Goal: Task Accomplishment & Management: Use online tool/utility

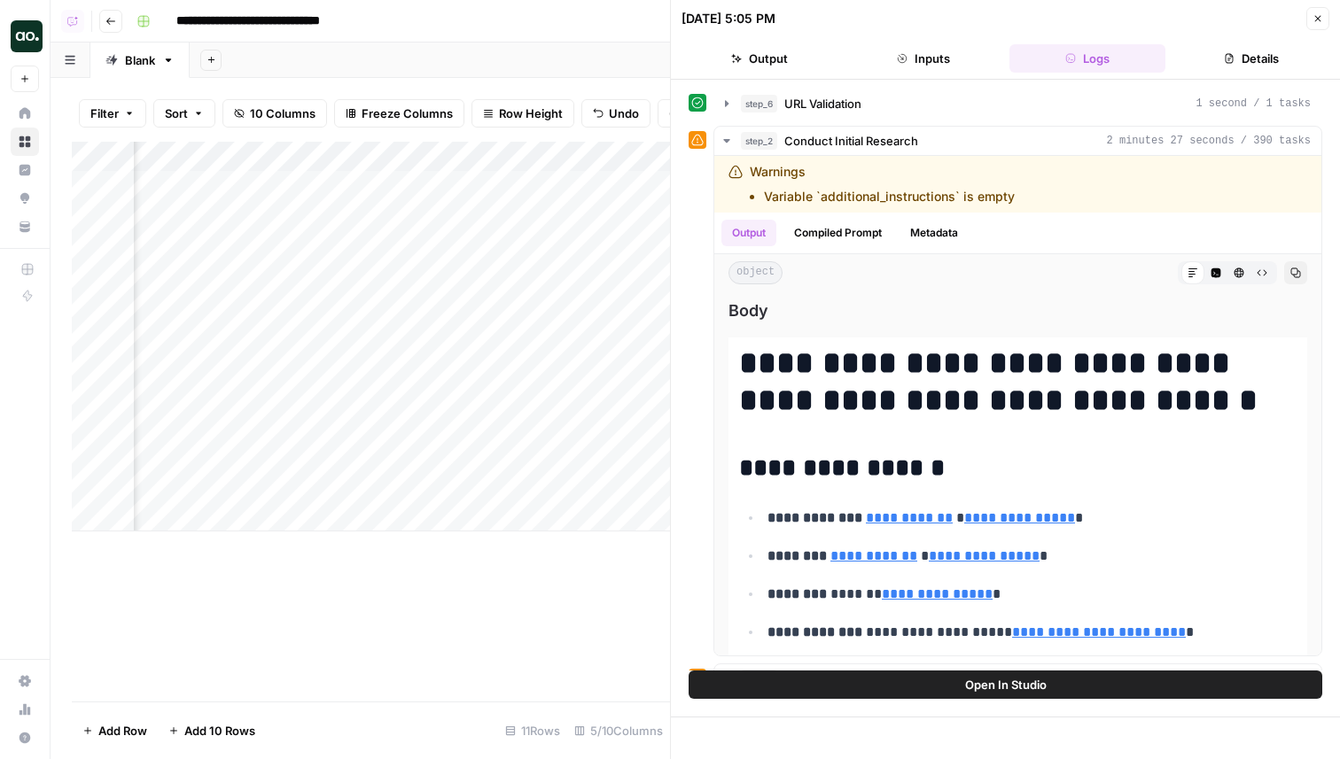
scroll to position [411, 0]
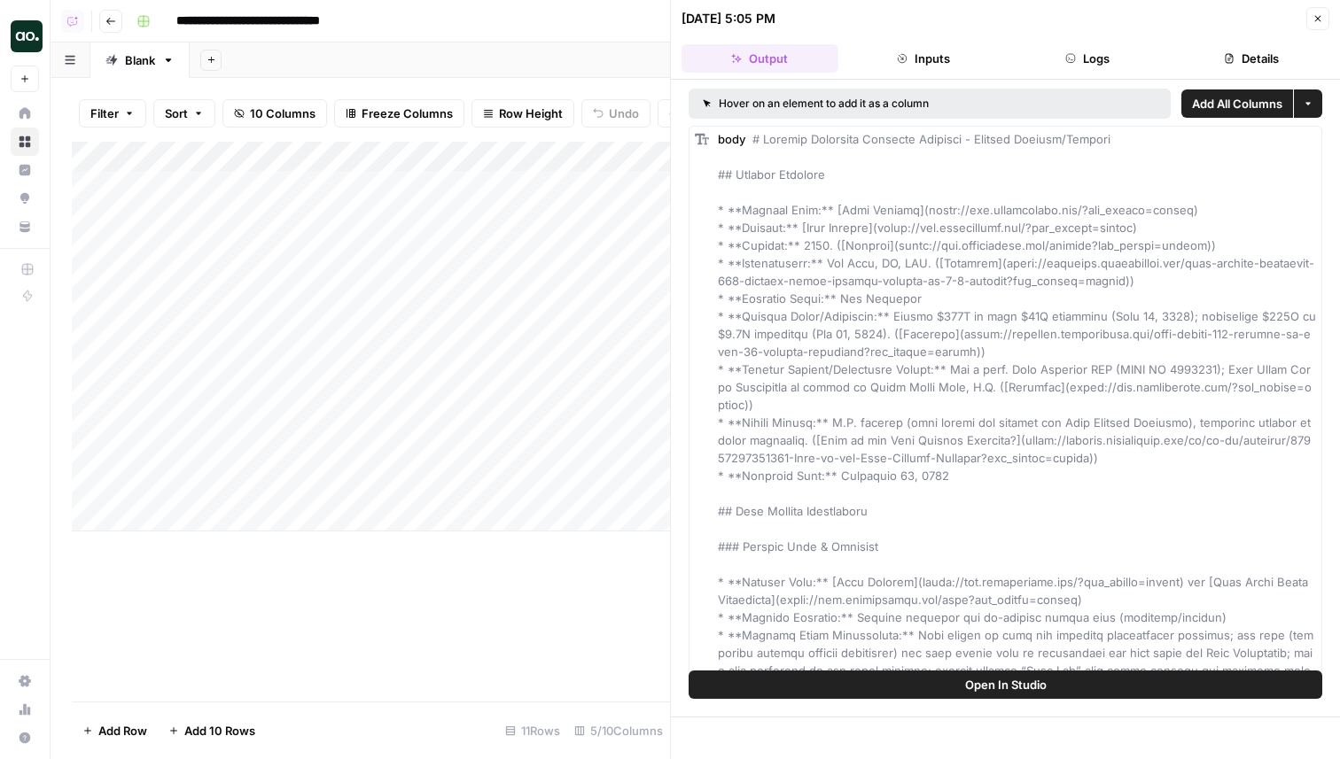
click at [1321, 25] on button "Close" at bounding box center [1317, 18] width 23 height 23
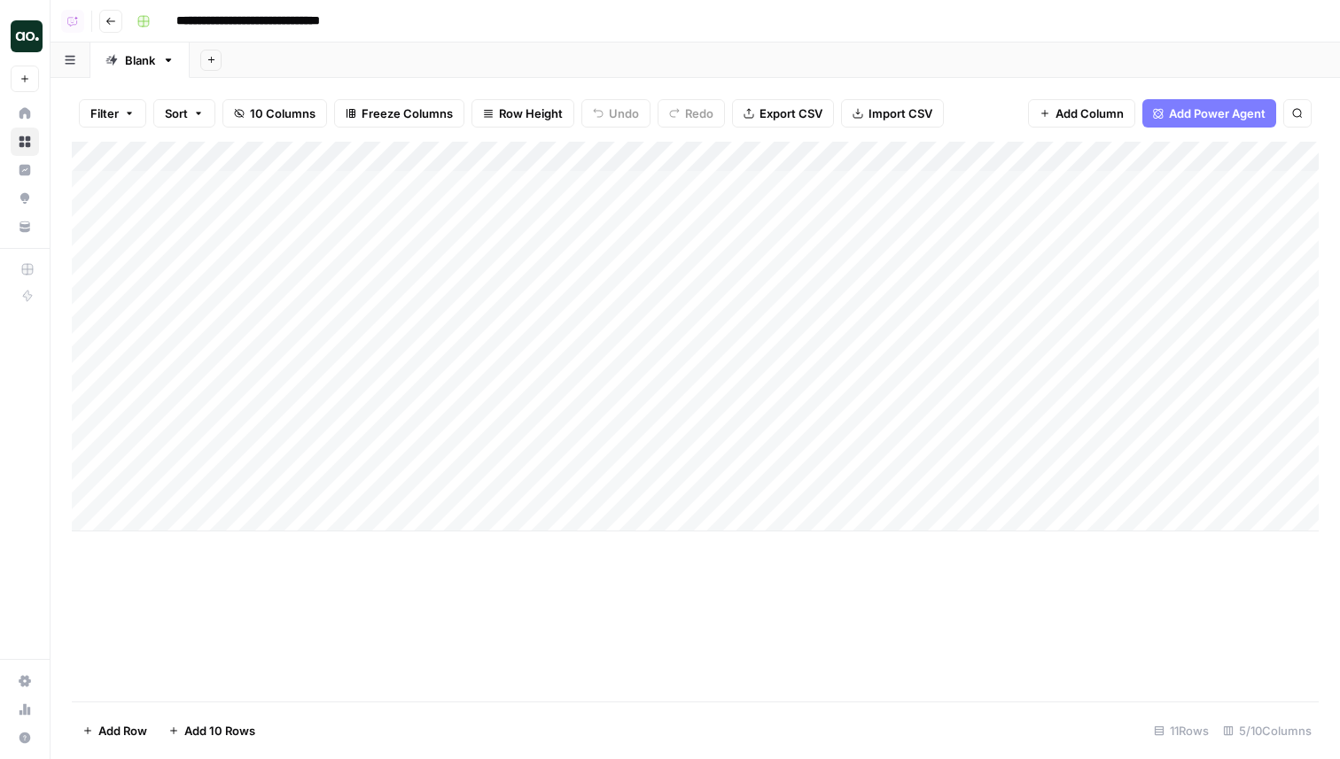
click at [1235, 487] on div "Add Column" at bounding box center [695, 337] width 1247 height 390
click at [1219, 463] on div "Add Column" at bounding box center [695, 337] width 1247 height 390
click at [1221, 484] on div "Add Column" at bounding box center [695, 337] width 1247 height 390
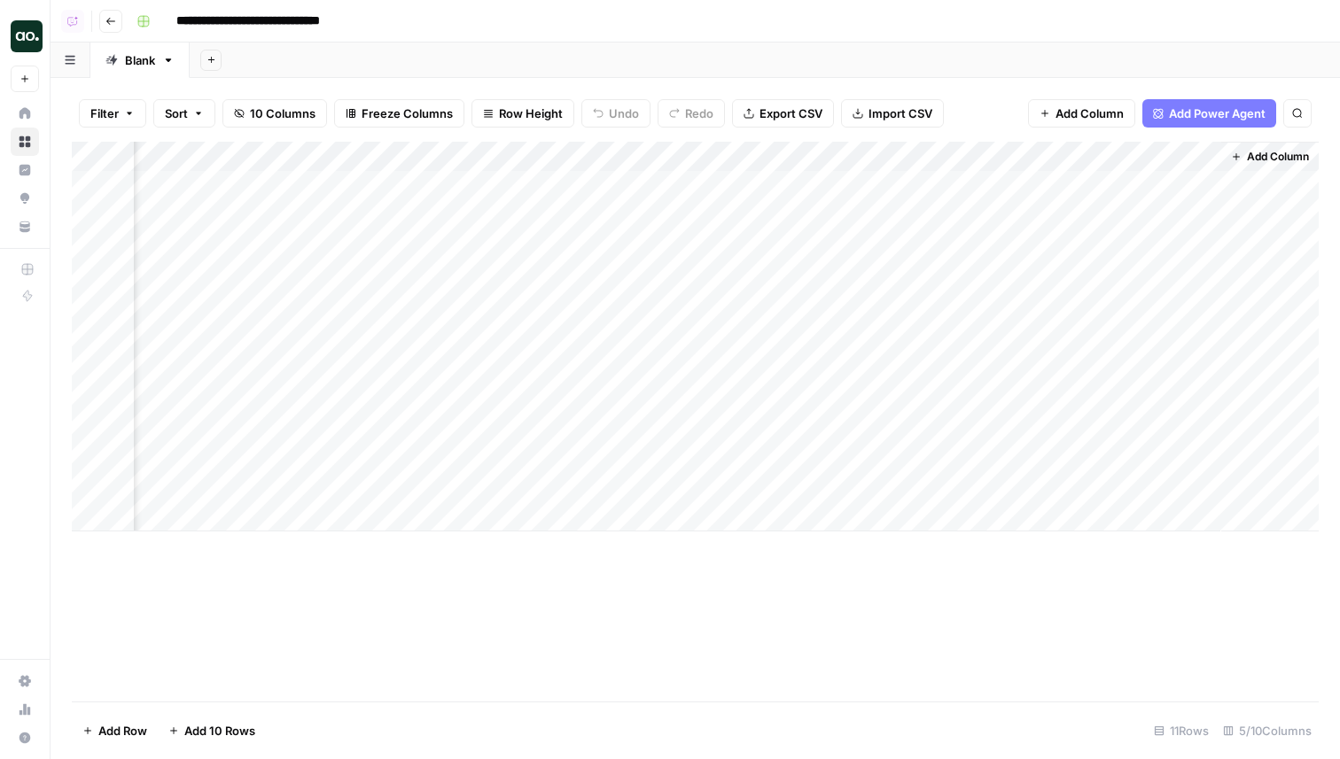
click at [1015, 487] on div "Add Column" at bounding box center [695, 337] width 1247 height 390
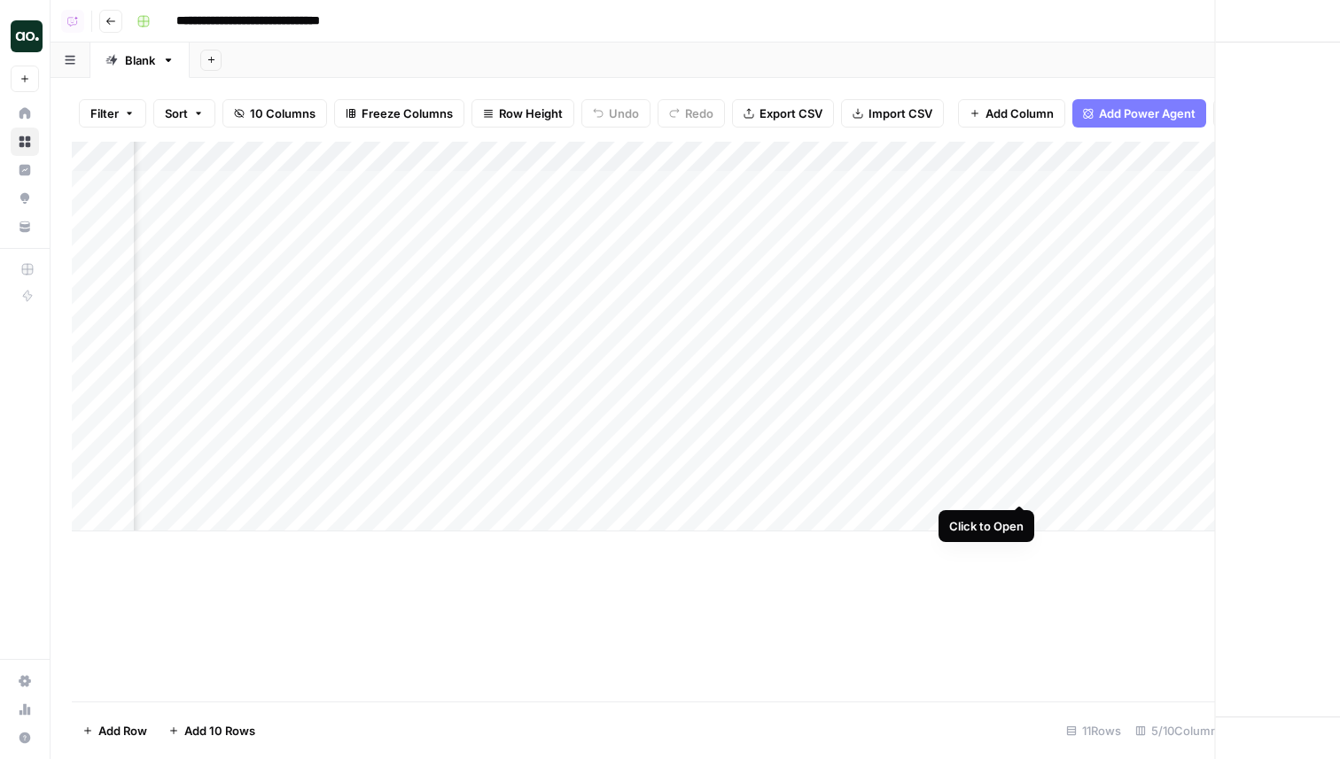
scroll to position [0, 88]
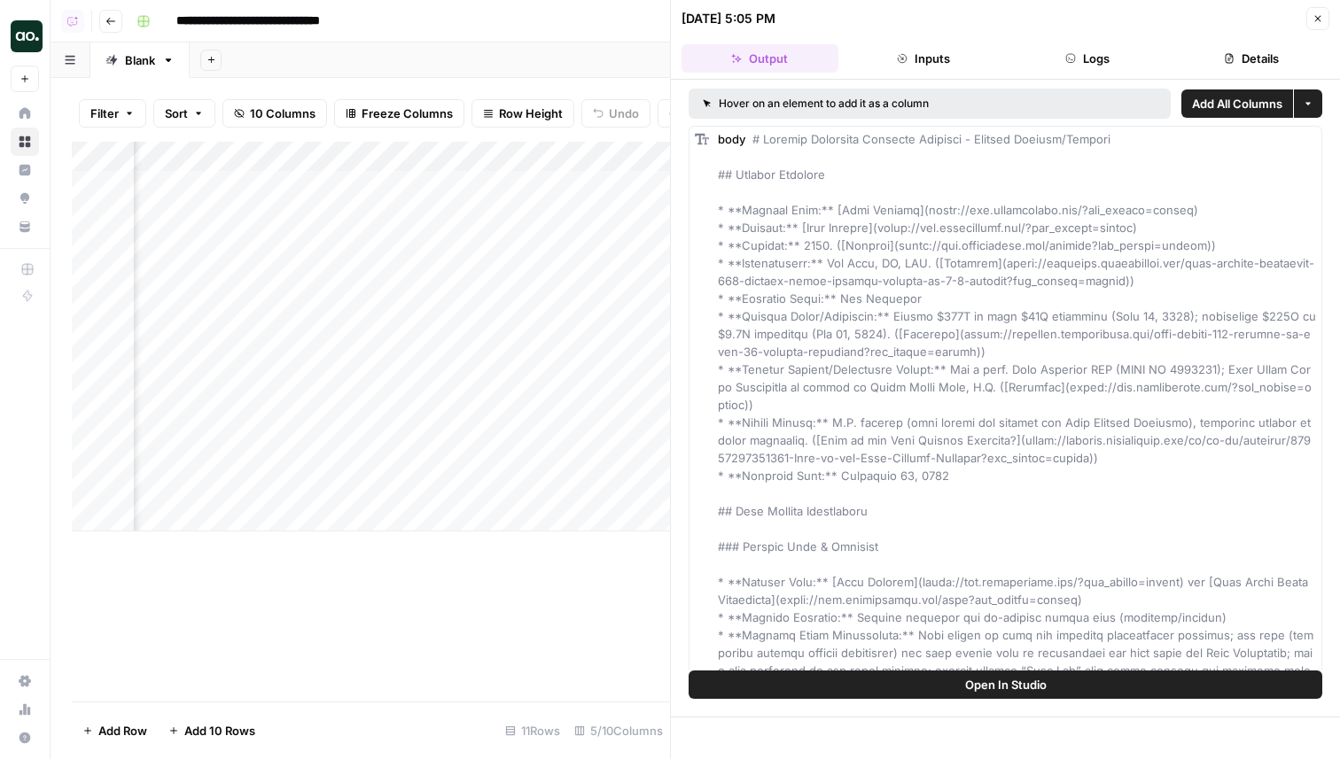
click at [1325, 26] on button "Close" at bounding box center [1317, 18] width 23 height 23
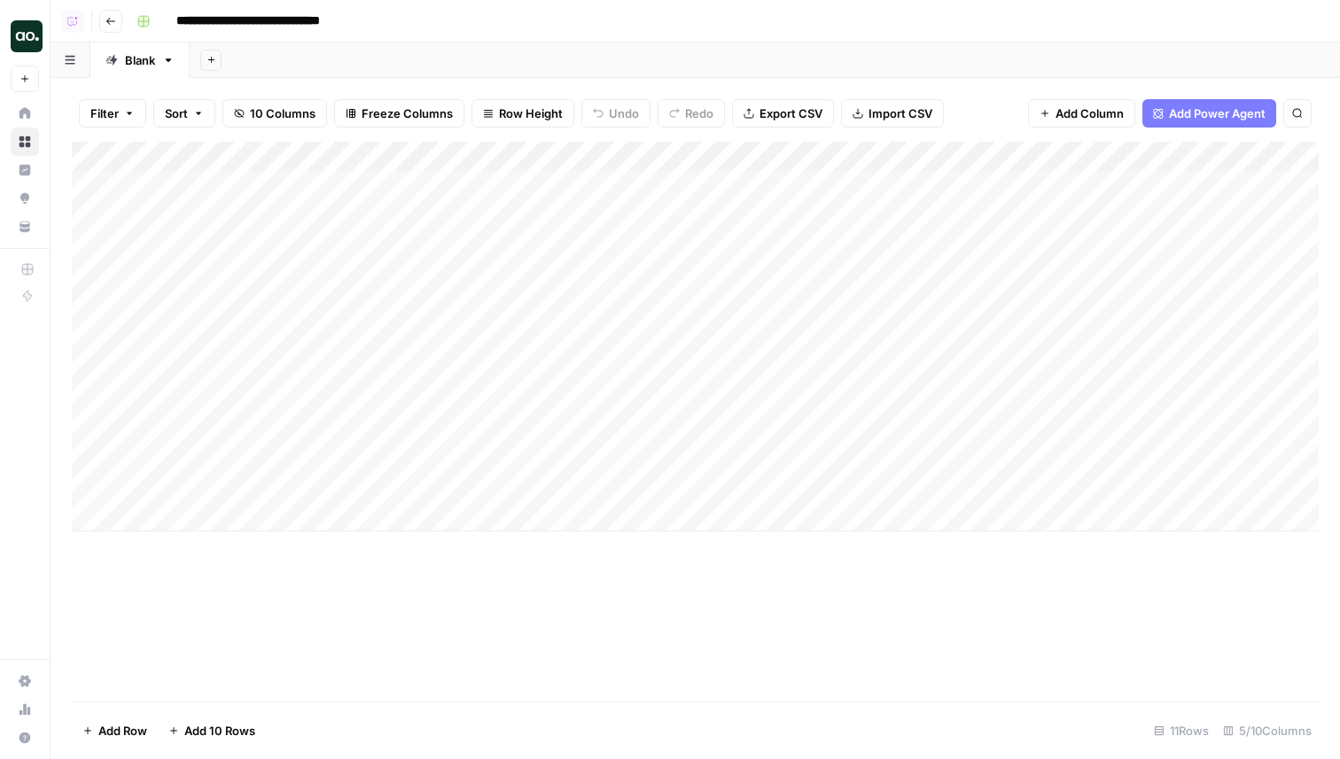
click at [234, 512] on div "Add Column" at bounding box center [695, 337] width 1247 height 390
type textarea "**********"
click at [590, 486] on div "Add Column" at bounding box center [695, 352] width 1247 height 420
drag, startPoint x: 642, startPoint y: 502, endPoint x: 638, endPoint y: 521, distance: 20.0
click at [638, 521] on div "Add Column" at bounding box center [695, 352] width 1247 height 420
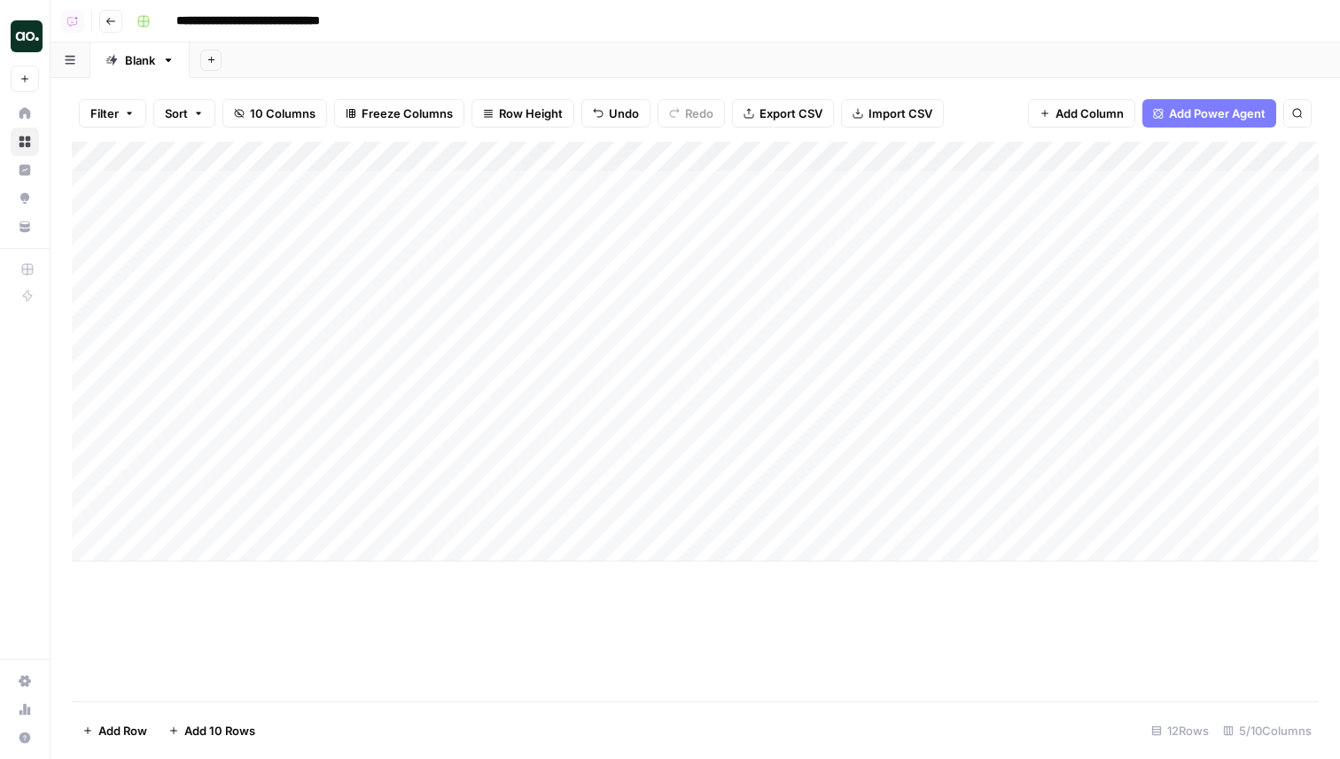
click at [976, 511] on div "Add Column" at bounding box center [695, 352] width 1247 height 420
click at [1141, 518] on div "Add Column" at bounding box center [695, 352] width 1247 height 420
click at [1130, 518] on div "Add Column" at bounding box center [695, 352] width 1247 height 420
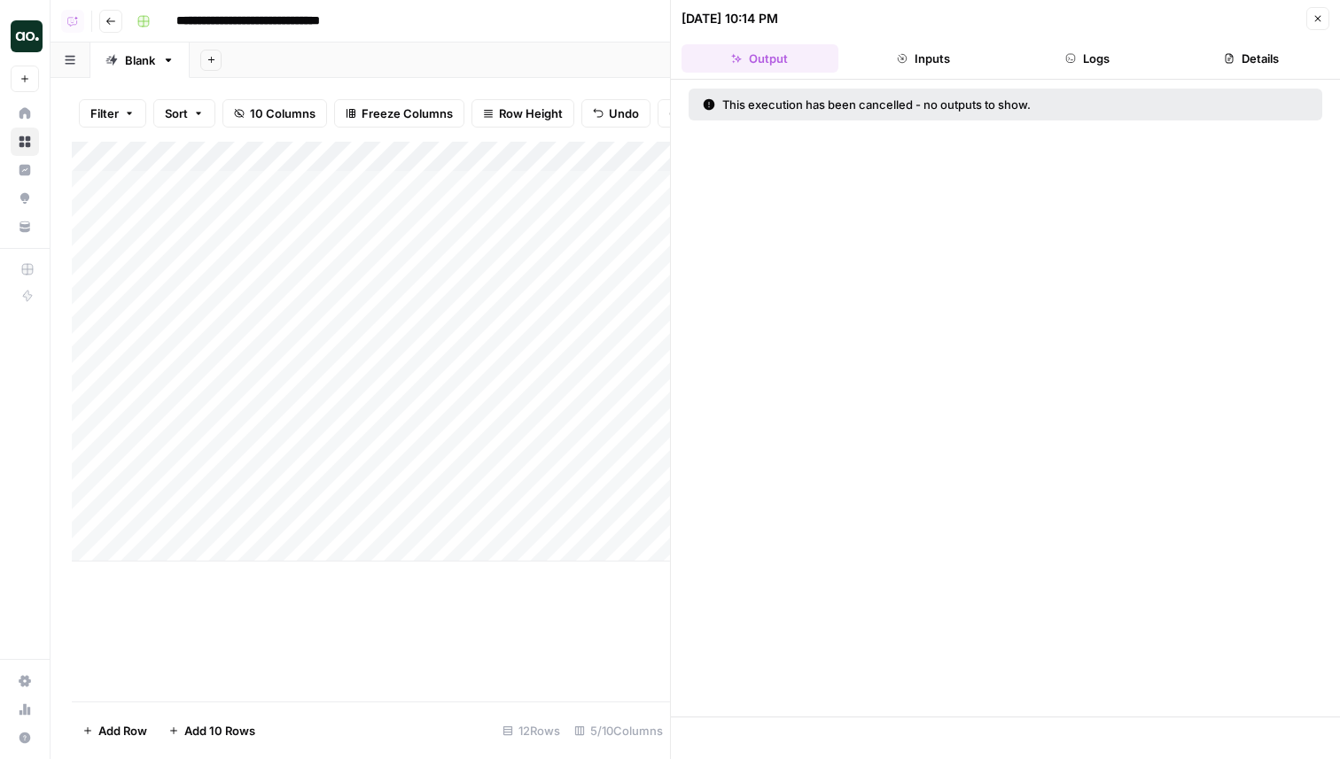
click at [1326, 27] on button "Close" at bounding box center [1317, 18] width 23 height 23
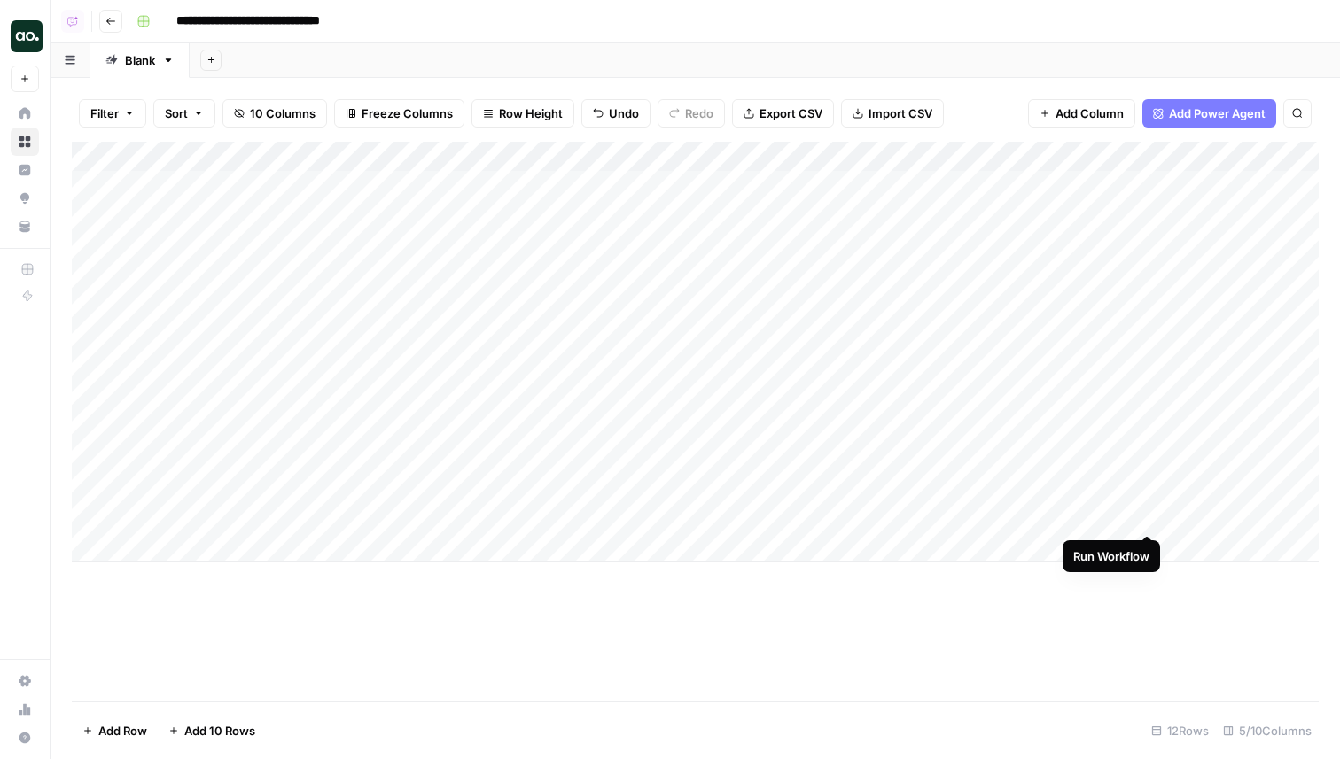
click at [1150, 515] on div "Add Column" at bounding box center [695, 352] width 1247 height 420
click at [1132, 517] on div "Add Column" at bounding box center [695, 352] width 1247 height 420
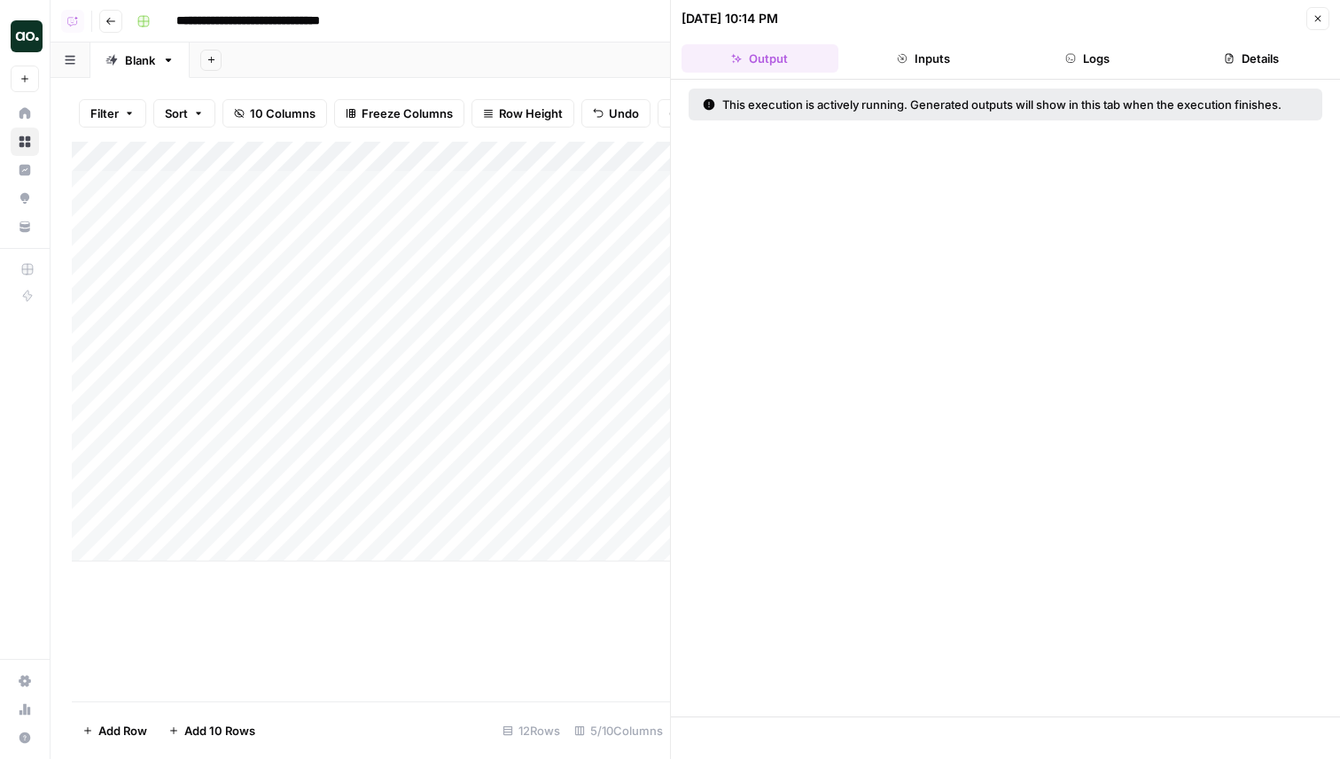
click at [1055, 61] on button "Logs" at bounding box center [1087, 58] width 157 height 28
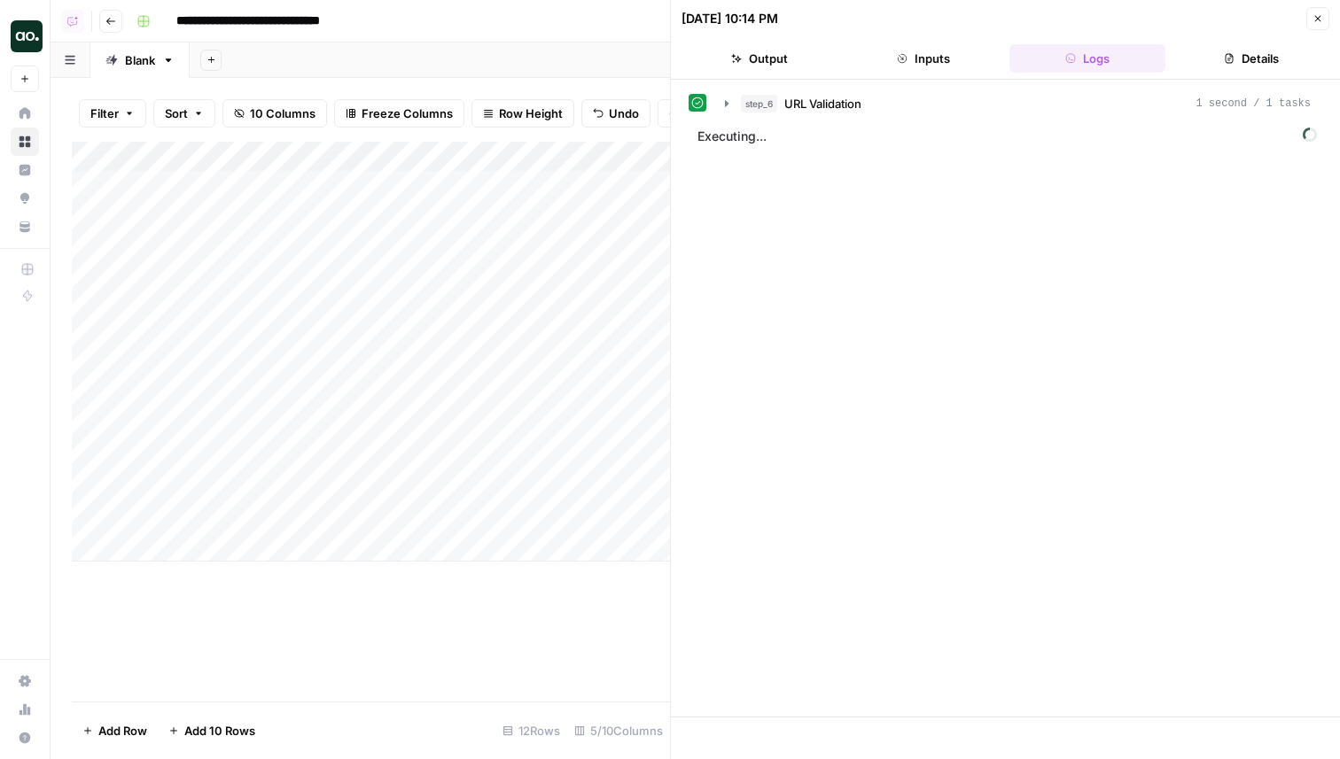
click at [860, 106] on span "URL Validation" at bounding box center [822, 104] width 77 height 18
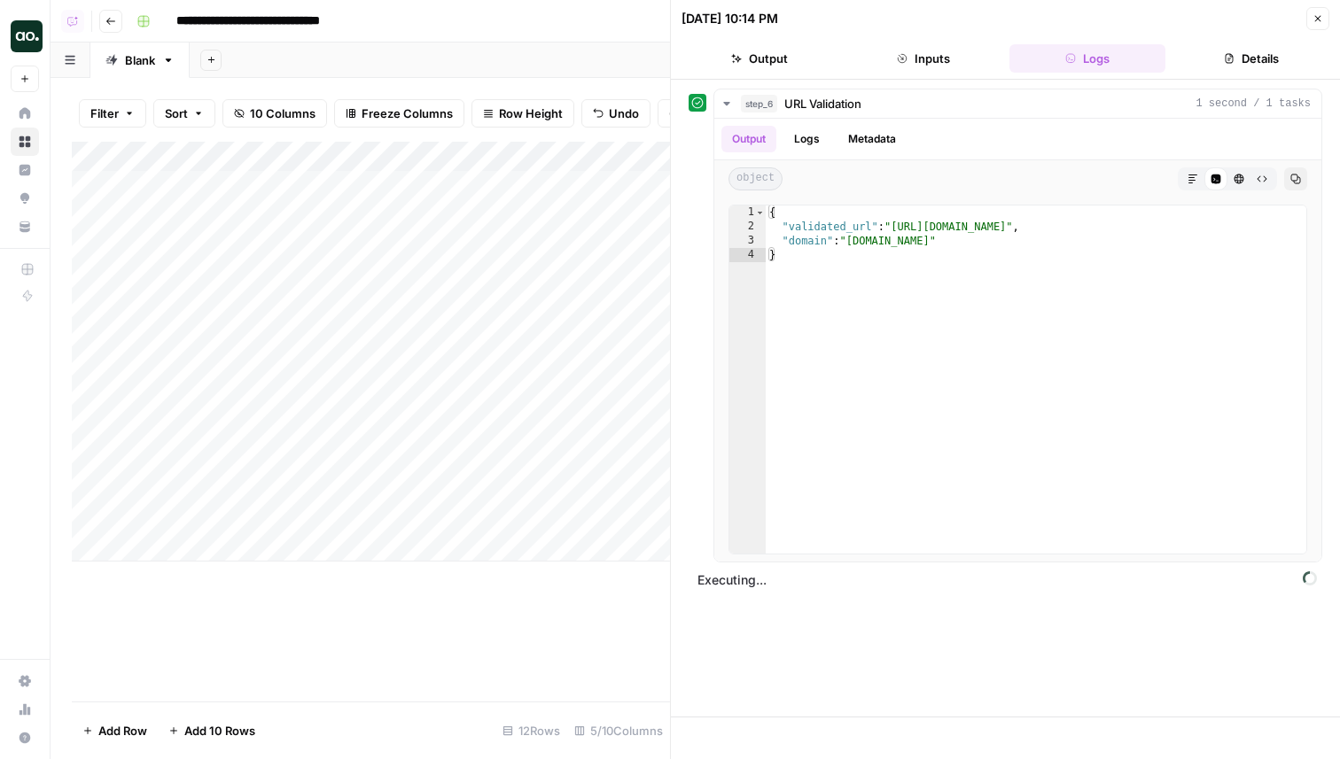
click at [904, 70] on button "Inputs" at bounding box center [923, 58] width 157 height 28
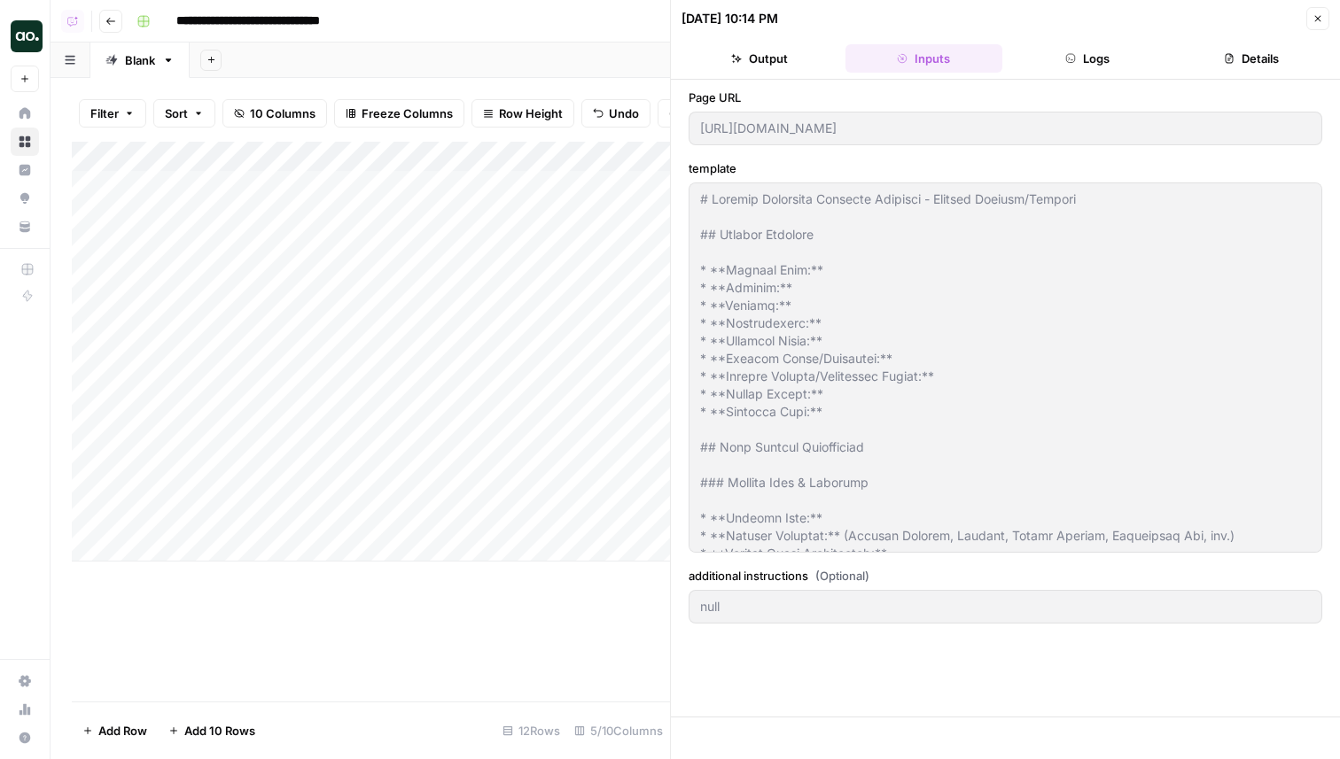
click at [790, 49] on button "Output" at bounding box center [759, 58] width 157 height 28
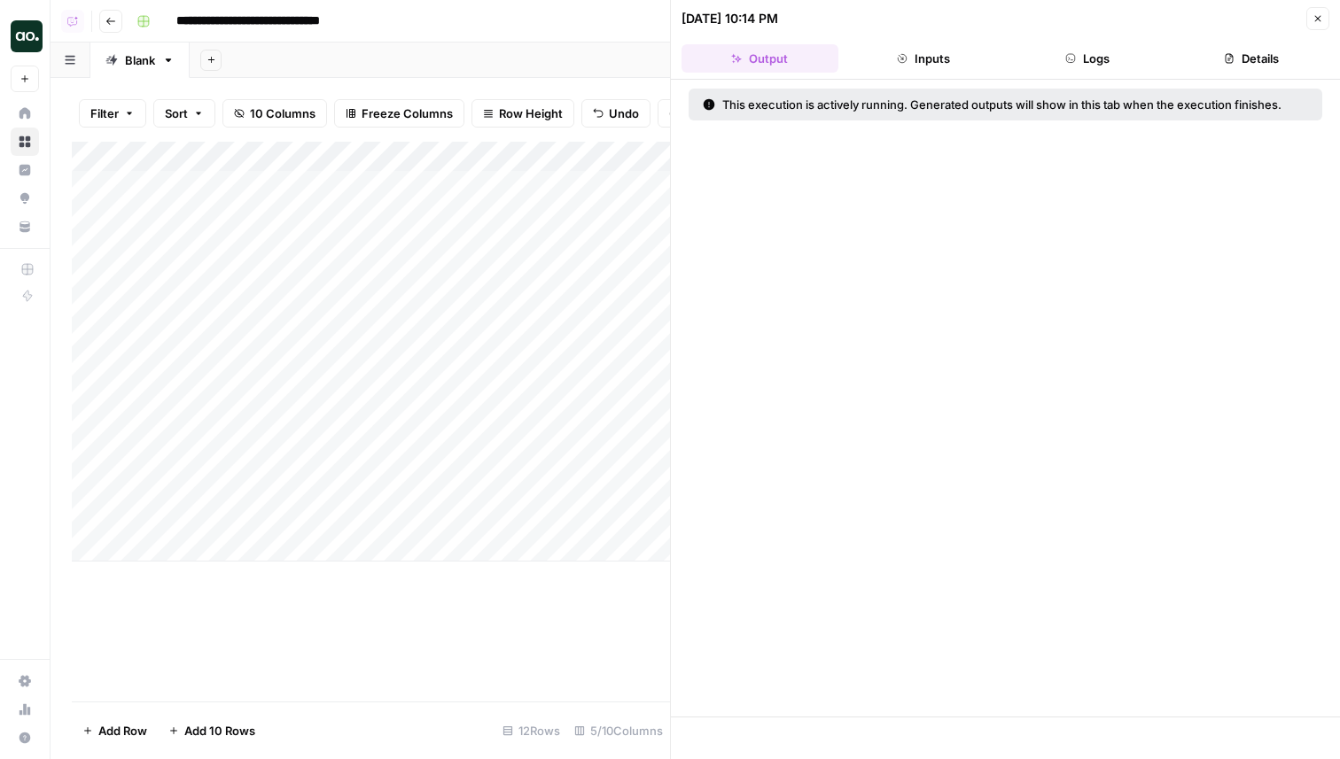
click at [1105, 47] on button "Logs" at bounding box center [1087, 58] width 157 height 28
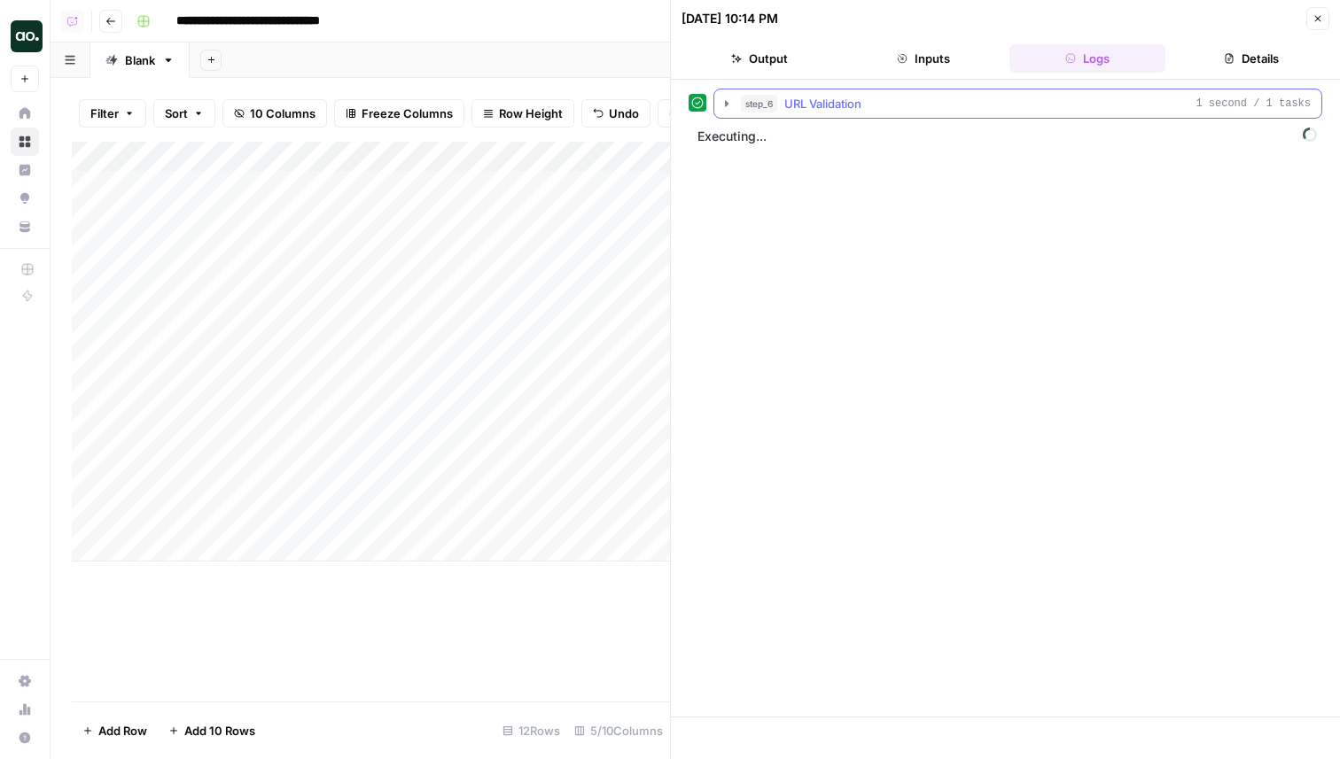
click at [942, 108] on div "step_6 URL Validation 1 second / 1 tasks" at bounding box center [1026, 104] width 570 height 18
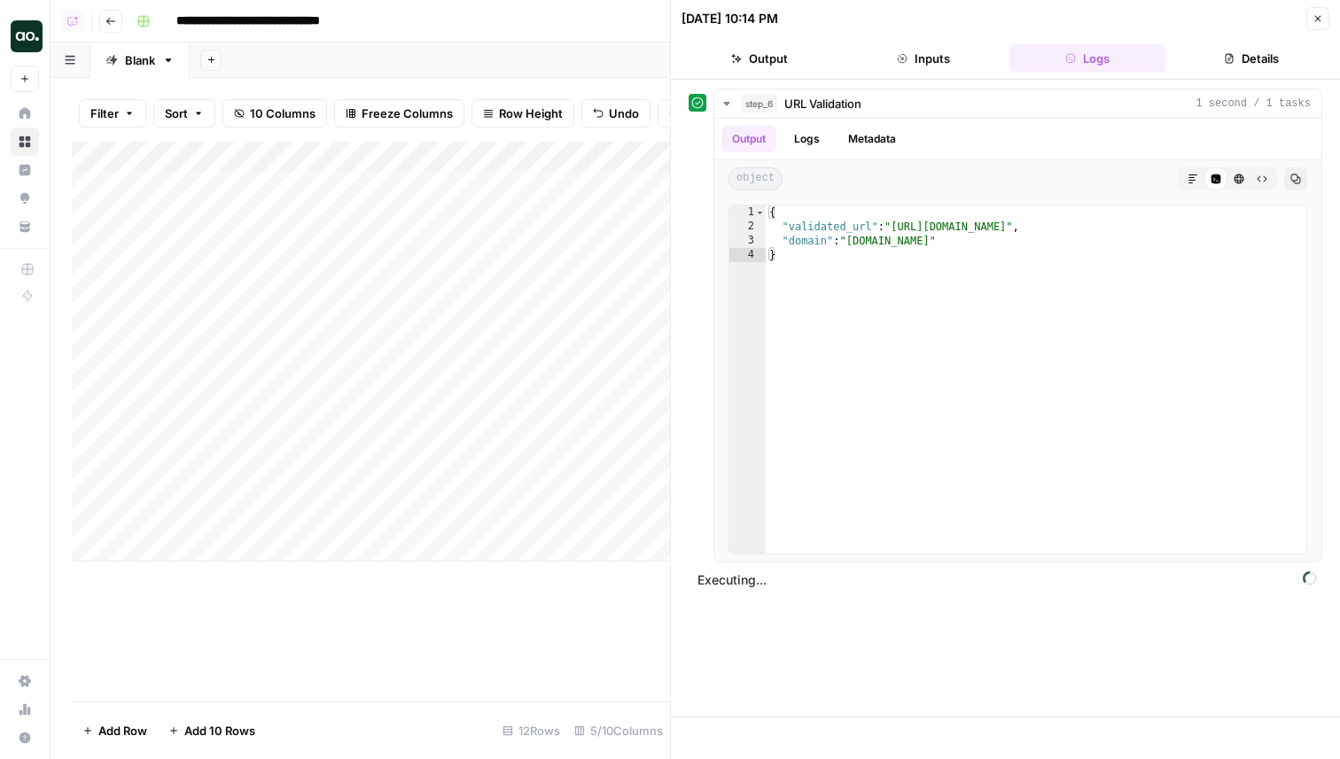
click at [283, 524] on div "Add Column" at bounding box center [371, 352] width 598 height 420
type textarea "**********"
click at [1314, 18] on icon "button" at bounding box center [1317, 18] width 11 height 11
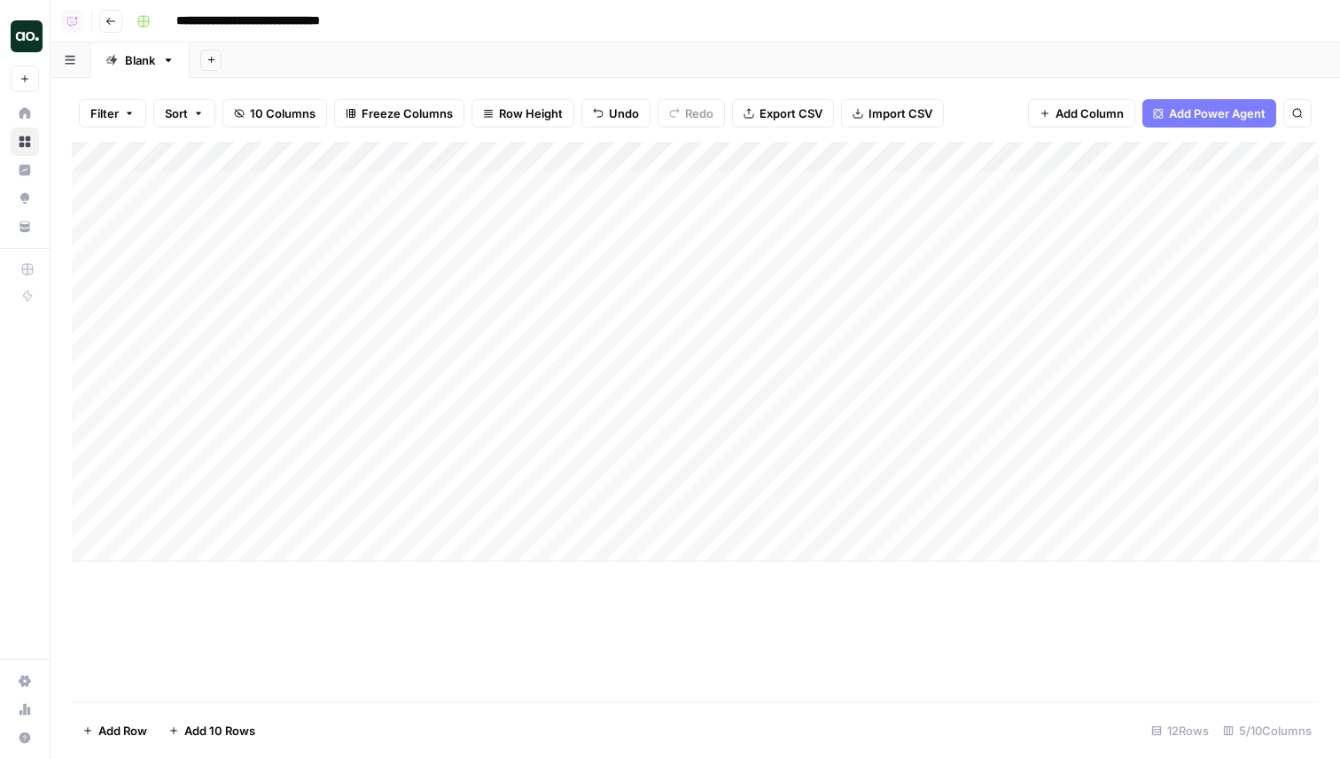
click at [1145, 513] on div "Add Column" at bounding box center [695, 352] width 1247 height 420
click at [1152, 517] on div "Add Column" at bounding box center [695, 352] width 1247 height 420
click at [1125, 513] on div "Add Column" at bounding box center [695, 352] width 1247 height 420
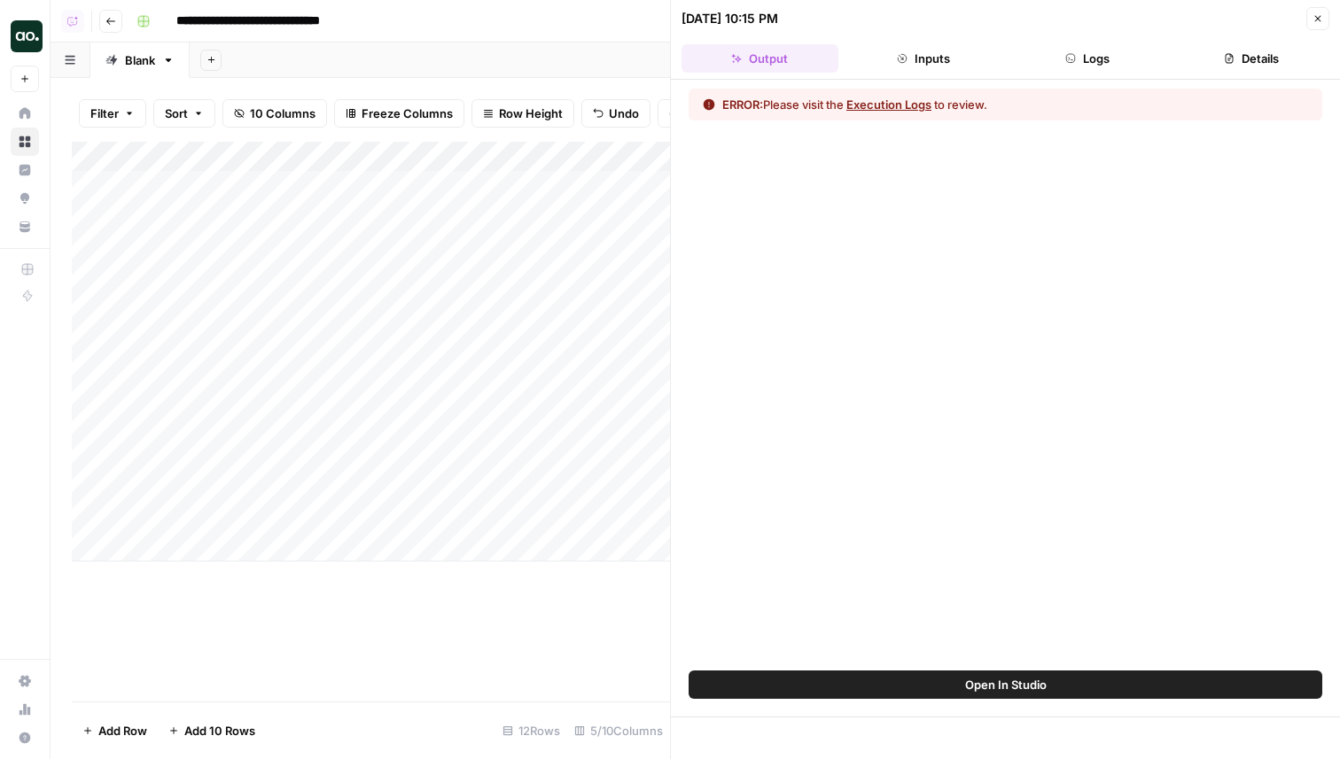
click at [1132, 67] on button "Logs" at bounding box center [1087, 58] width 157 height 28
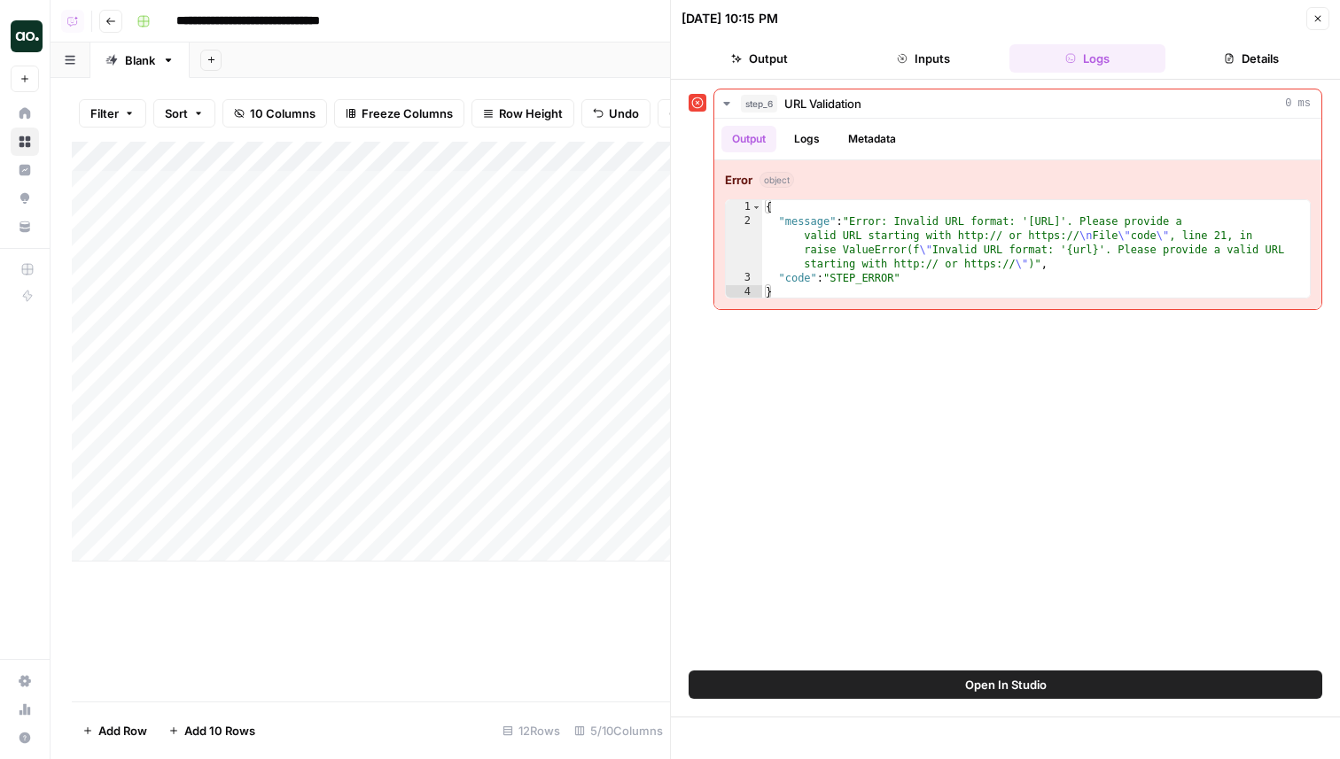
click at [1319, 29] on button "Close" at bounding box center [1317, 18] width 23 height 23
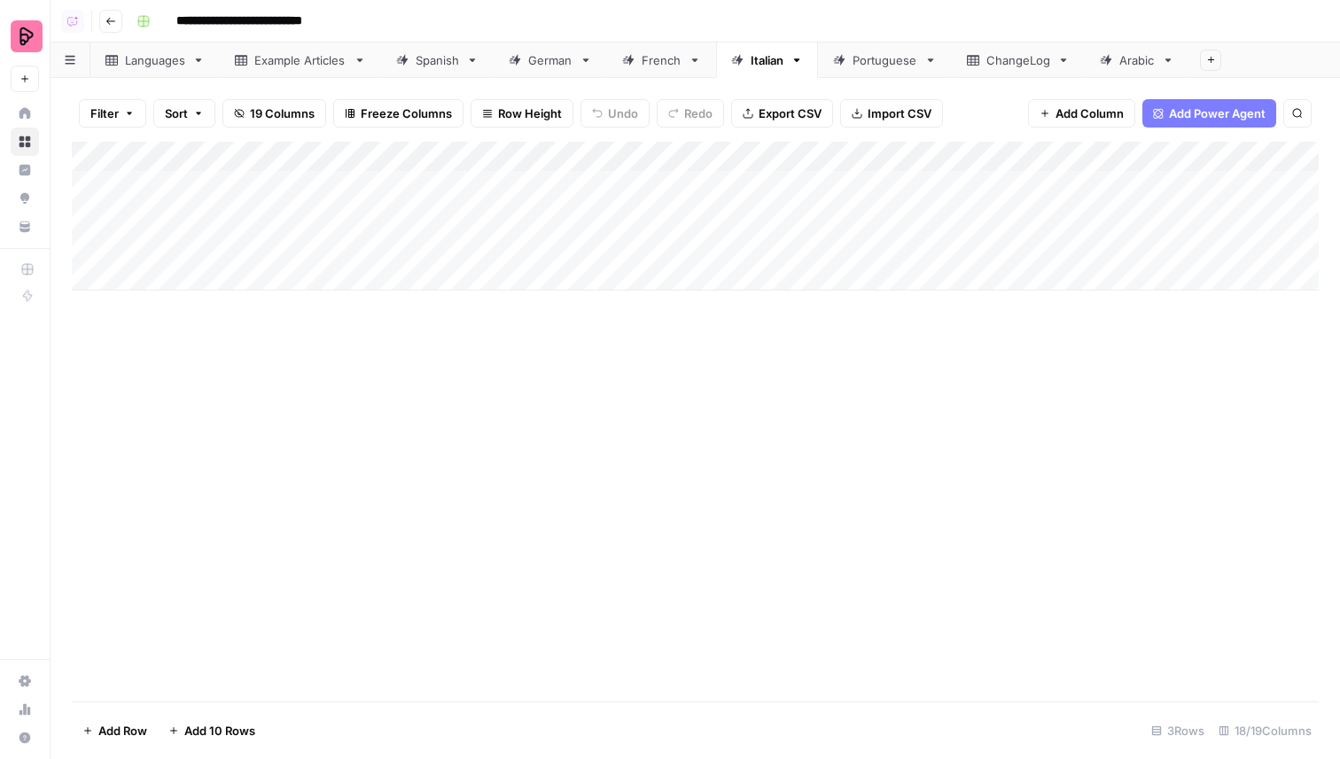
click at [882, 66] on div "Portuguese" at bounding box center [884, 60] width 65 height 18
click at [717, 155] on div "Add Column" at bounding box center [695, 246] width 1247 height 209
click at [986, 113] on div "Filter Sort 23 Columns Freeze Columns Row Height Undo Redo Export CSV Import CS…" at bounding box center [695, 113] width 1247 height 57
click at [620, 59] on link "French" at bounding box center [661, 60] width 109 height 35
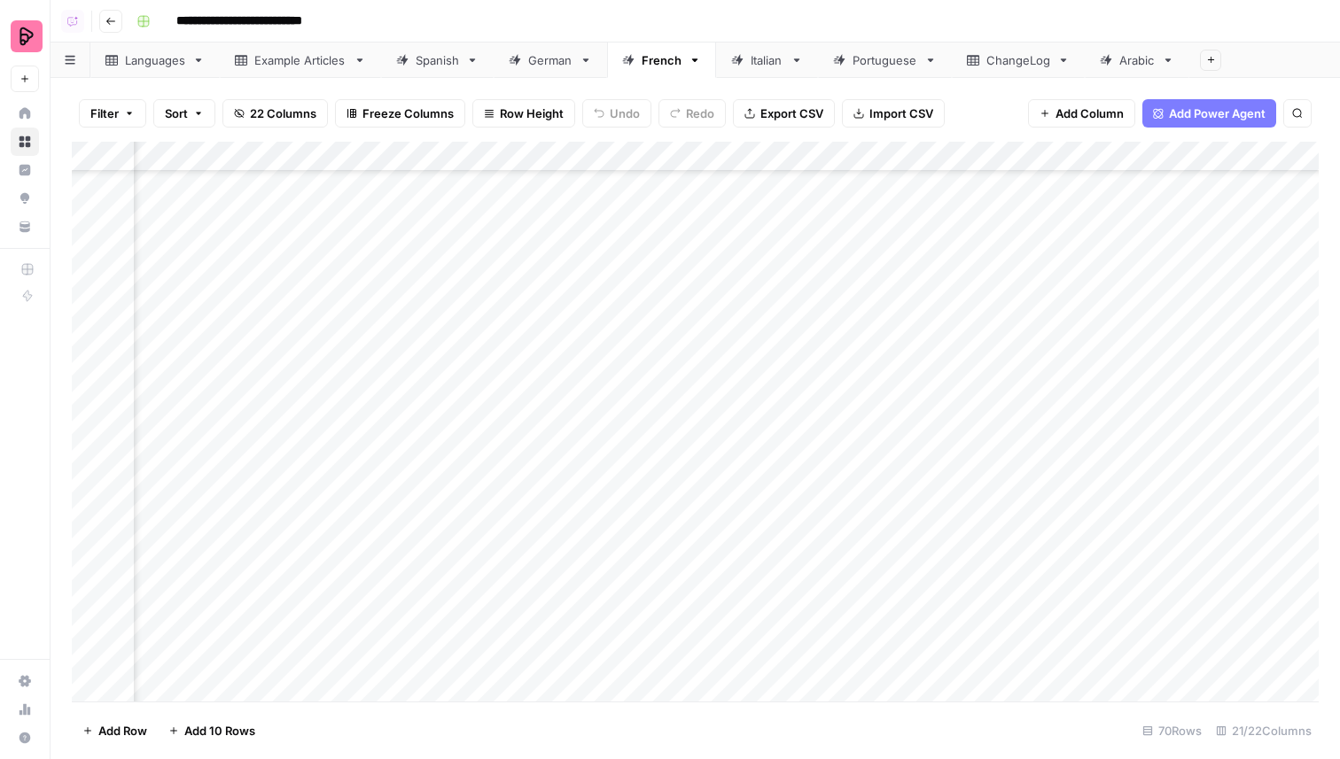
scroll to position [1388, 1256]
click at [970, 393] on div "Add Column" at bounding box center [695, 422] width 1247 height 560
click at [948, 366] on div "Add Column" at bounding box center [695, 422] width 1247 height 560
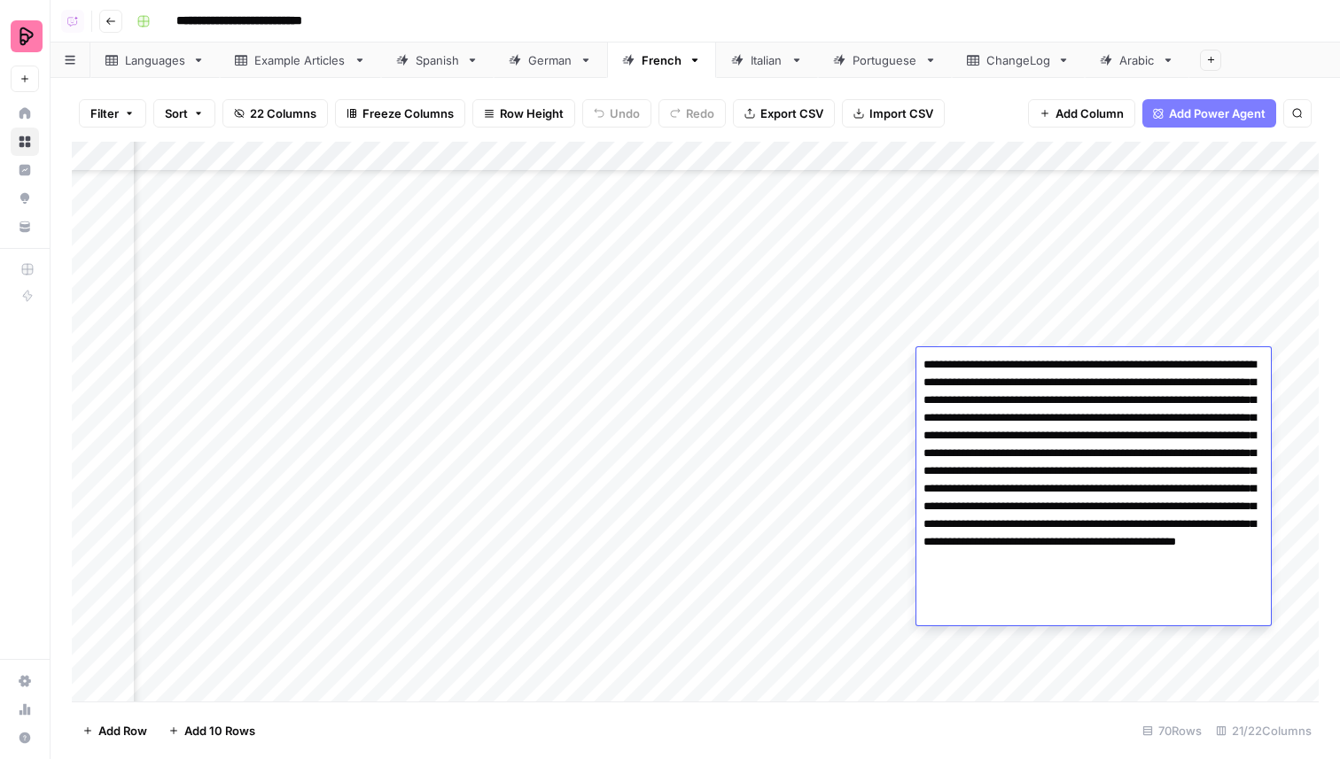
click at [989, 294] on div "Add Column" at bounding box center [695, 422] width 1247 height 560
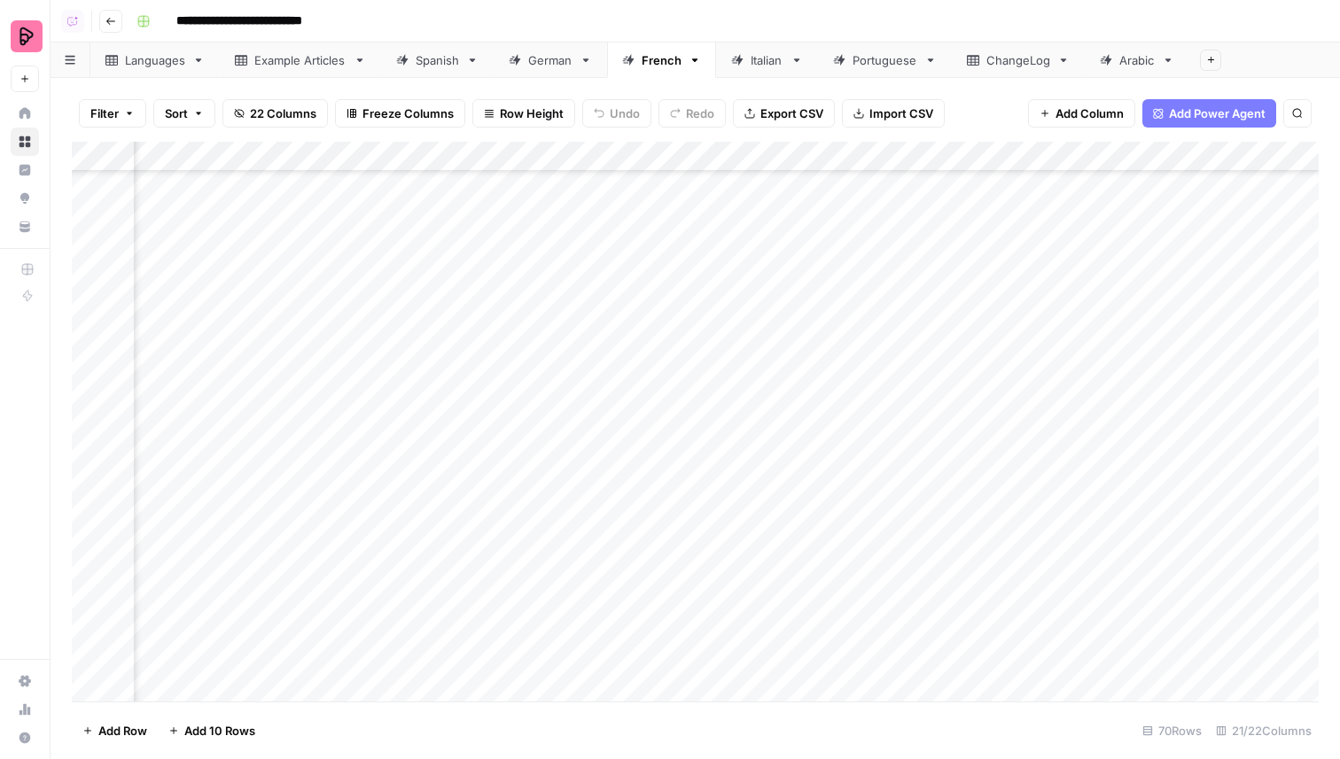
click at [989, 294] on div "Add Column" at bounding box center [695, 422] width 1247 height 560
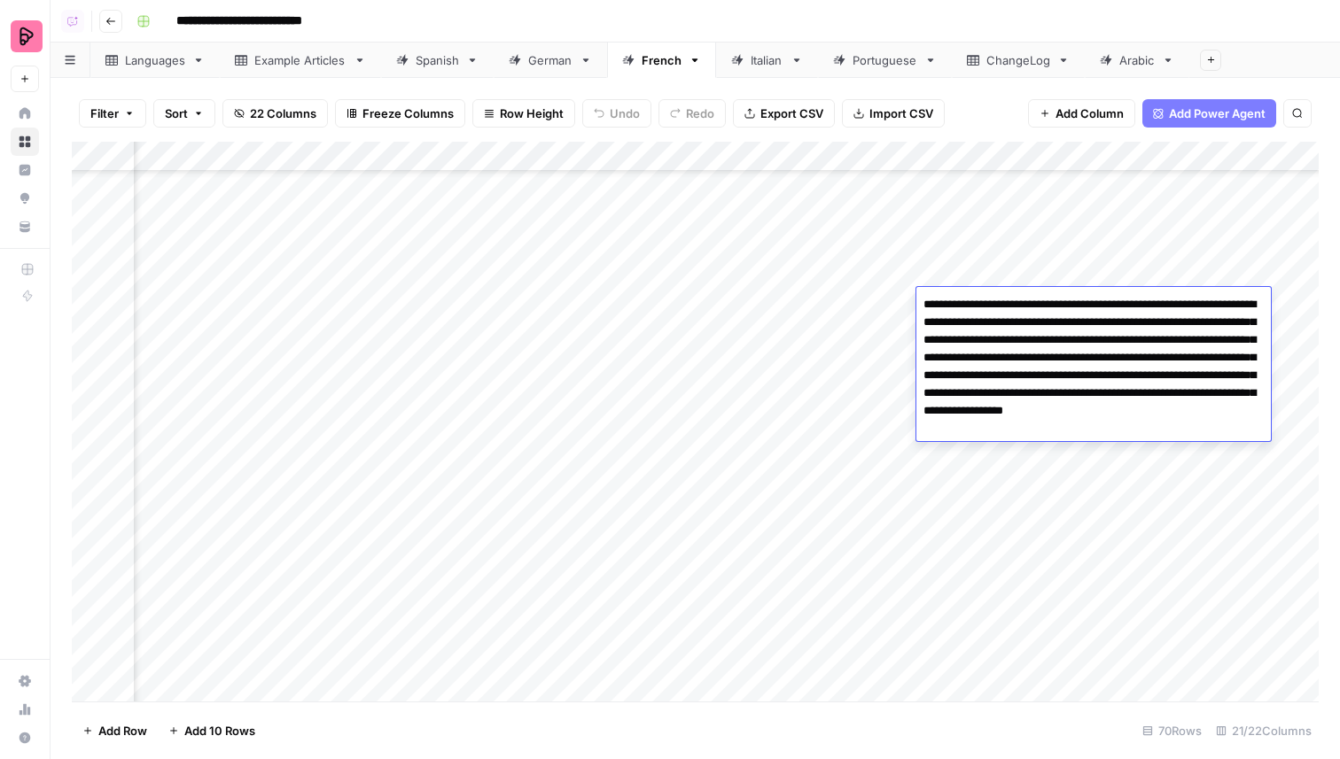
click at [1006, 270] on div "Add Column" at bounding box center [695, 422] width 1247 height 560
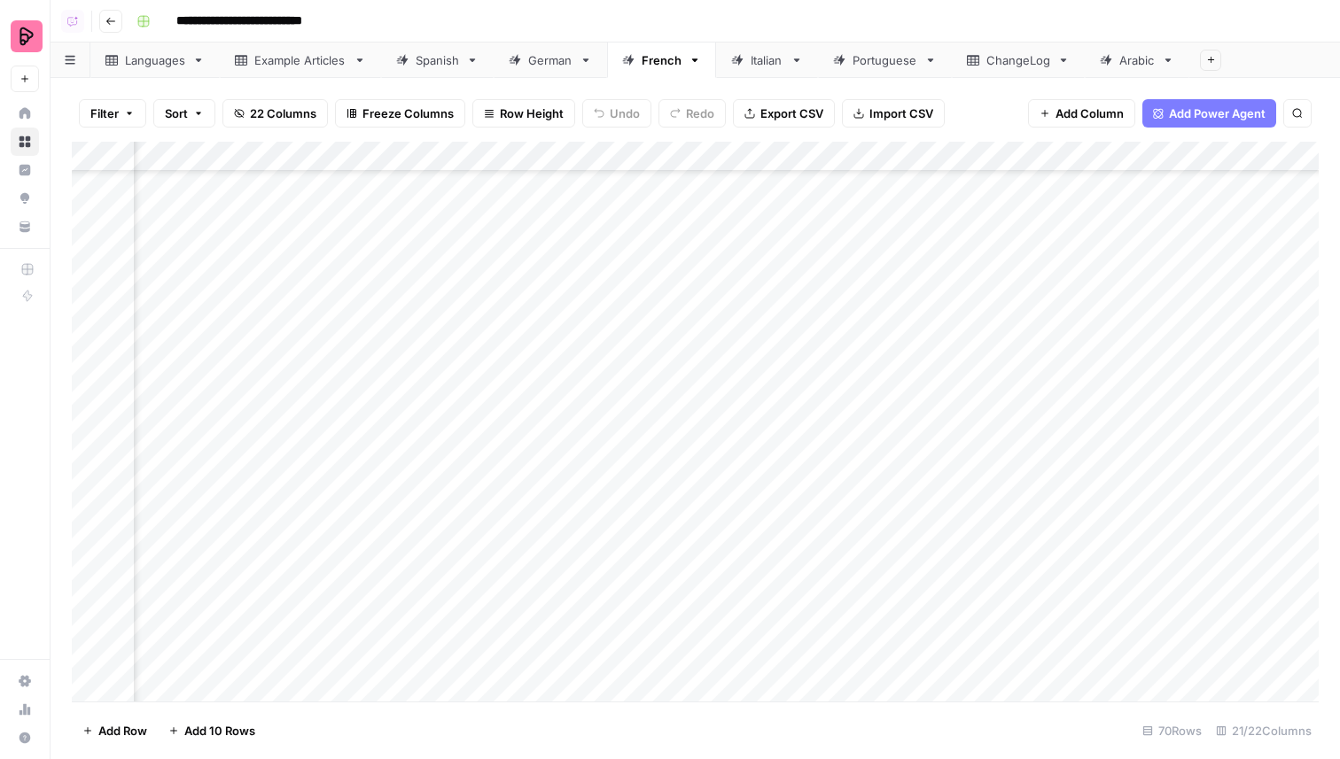
click at [1006, 272] on div "Add Column" at bounding box center [695, 422] width 1247 height 560
click at [661, 468] on div "Add Column" at bounding box center [695, 422] width 1247 height 560
click at [556, 74] on link "German" at bounding box center [550, 60] width 113 height 35
click at [439, 46] on link "Spanish" at bounding box center [437, 60] width 113 height 35
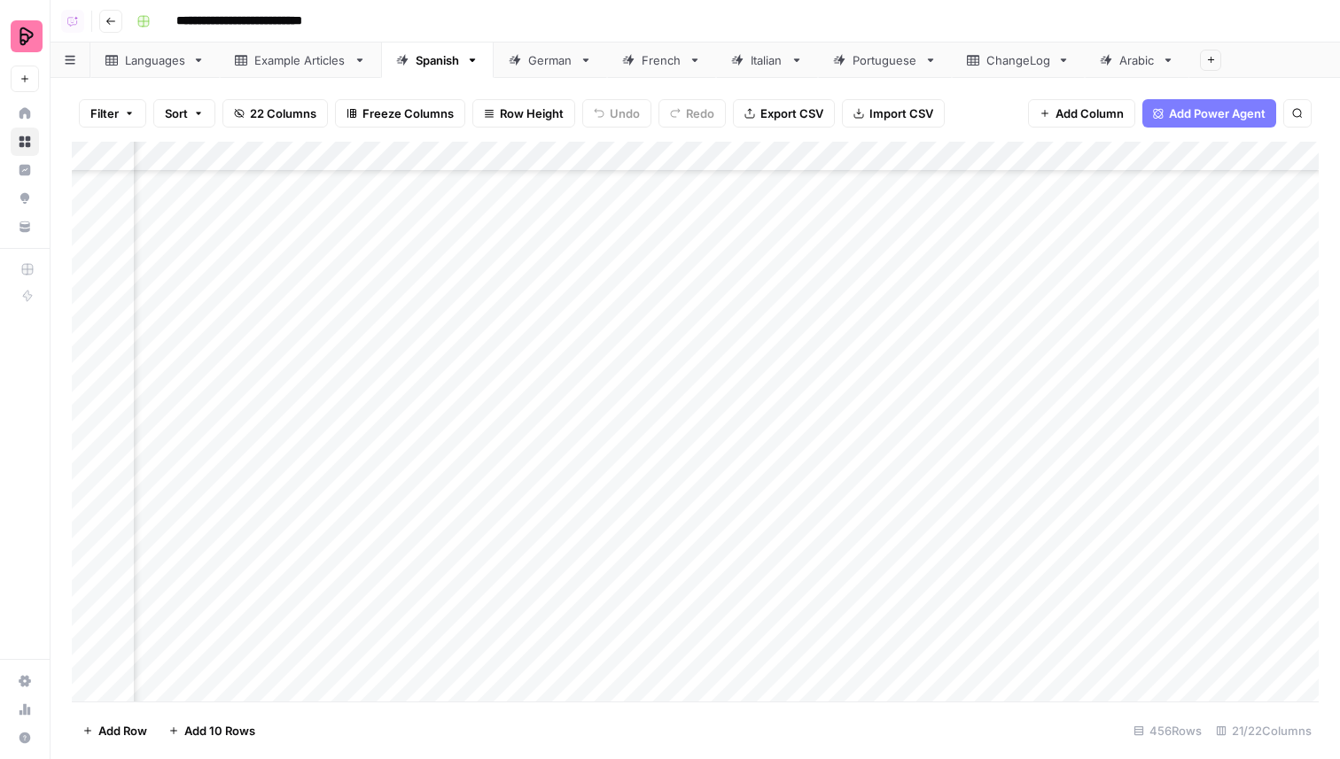
scroll to position [13136, 1894]
click at [675, 346] on div "Add Column" at bounding box center [695, 422] width 1247 height 560
click at [669, 294] on div "Add Column" at bounding box center [695, 422] width 1247 height 560
click at [668, 337] on div "Add Column" at bounding box center [695, 422] width 1247 height 560
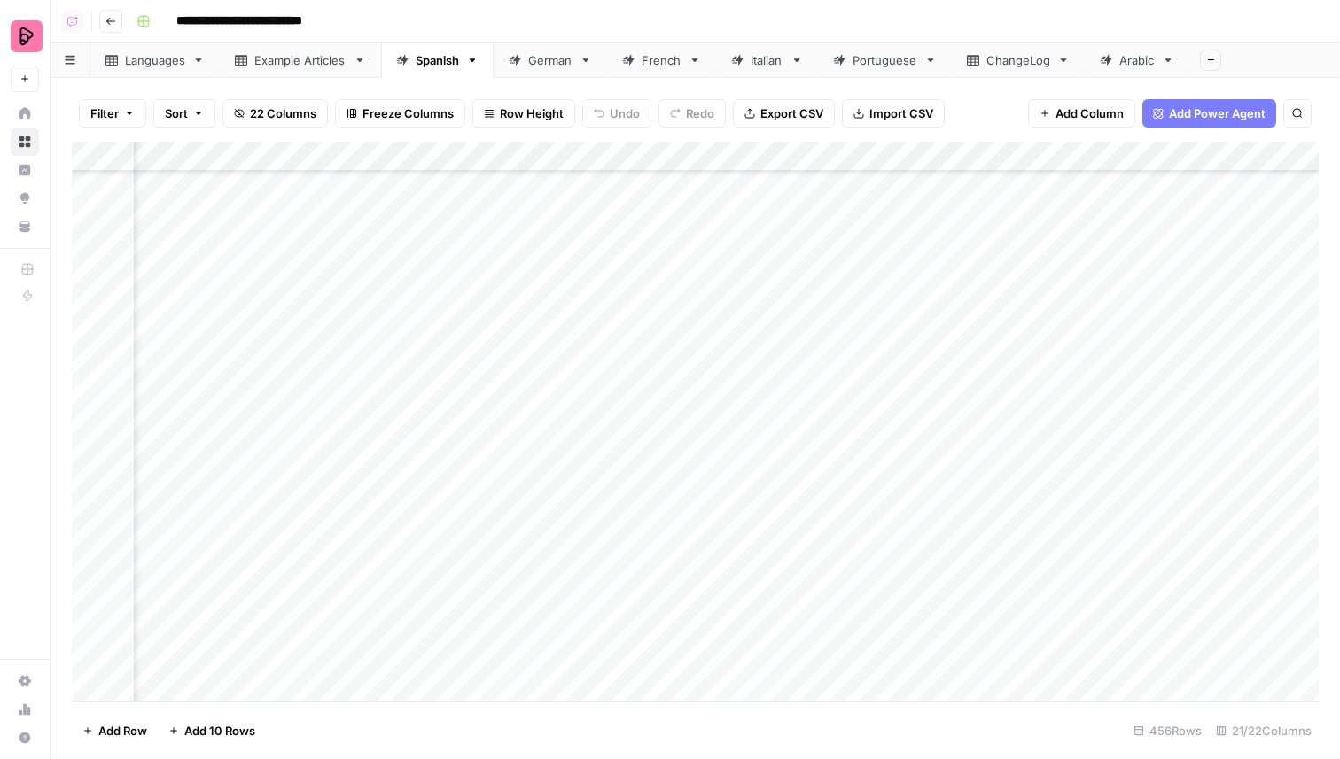
click at [678, 369] on div "Add Column" at bounding box center [695, 422] width 1247 height 560
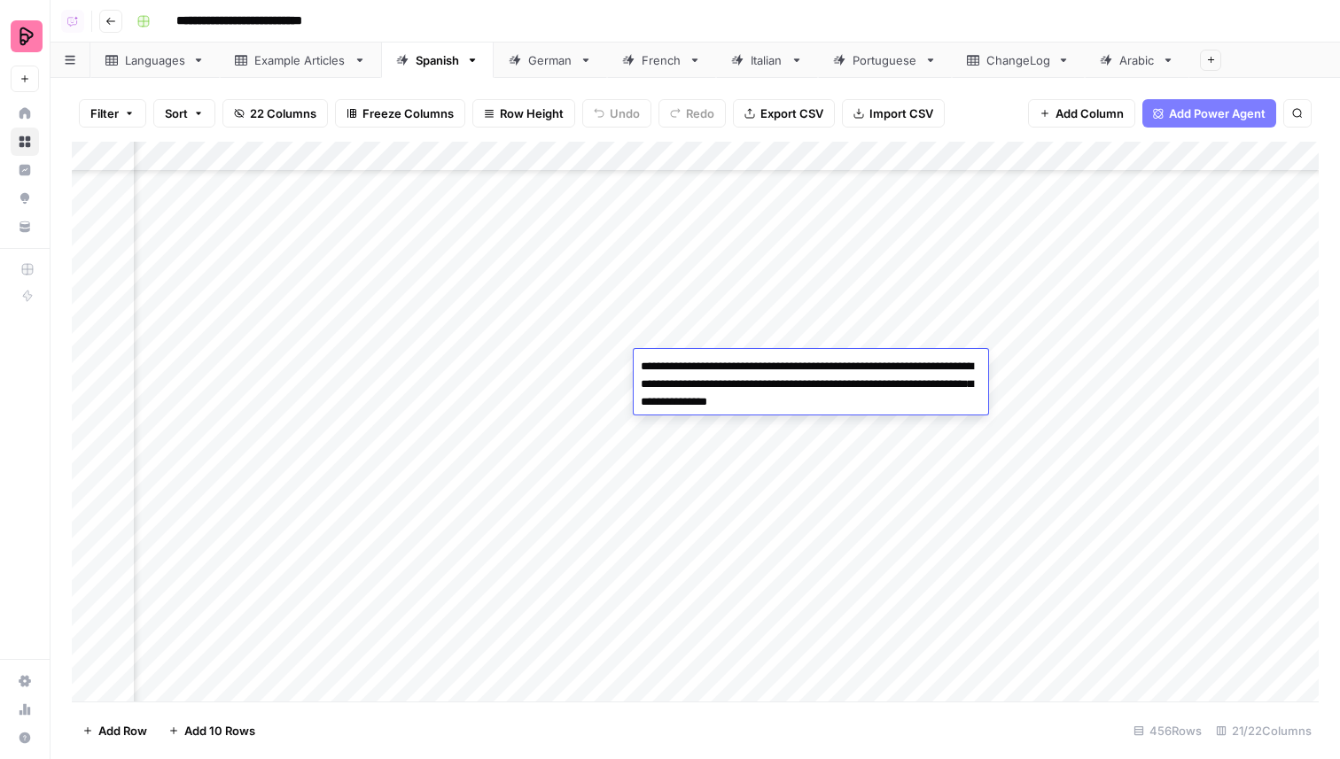
click at [700, 410] on textarea "**********" at bounding box center [811, 384] width 354 height 60
click at [684, 432] on div "Add Column" at bounding box center [695, 422] width 1247 height 560
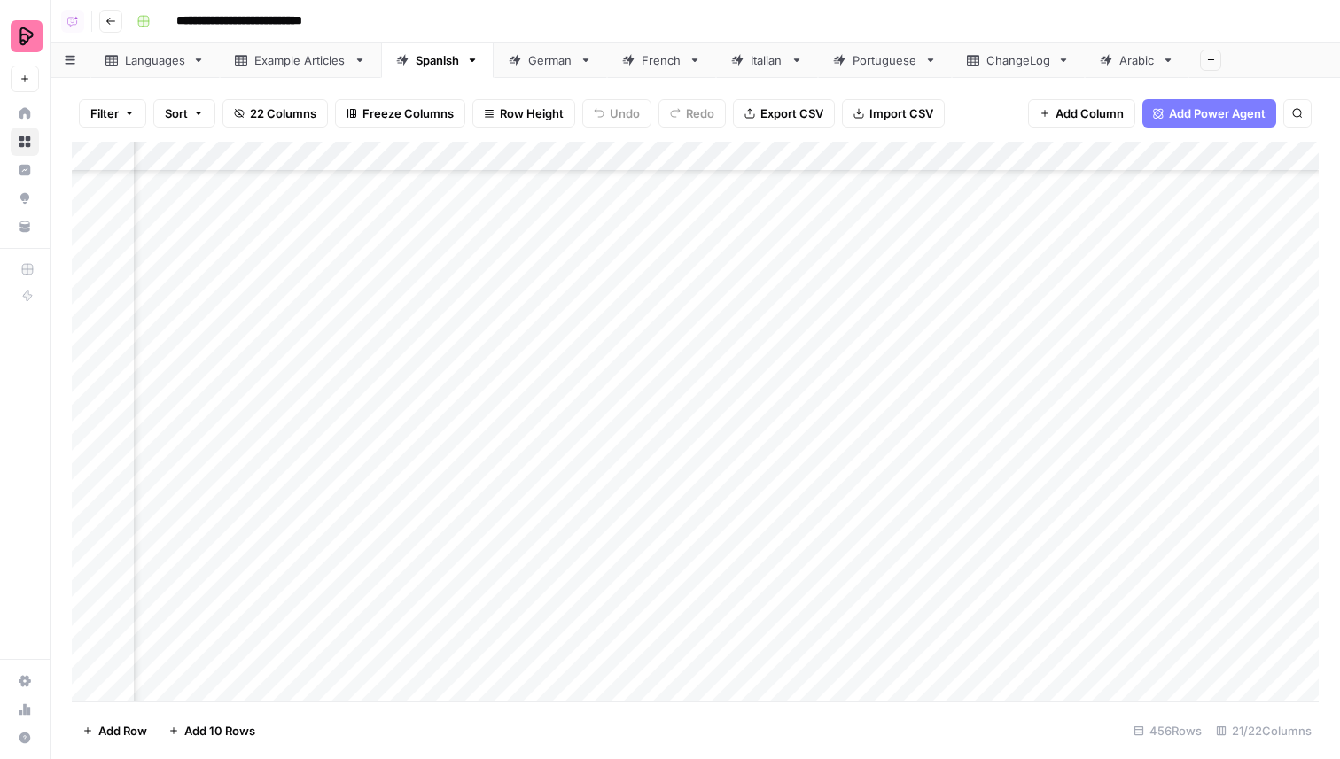
click at [696, 403] on div "Add Column" at bounding box center [695, 422] width 1247 height 560
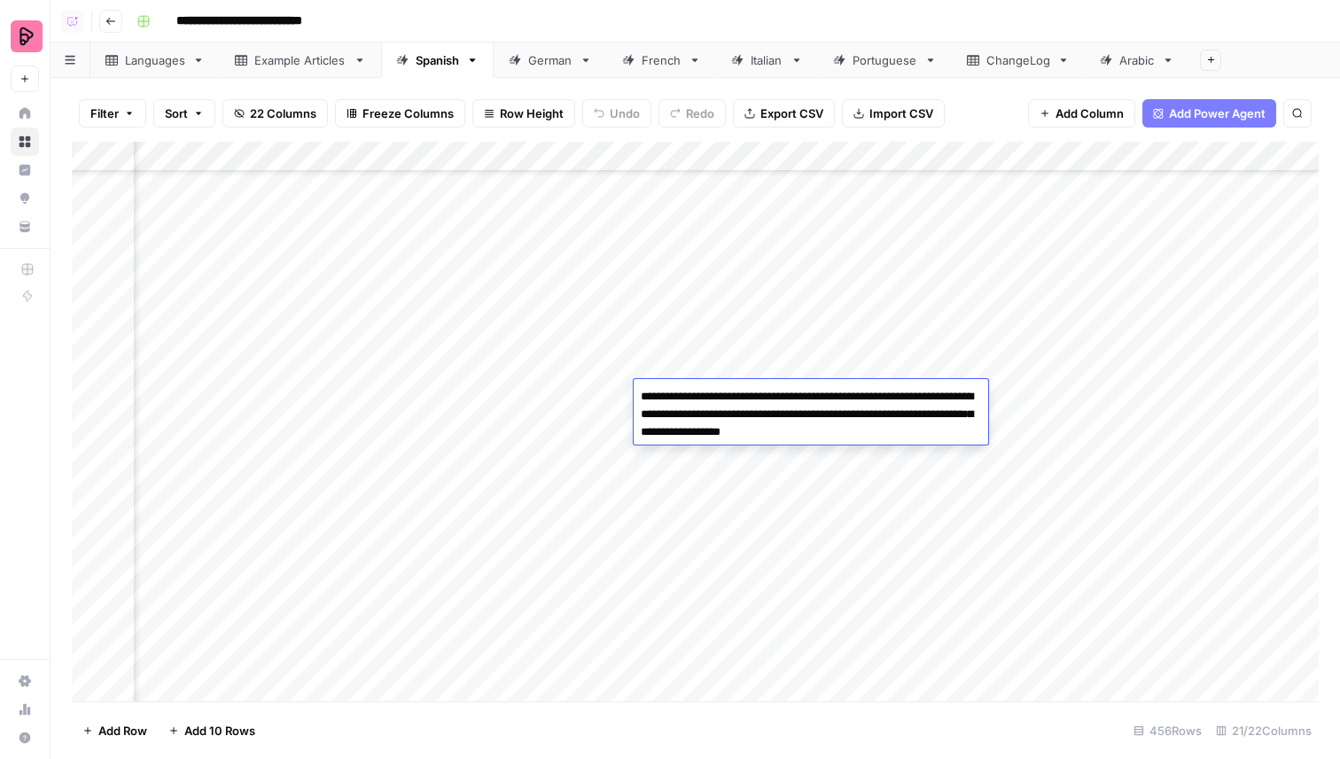
click at [706, 375] on div "Add Column" at bounding box center [695, 422] width 1247 height 560
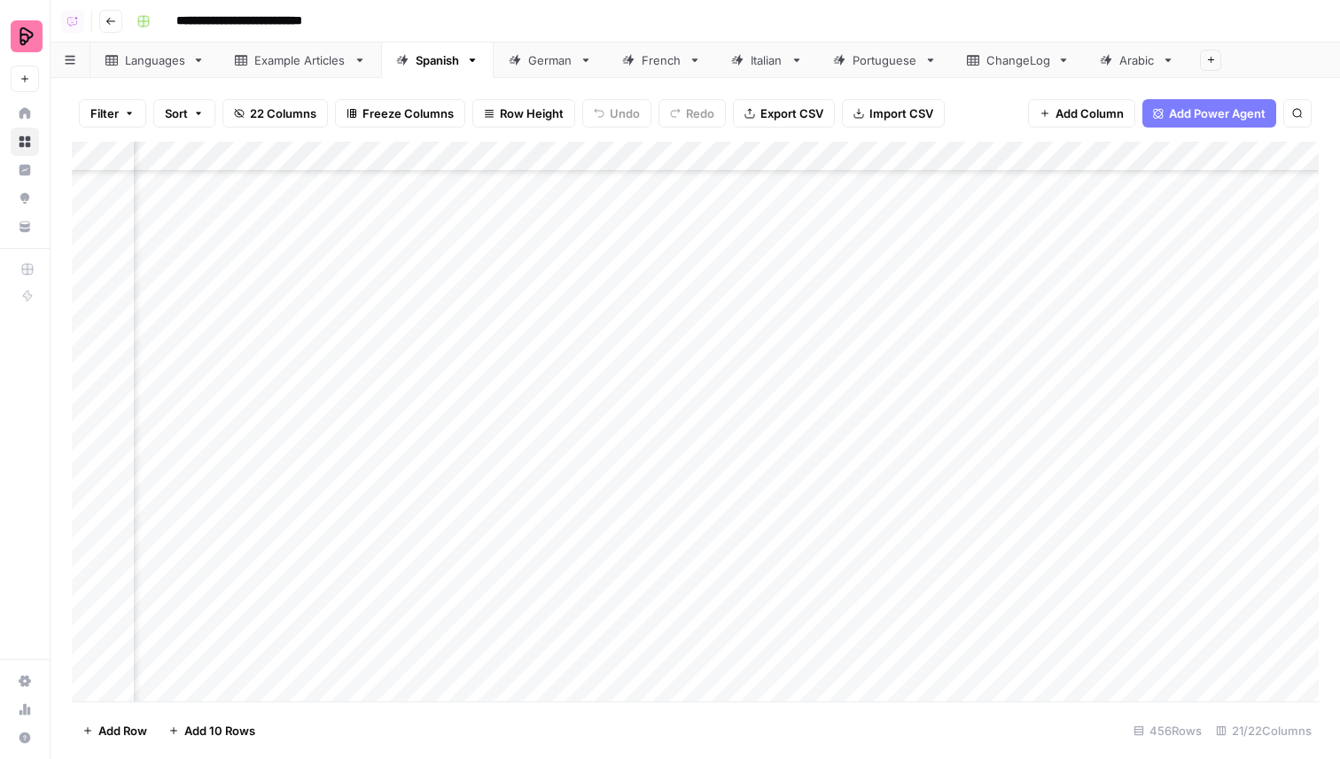
click at [706, 375] on div "Add Column" at bounding box center [695, 422] width 1247 height 560
click at [699, 334] on div "Add Column" at bounding box center [695, 422] width 1247 height 560
click at [256, 333] on div "Add Column" at bounding box center [695, 422] width 1247 height 560
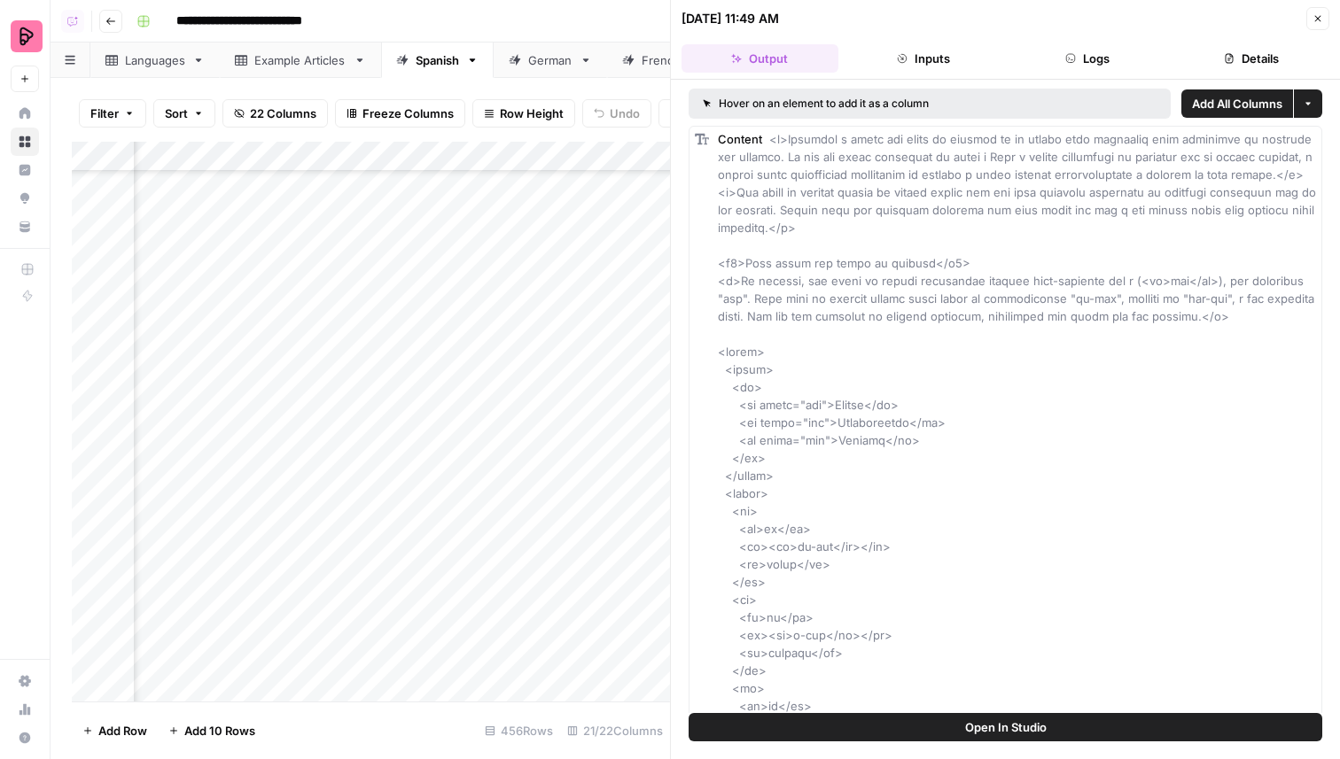
click at [1075, 54] on icon "button" at bounding box center [1070, 58] width 11 height 11
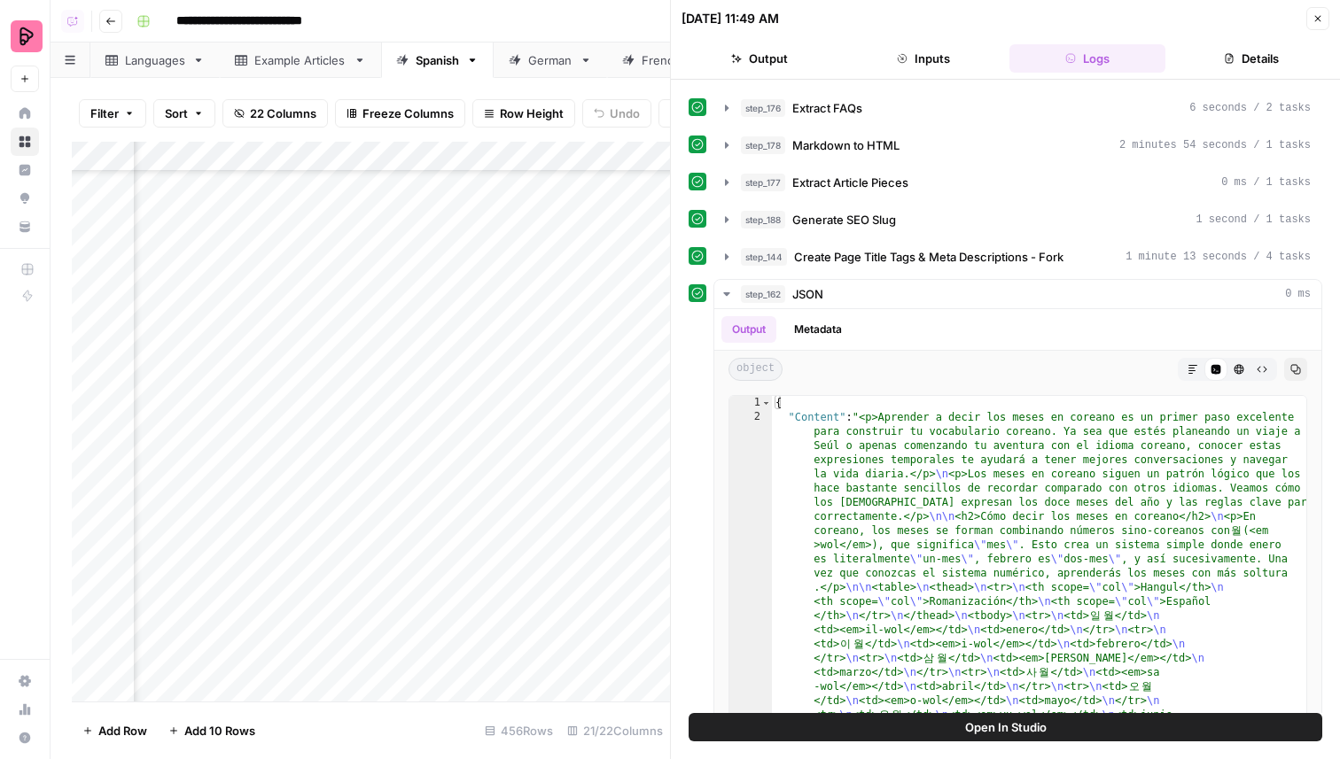
scroll to position [640, 0]
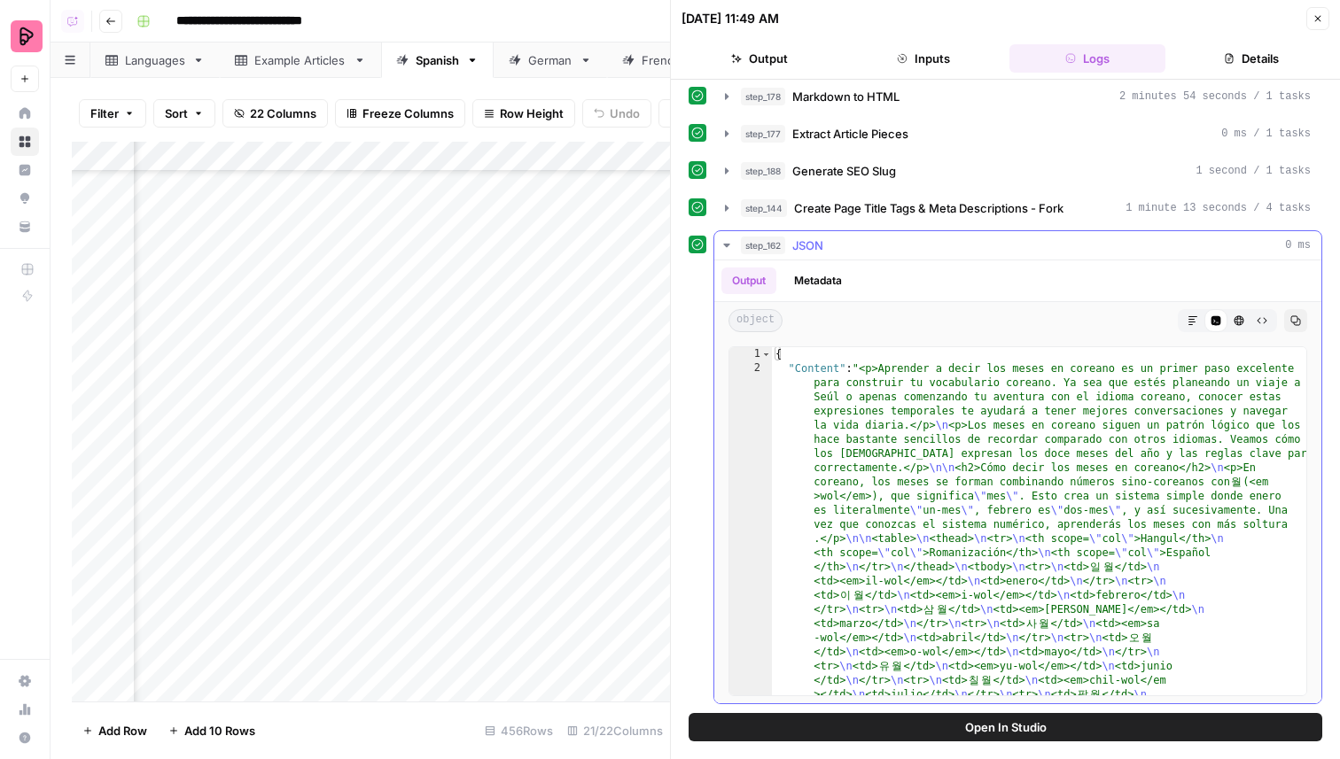
click at [1190, 328] on button "Markdown" at bounding box center [1192, 320] width 23 height 23
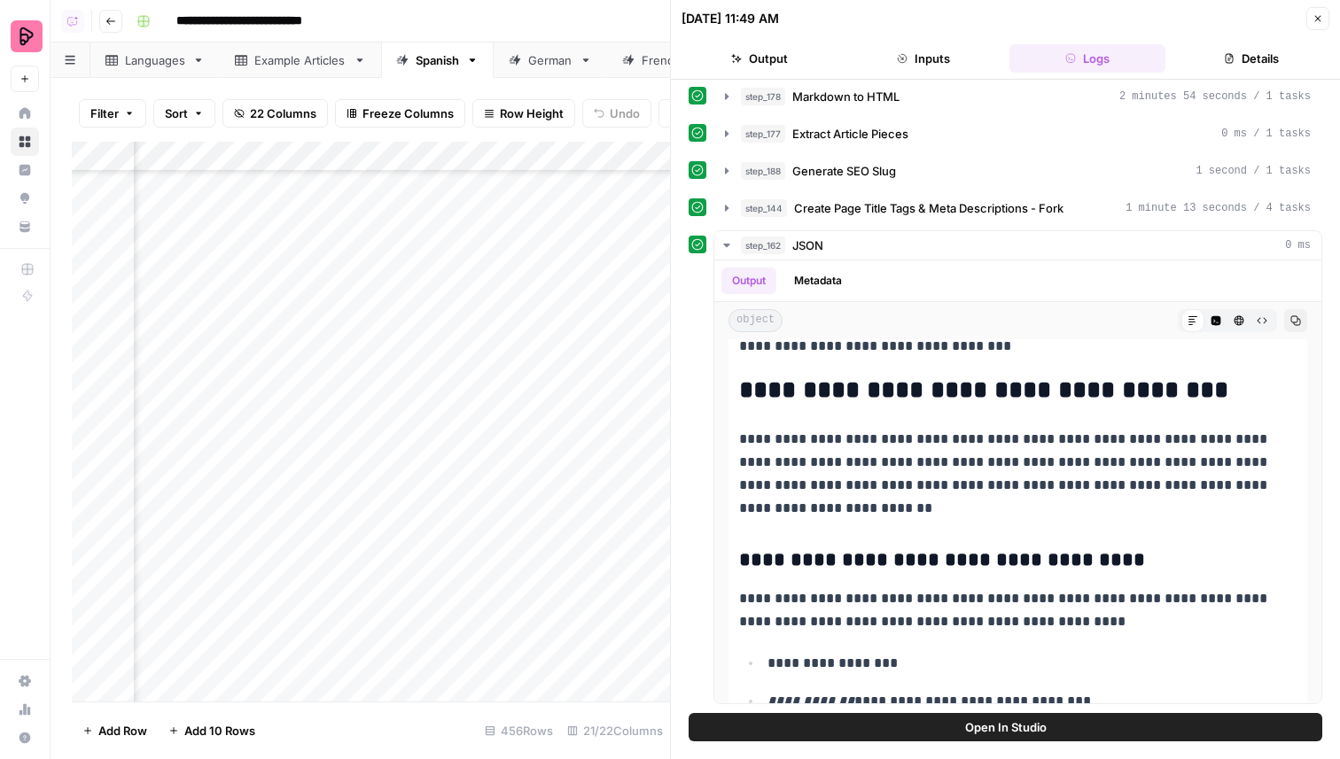
scroll to position [13145, 1063]
click at [266, 354] on div "Add Column" at bounding box center [371, 422] width 598 height 560
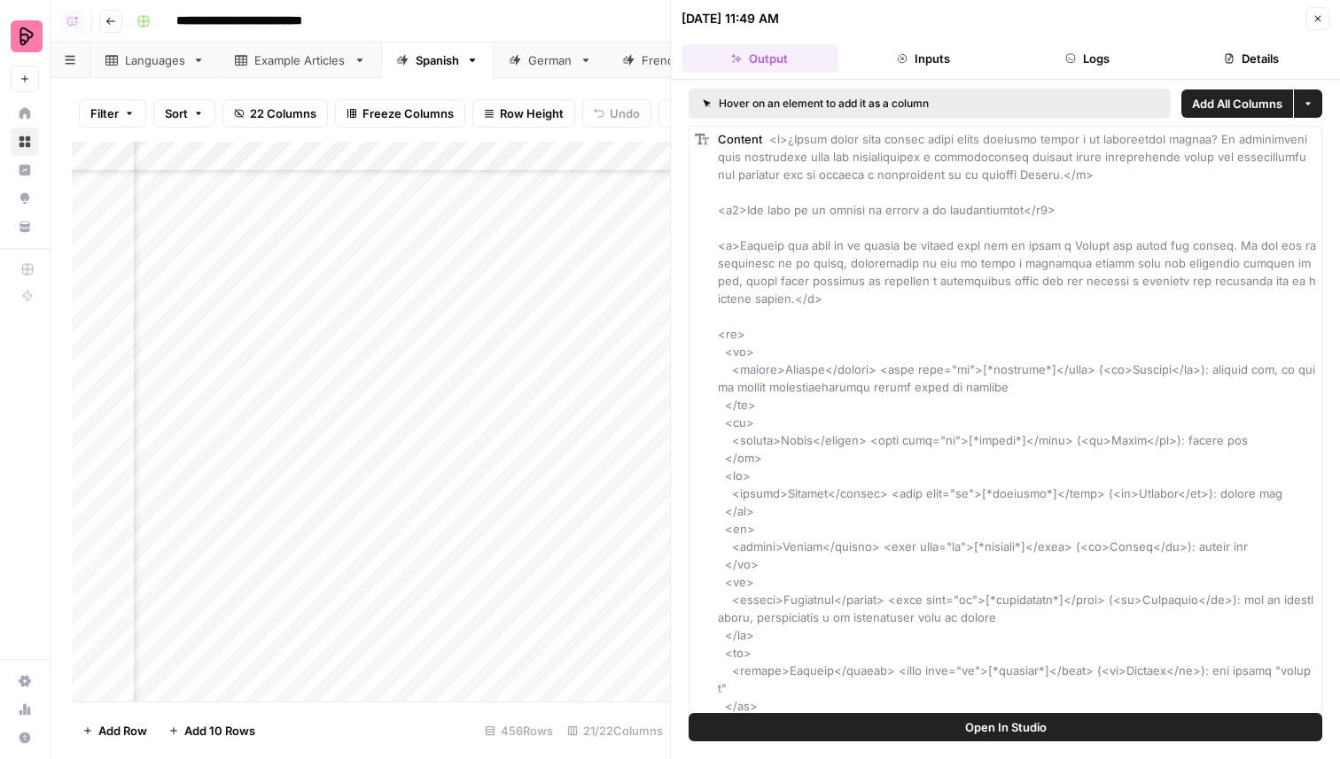
click at [1046, 50] on button "Logs" at bounding box center [1087, 58] width 157 height 28
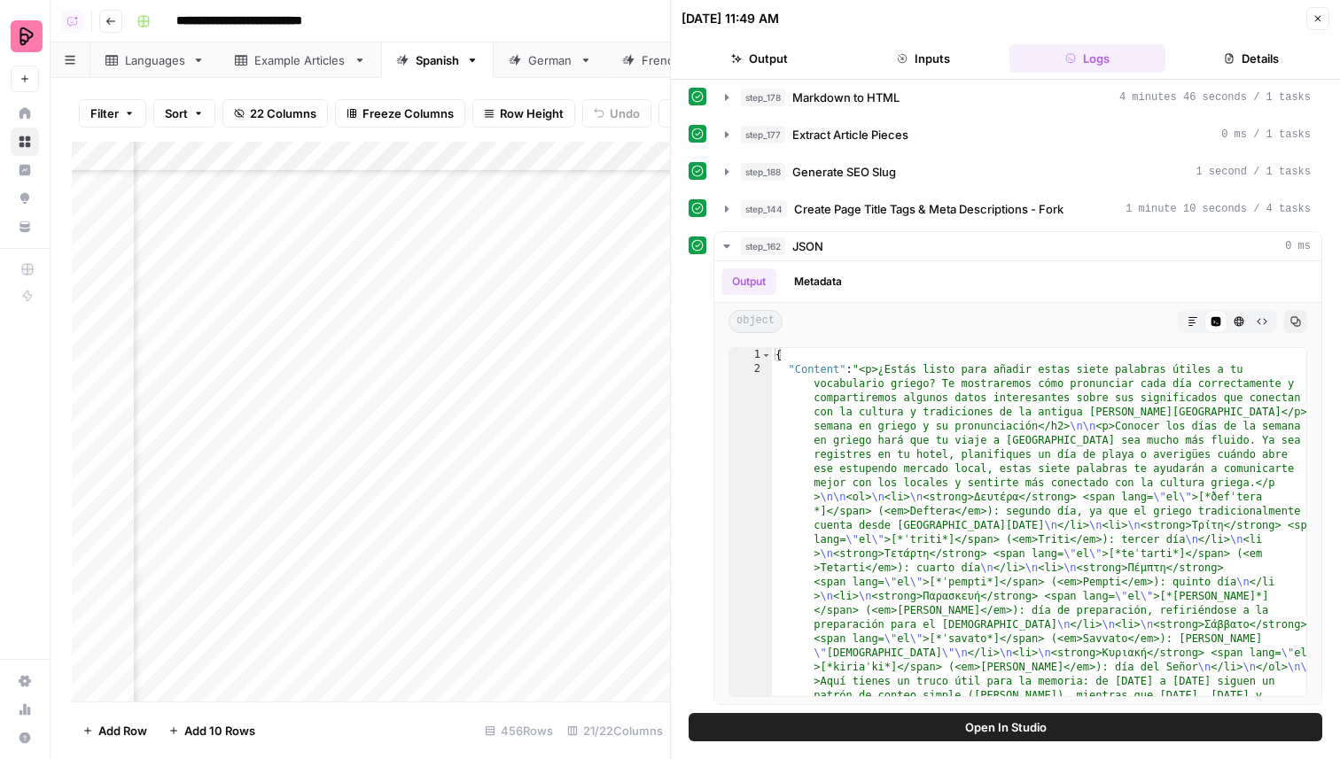
scroll to position [640, 0]
click at [938, 196] on button "step_144 Create Page Title Tags & Meta Descriptions - Fork 1 minute 10 seconds …" at bounding box center [1017, 208] width 607 height 28
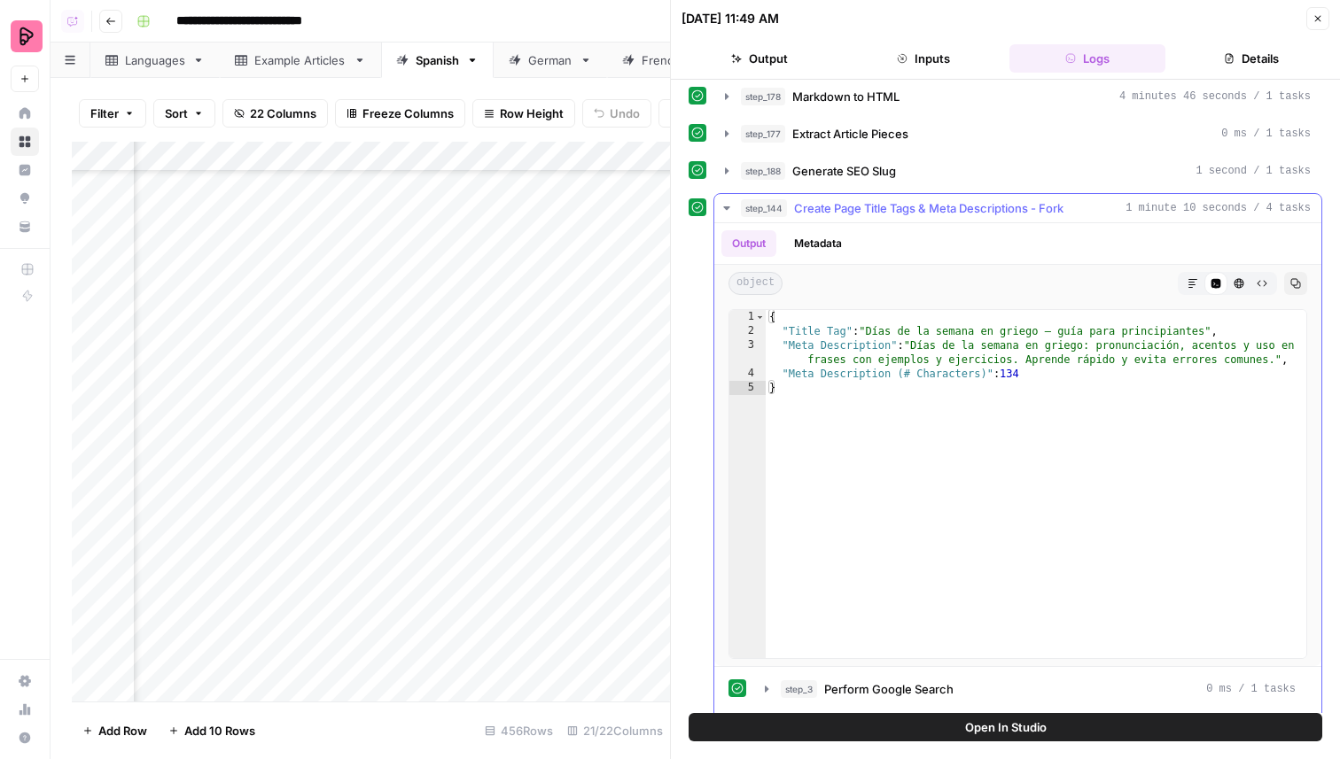
click at [907, 681] on span "Perform Google Search" at bounding box center [888, 690] width 129 height 18
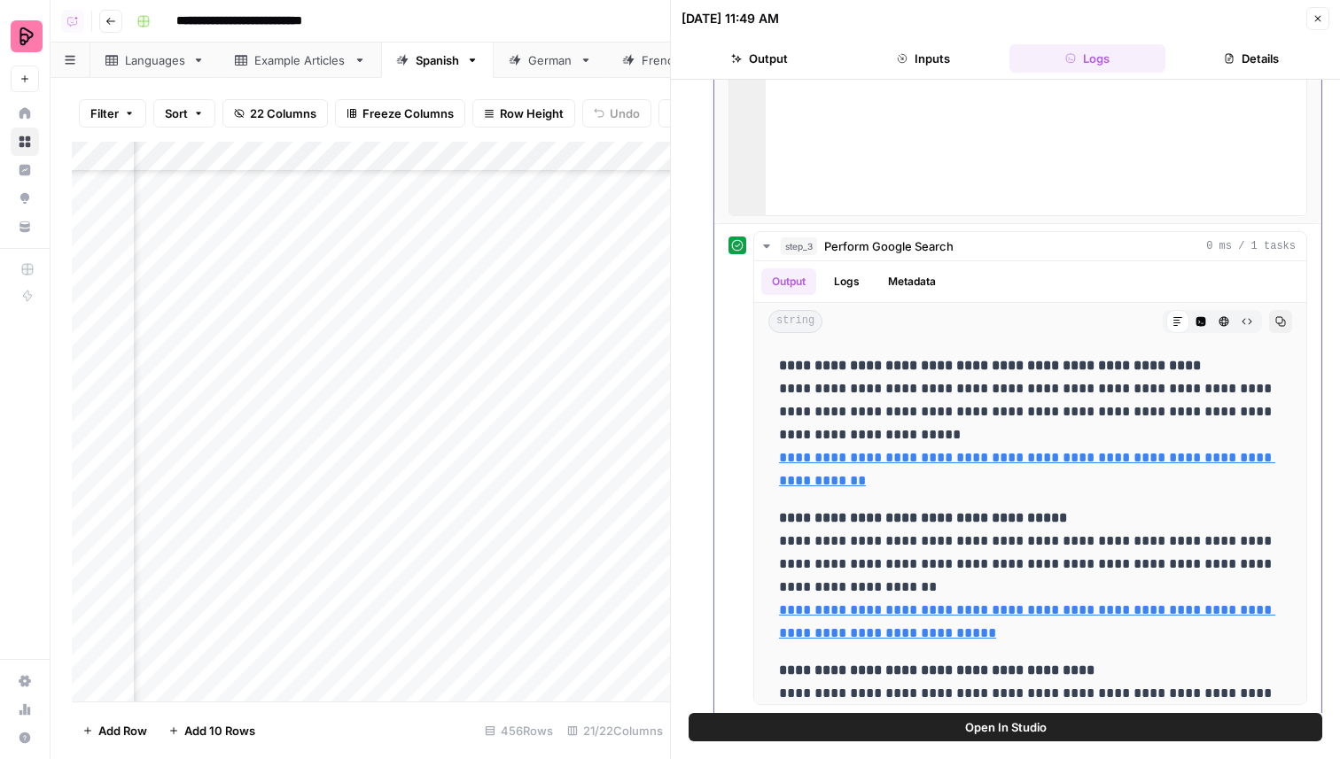
scroll to position [1458, 0]
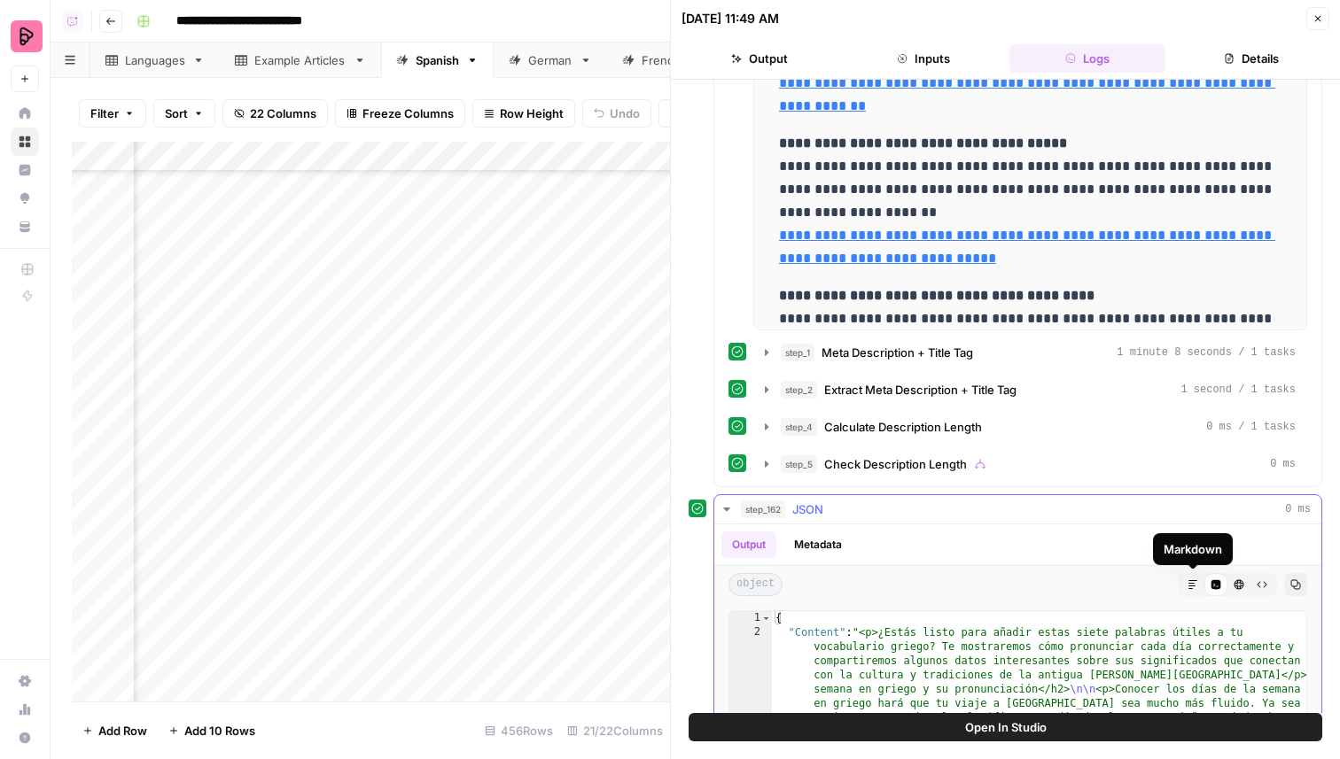
click at [1188, 582] on icon "button" at bounding box center [1192, 584] width 11 height 11
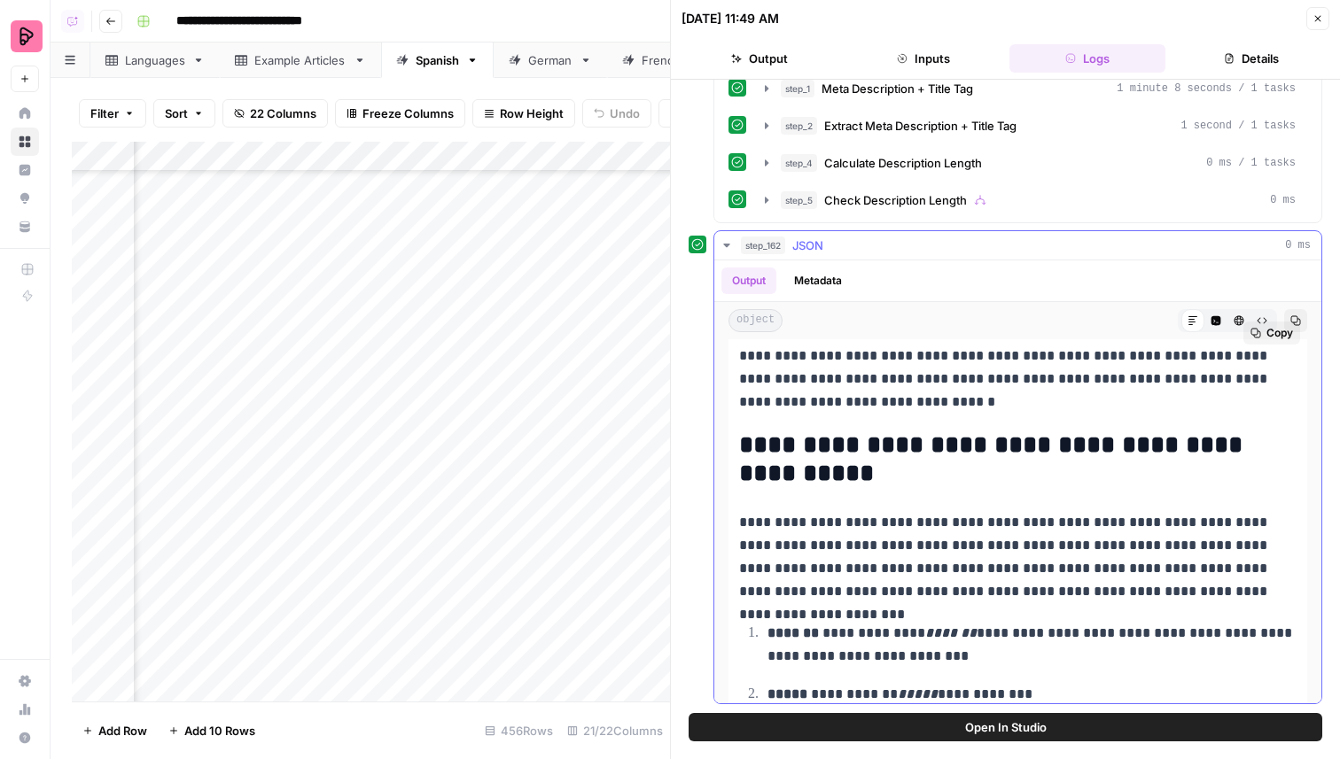
scroll to position [0, 0]
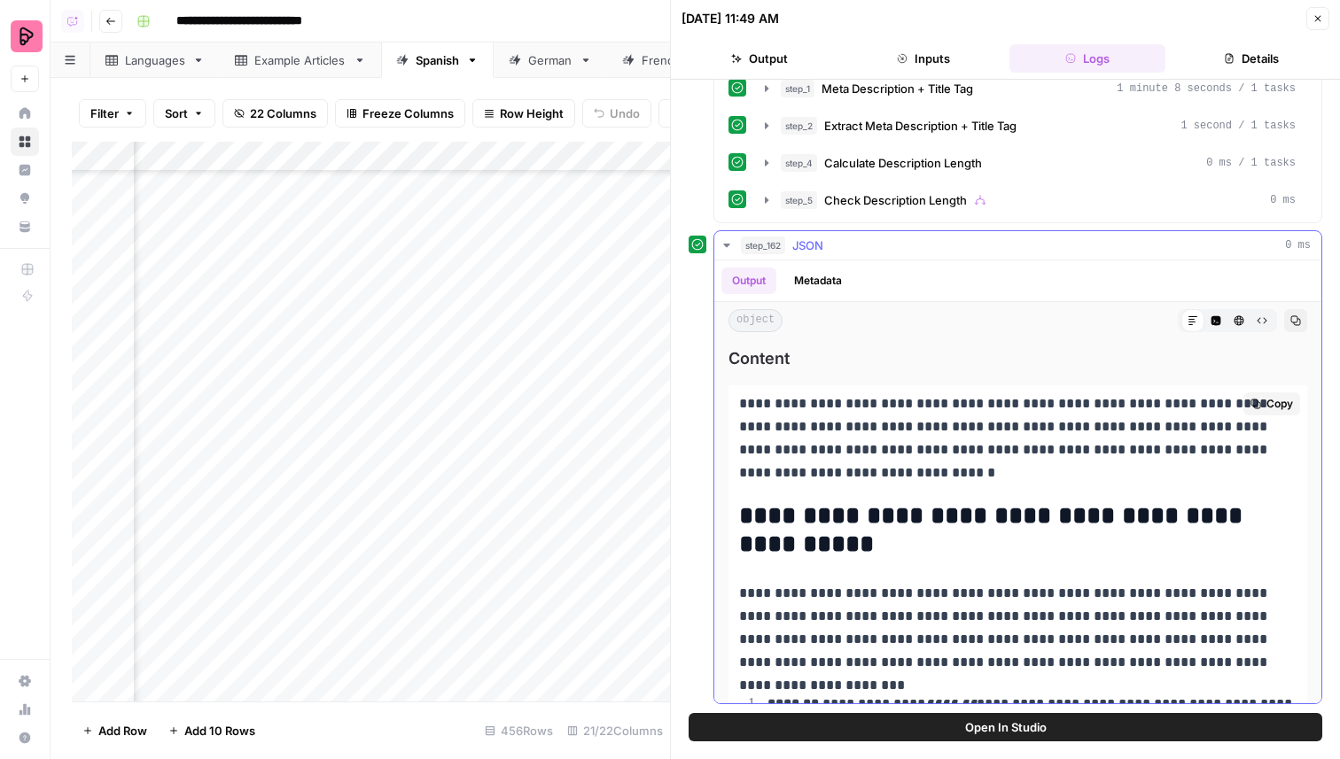
click at [1216, 322] on icon "button" at bounding box center [1216, 321] width 10 height 10
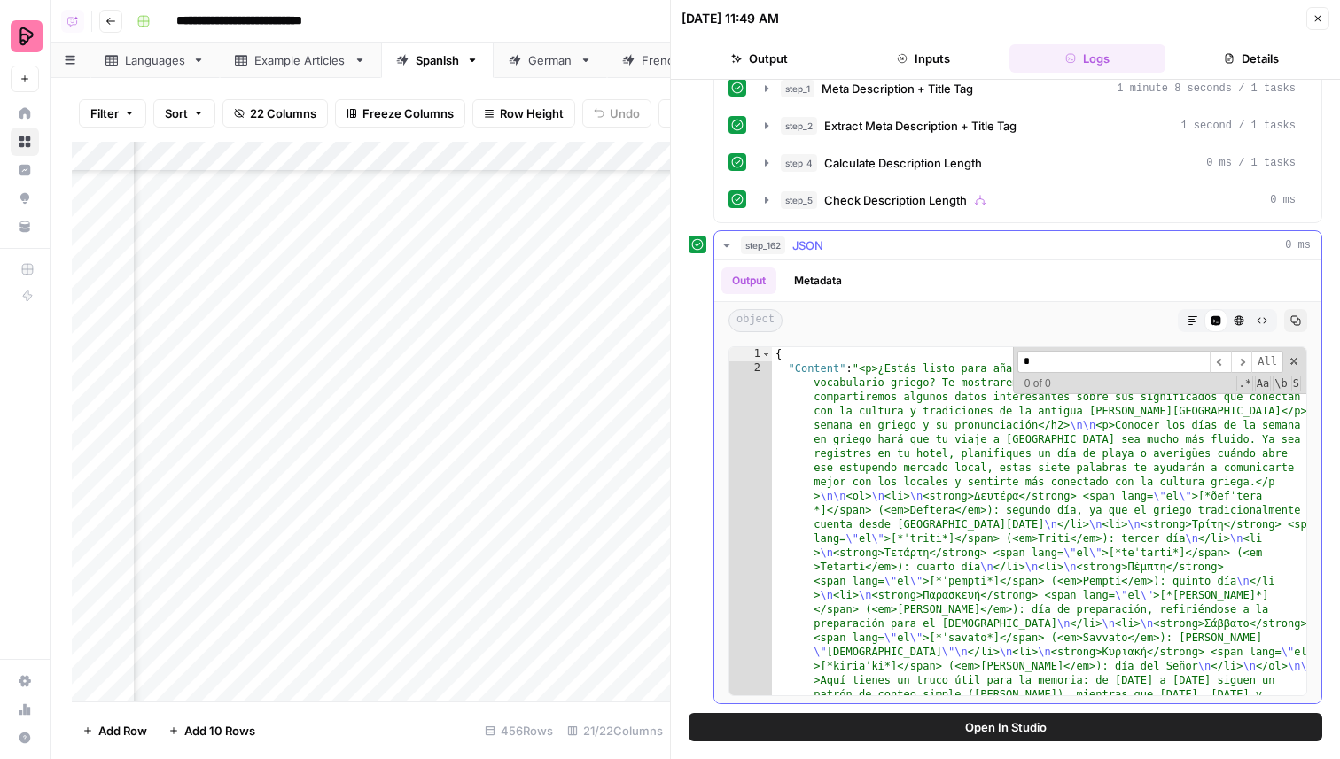
scroll to position [407, 0]
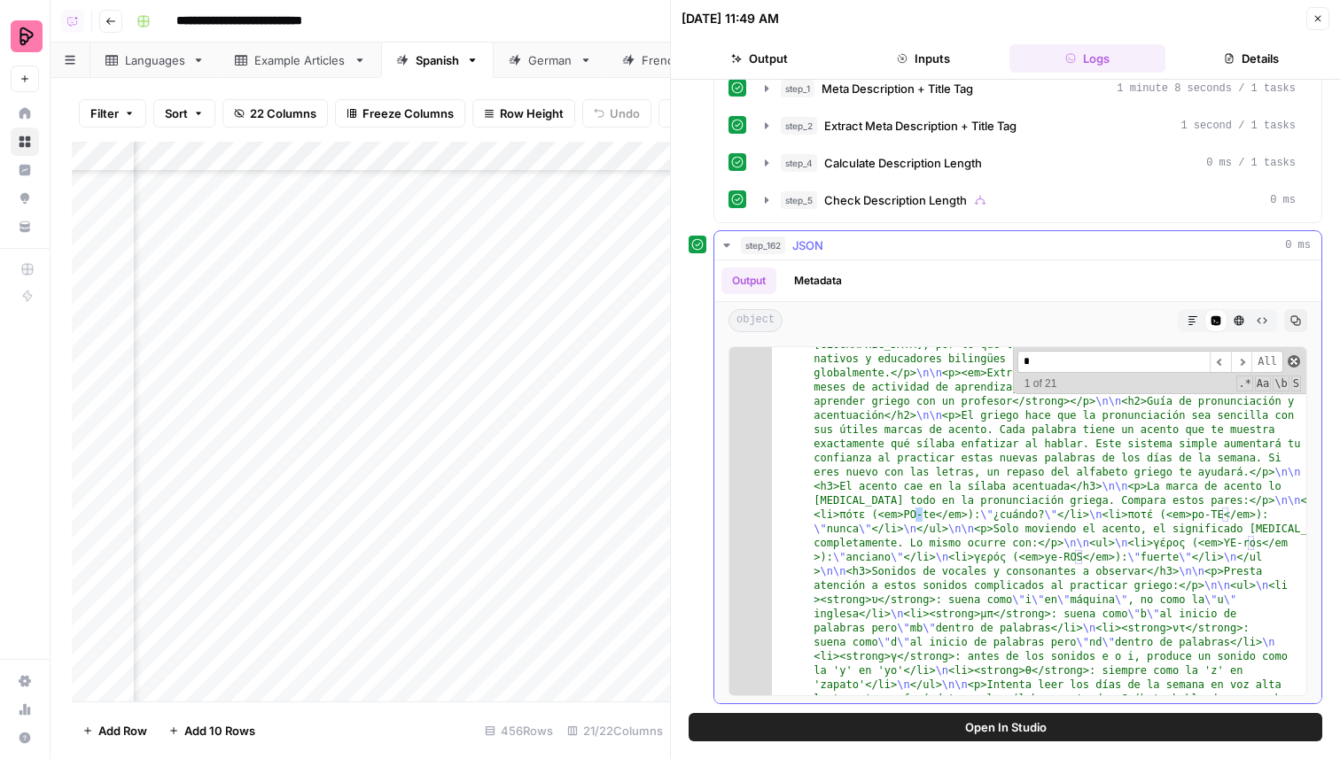
type input "*"
click at [1295, 362] on span at bounding box center [1293, 361] width 12 height 12
click at [1177, 310] on div "object Markdown Code Editor HTML Viewer Raw Output Copy" at bounding box center [1017, 320] width 607 height 37
click at [1186, 312] on button "Markdown" at bounding box center [1192, 320] width 23 height 23
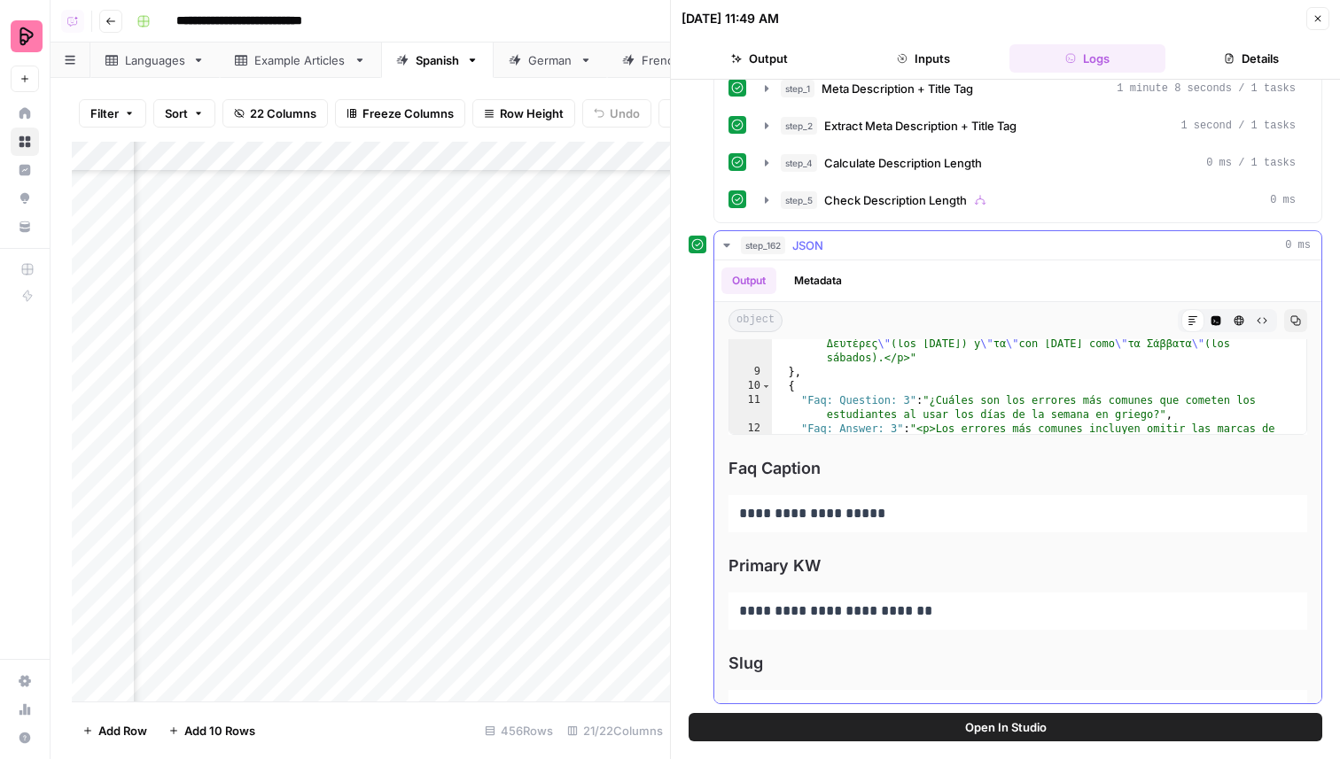
scroll to position [8789, 0]
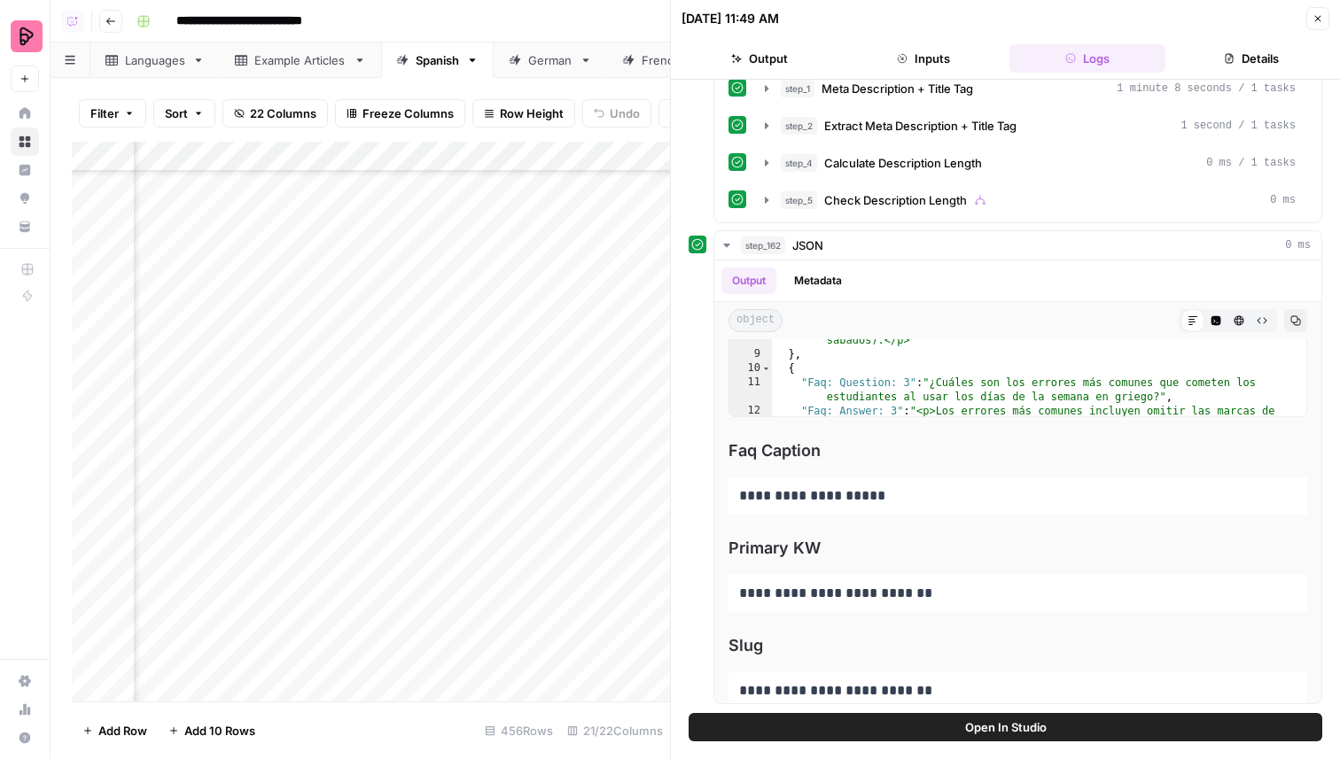
click at [1322, 19] on icon "button" at bounding box center [1317, 18] width 11 height 11
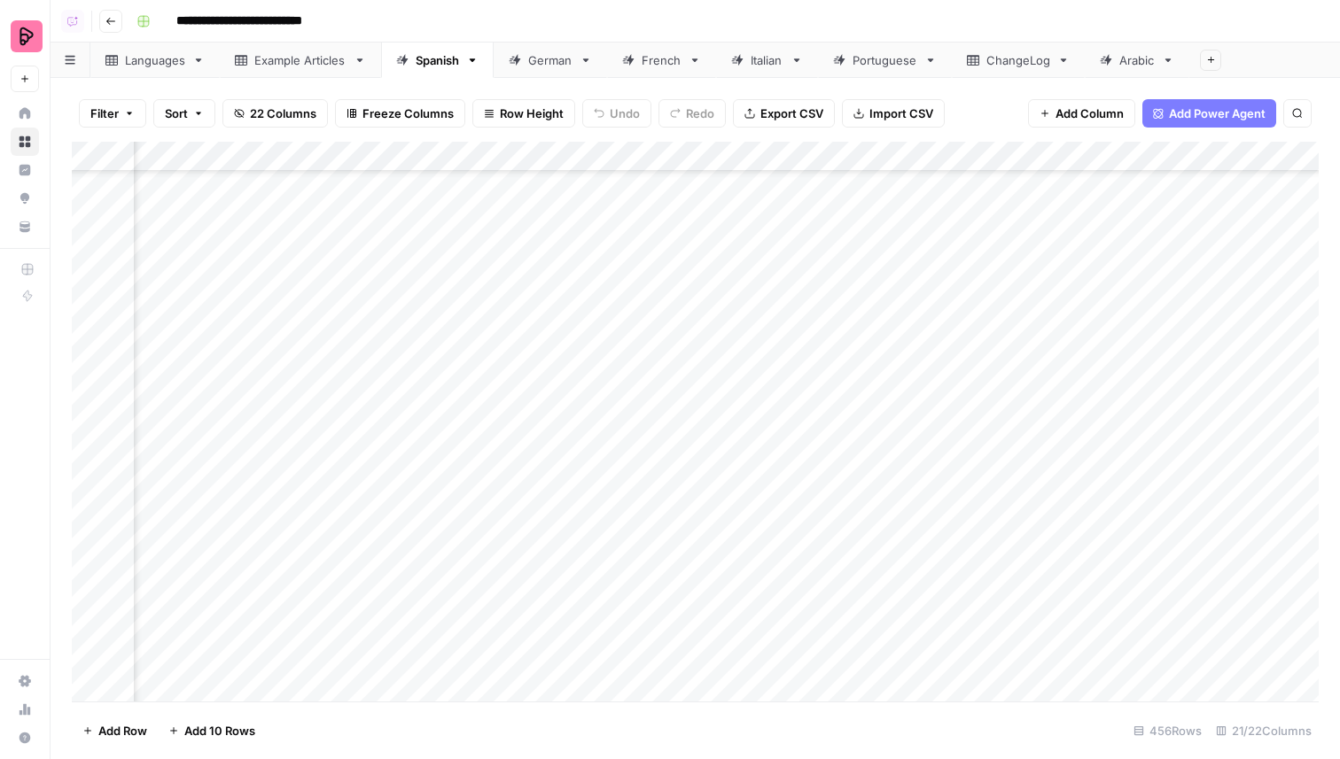
scroll to position [13148, 1180]
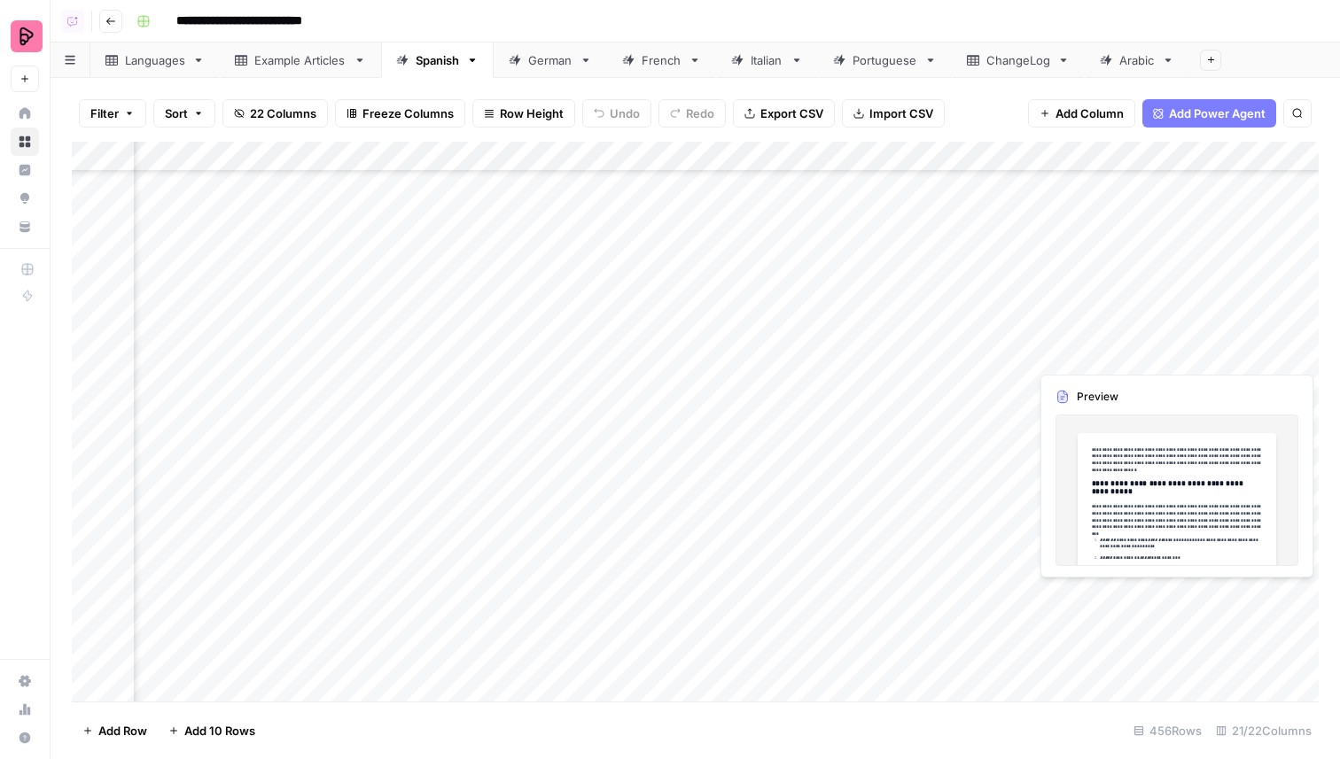
click at [1062, 356] on div "Add Column" at bounding box center [695, 422] width 1247 height 560
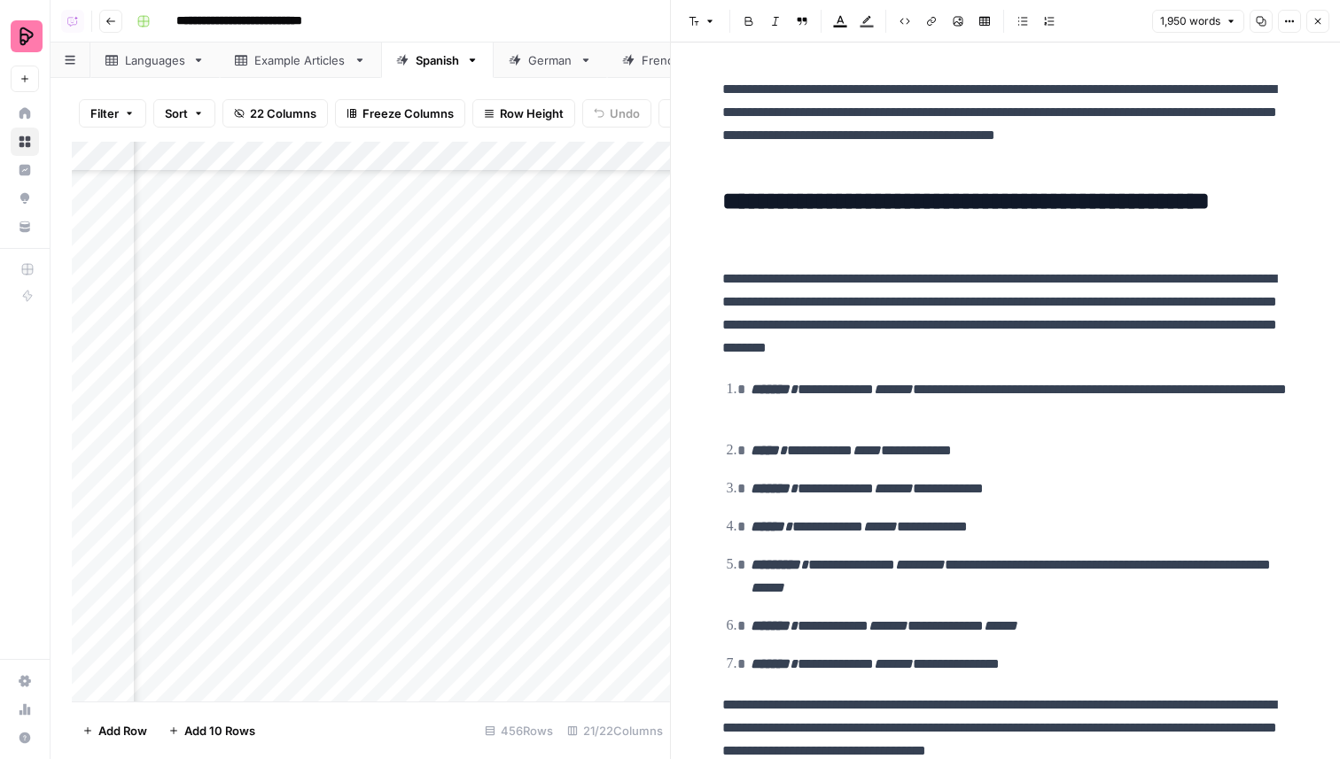
click at [1251, 25] on button "Copy" at bounding box center [1260, 21] width 23 height 23
click at [1287, 28] on button "Options" at bounding box center [1289, 21] width 23 height 23
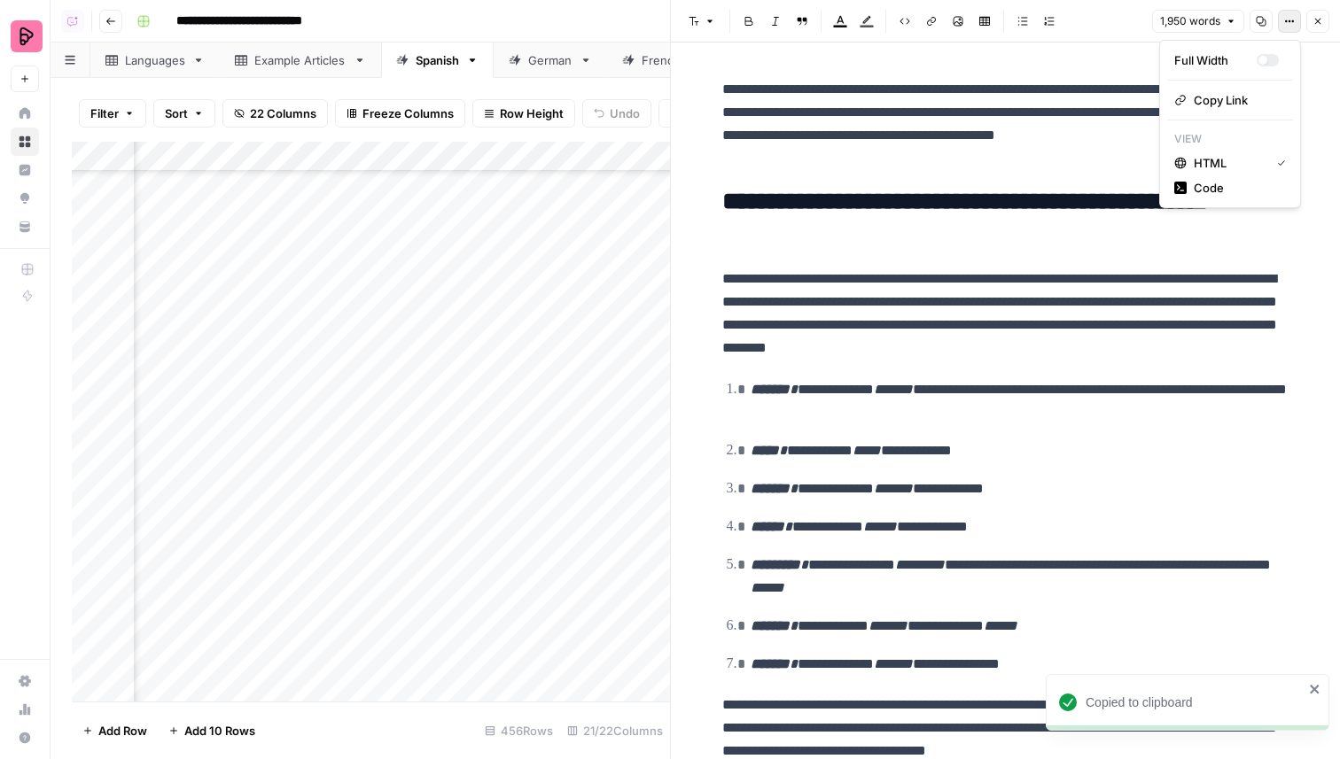
click at [1290, 23] on icon "button" at bounding box center [1289, 21] width 11 height 11
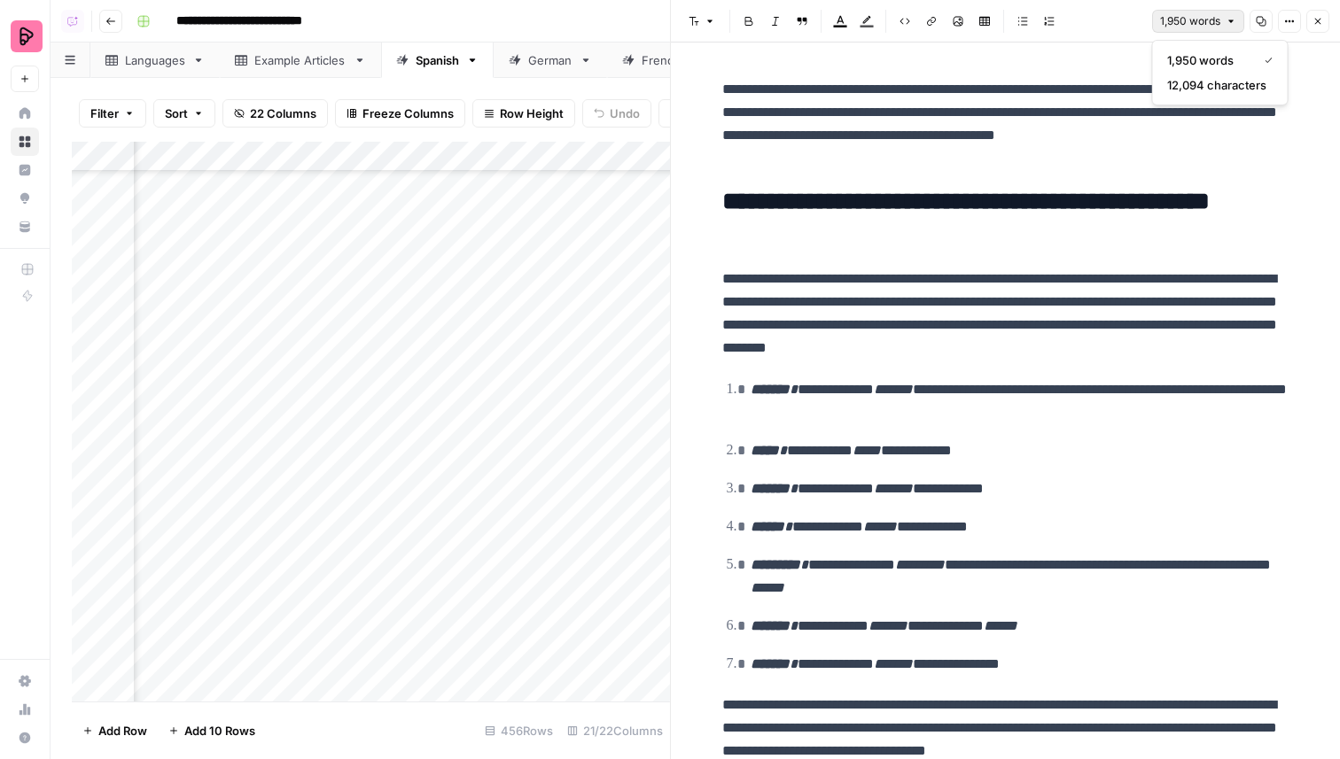
click at [1199, 19] on span "1,950 words" at bounding box center [1190, 21] width 60 height 16
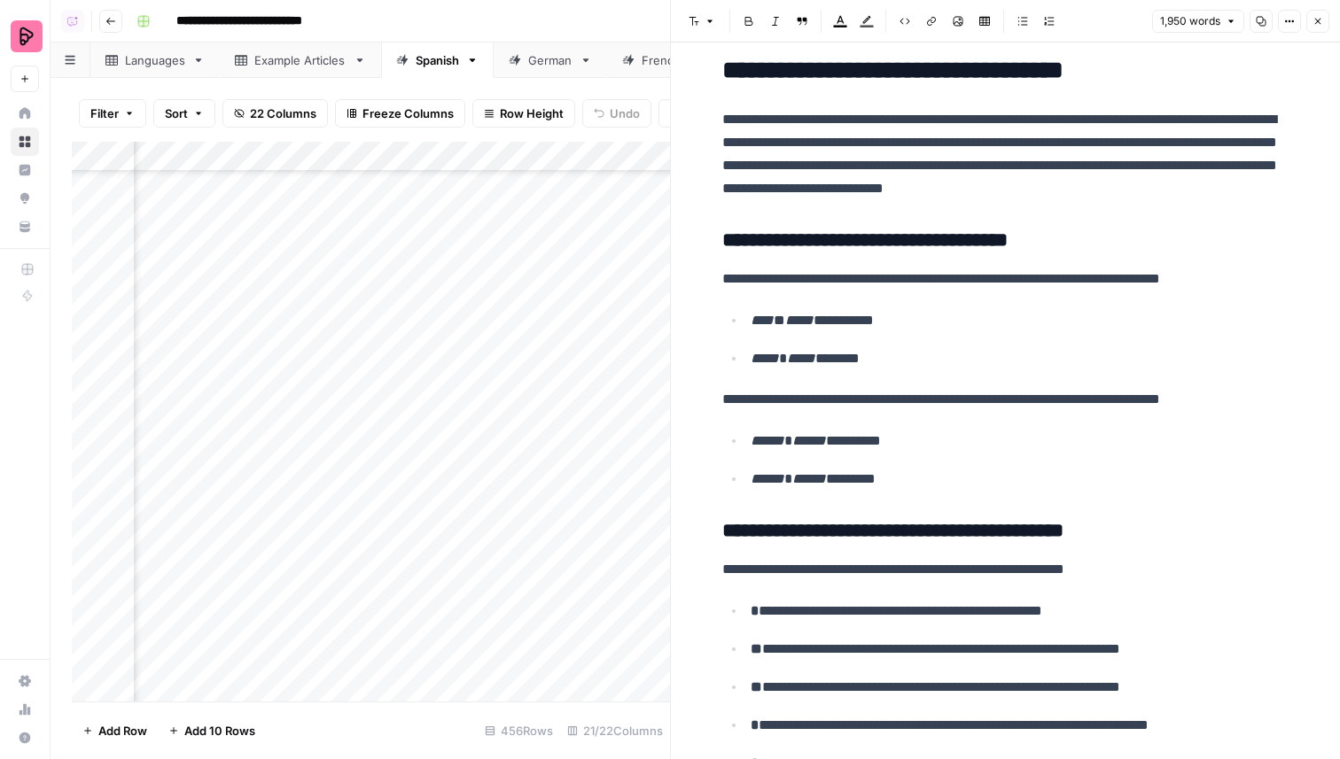
scroll to position [734, 0]
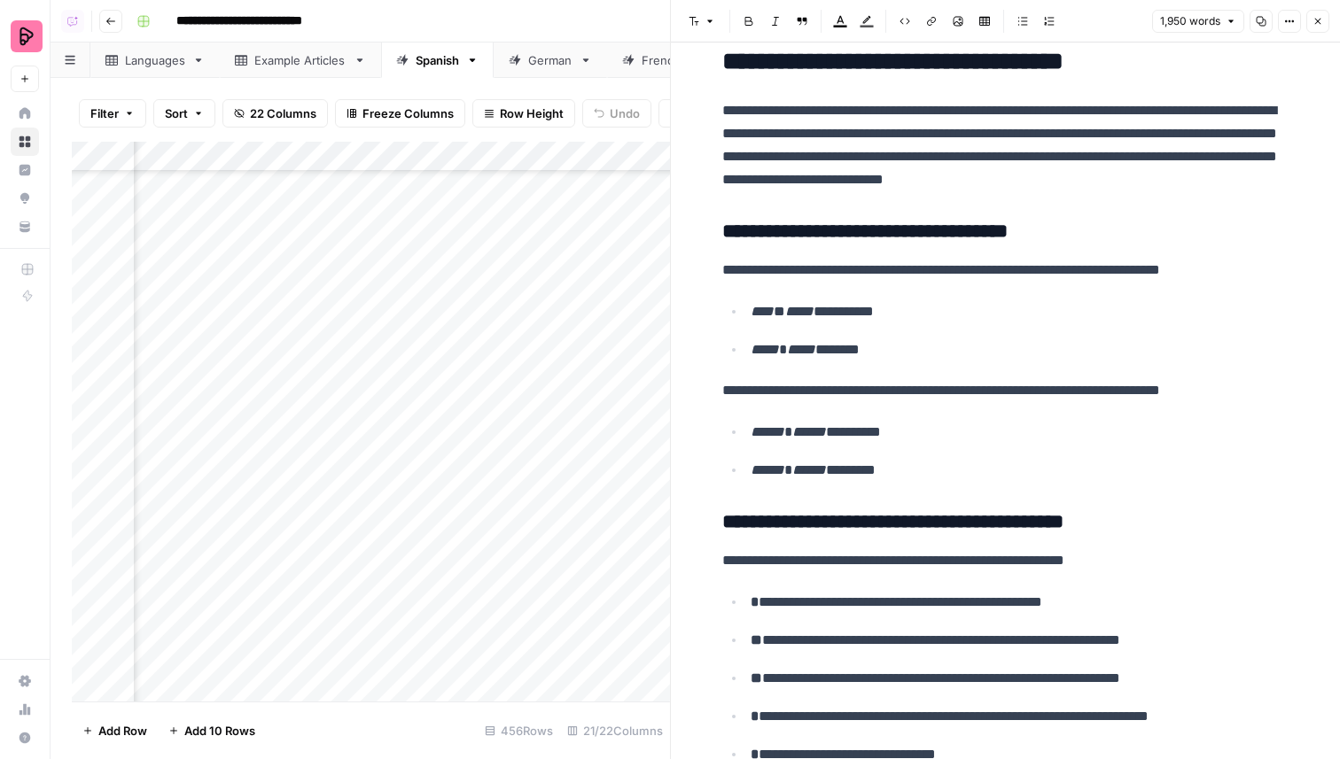
click at [1330, 27] on header "Font style Bold Italic Block quote Text color Highlight color Code block Link I…" at bounding box center [1005, 21] width 669 height 43
click at [1322, 23] on icon "button" at bounding box center [1317, 21] width 11 height 11
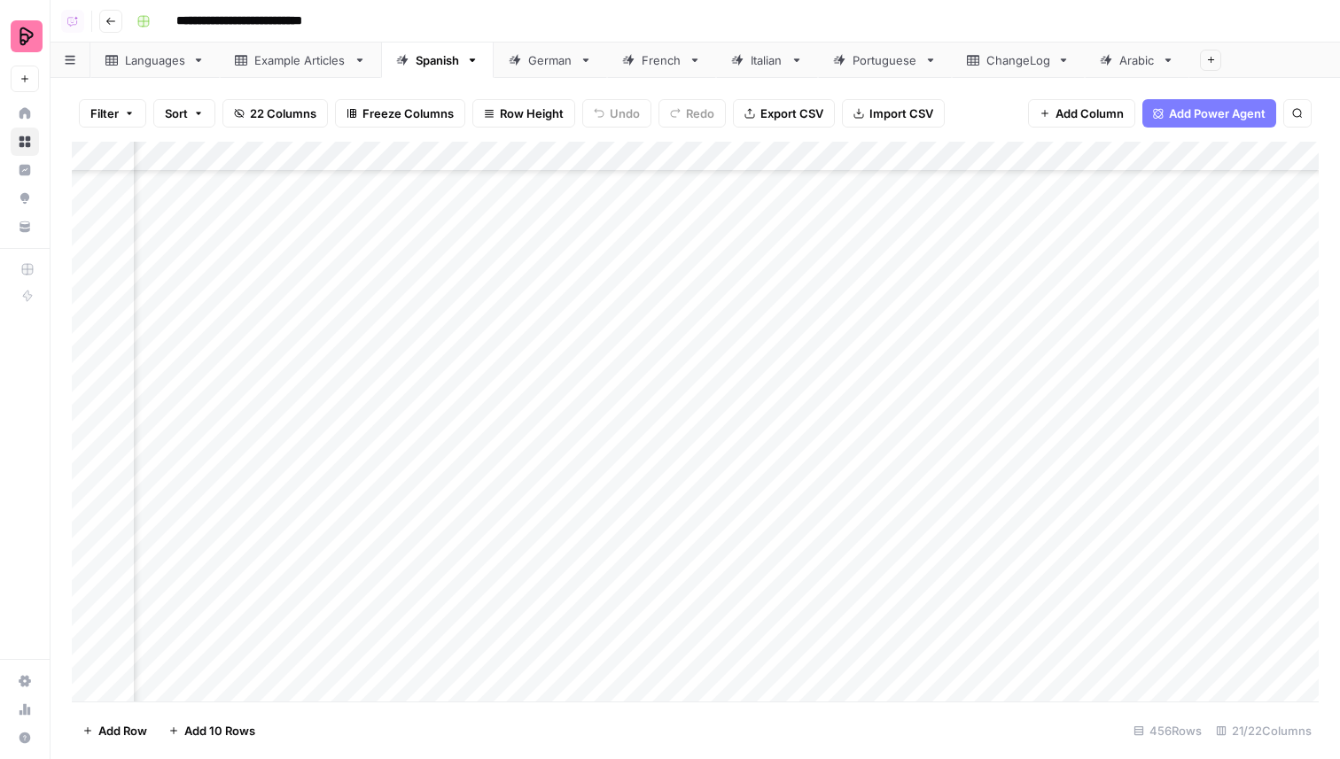
click at [881, 53] on div "Portuguese" at bounding box center [884, 60] width 65 height 18
click at [1078, 183] on div "Add Column" at bounding box center [695, 246] width 1247 height 209
click at [1083, 183] on div "Add Column" at bounding box center [695, 246] width 1247 height 209
click at [766, 66] on div "Italian" at bounding box center [767, 60] width 33 height 18
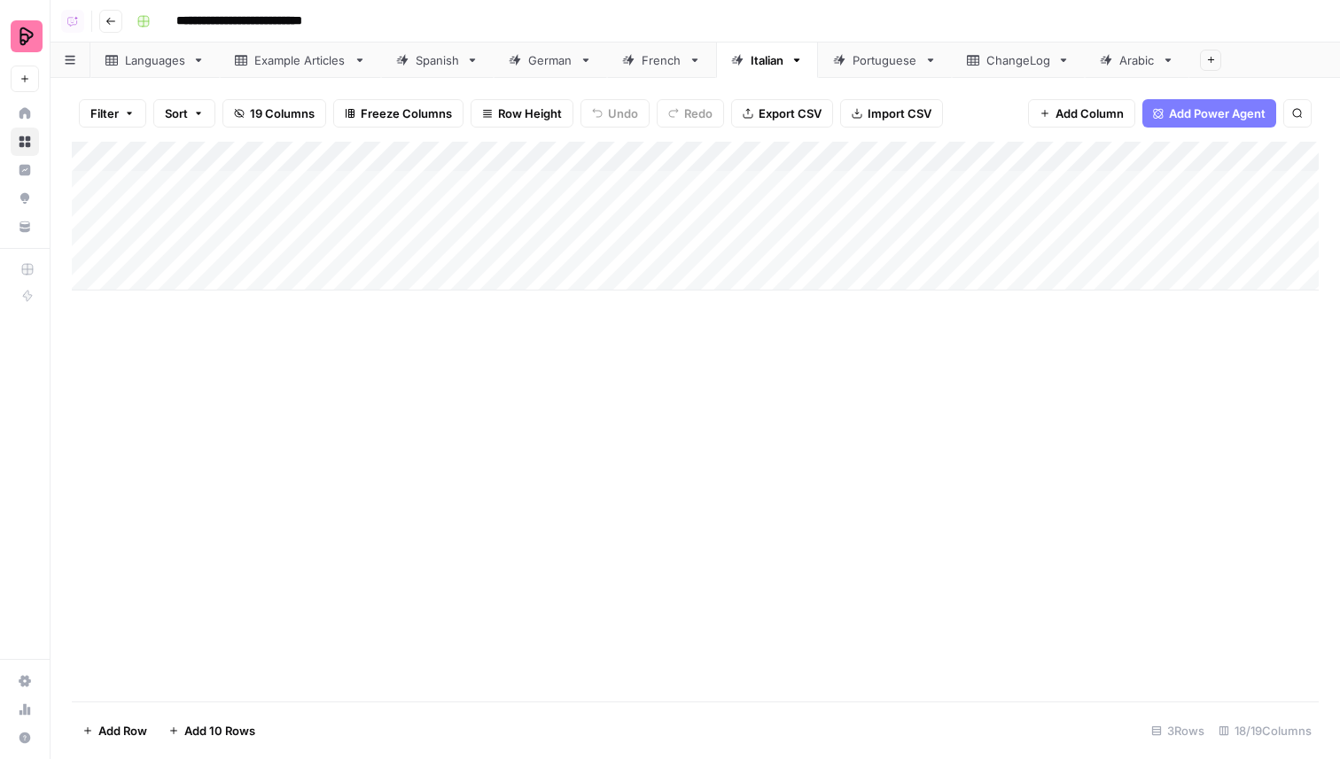
click at [643, 56] on div "French" at bounding box center [651, 60] width 59 height 18
click at [948, 654] on div "Add Column" at bounding box center [695, 422] width 1247 height 560
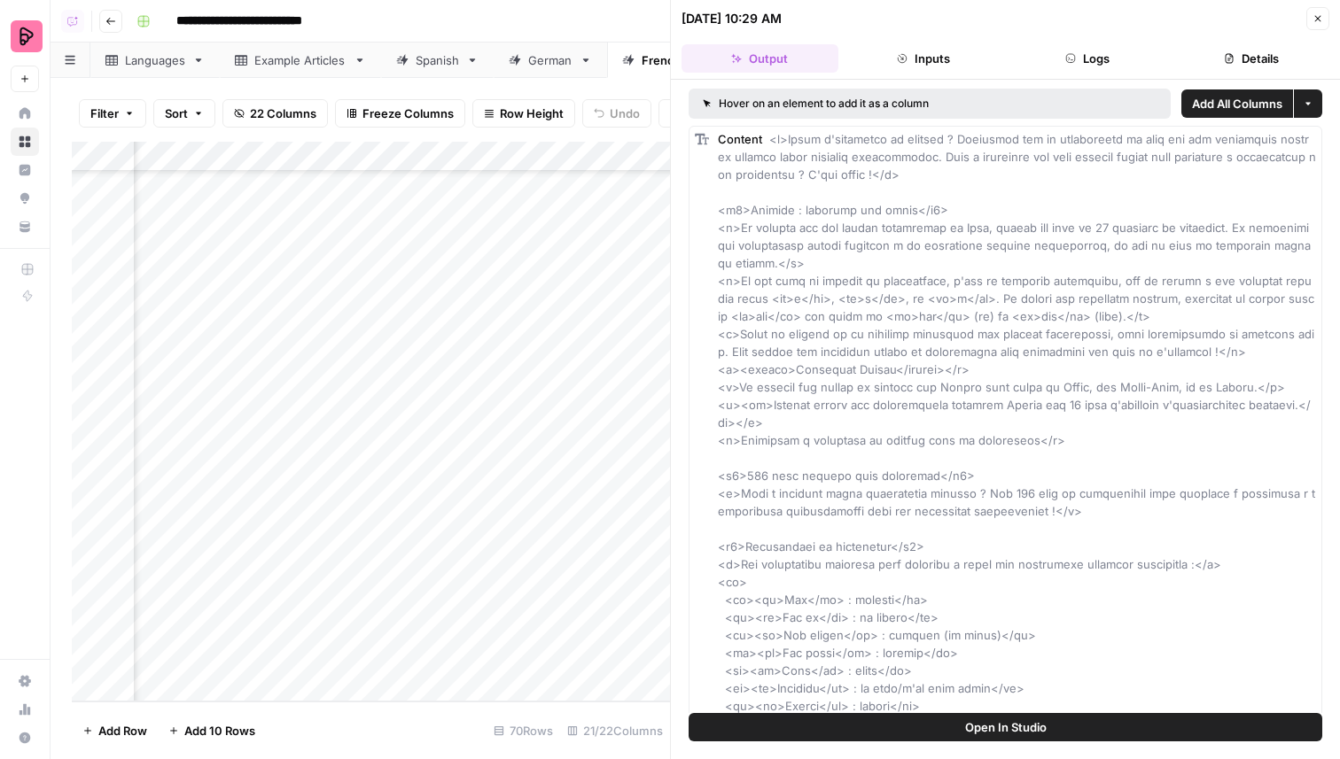
click at [1222, 69] on button "Details" at bounding box center [1250, 58] width 157 height 28
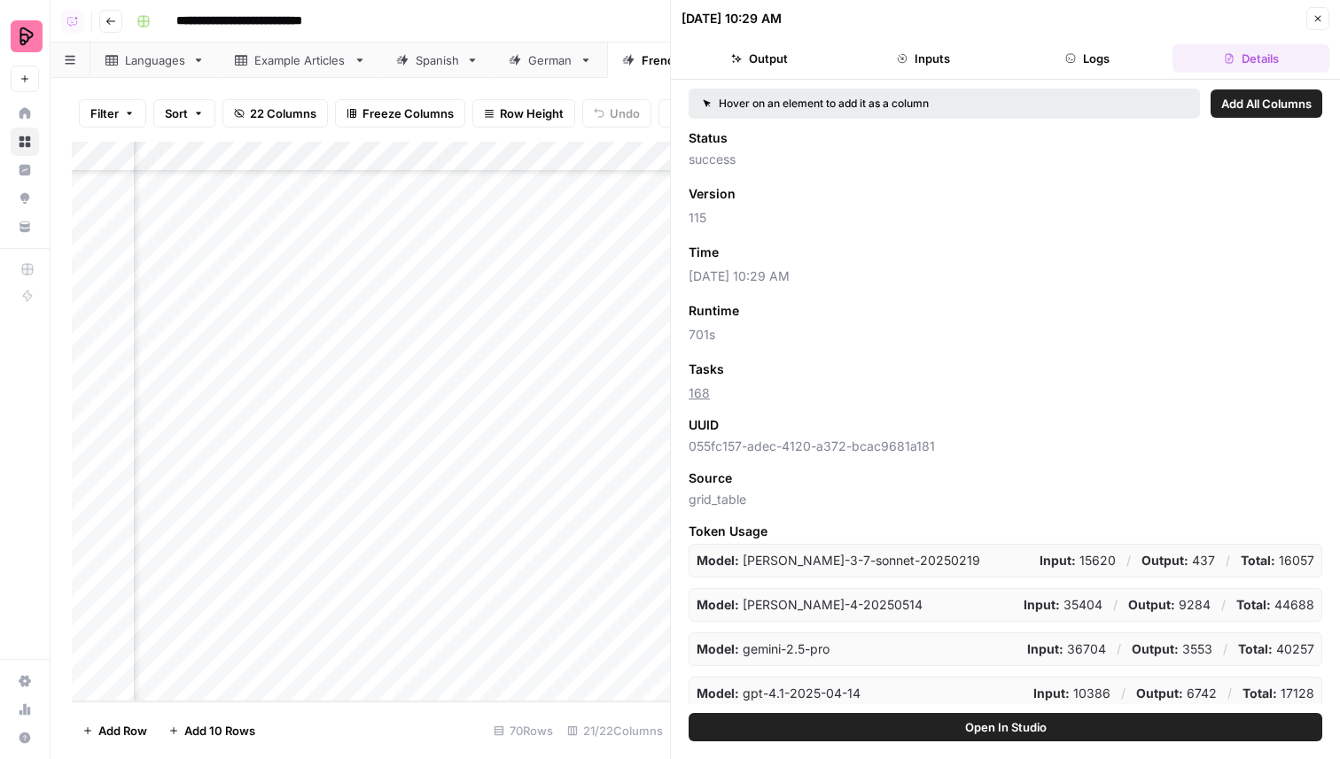
click at [1308, 20] on button "Close" at bounding box center [1317, 18] width 23 height 23
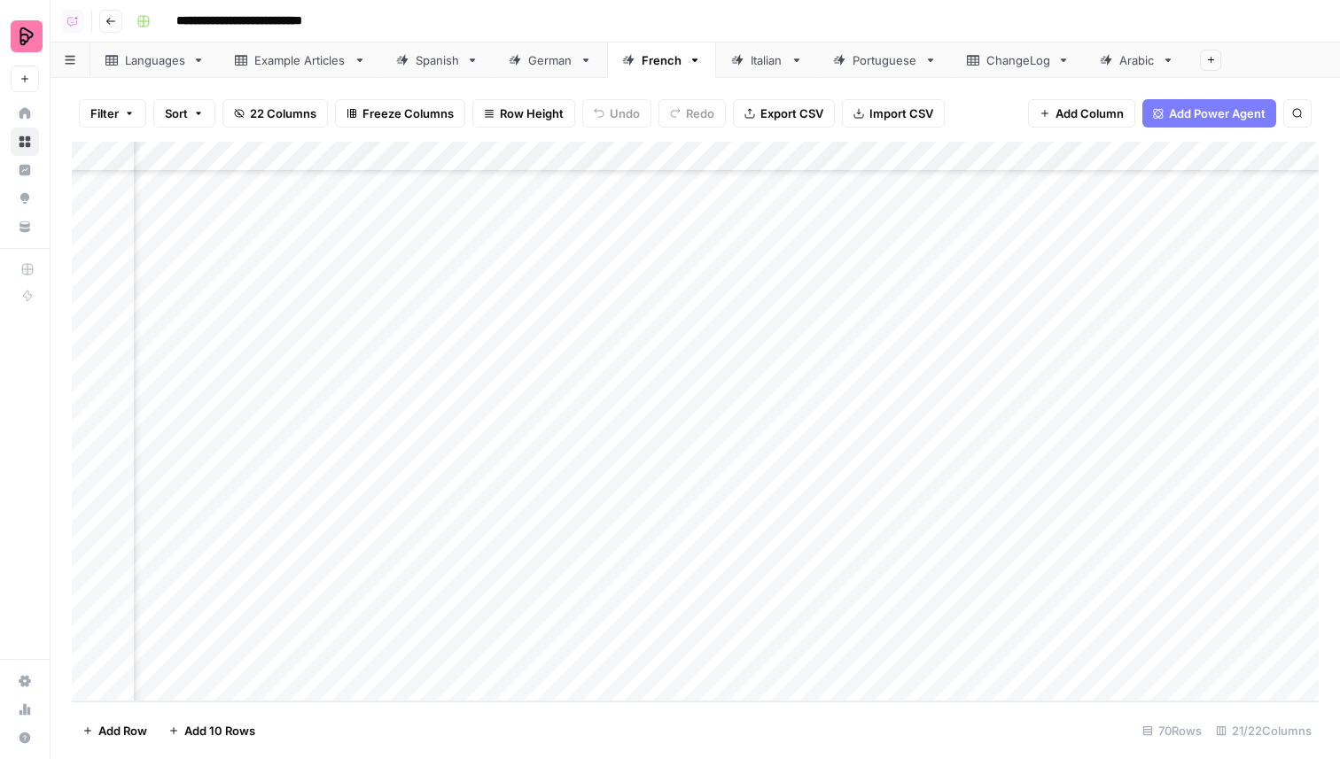
click at [1099, 71] on link "Arabic" at bounding box center [1137, 60] width 105 height 35
click at [1007, 70] on link "ChangeLog" at bounding box center [1018, 60] width 133 height 35
click at [669, 578] on div "Add Column" at bounding box center [695, 382] width 1247 height 480
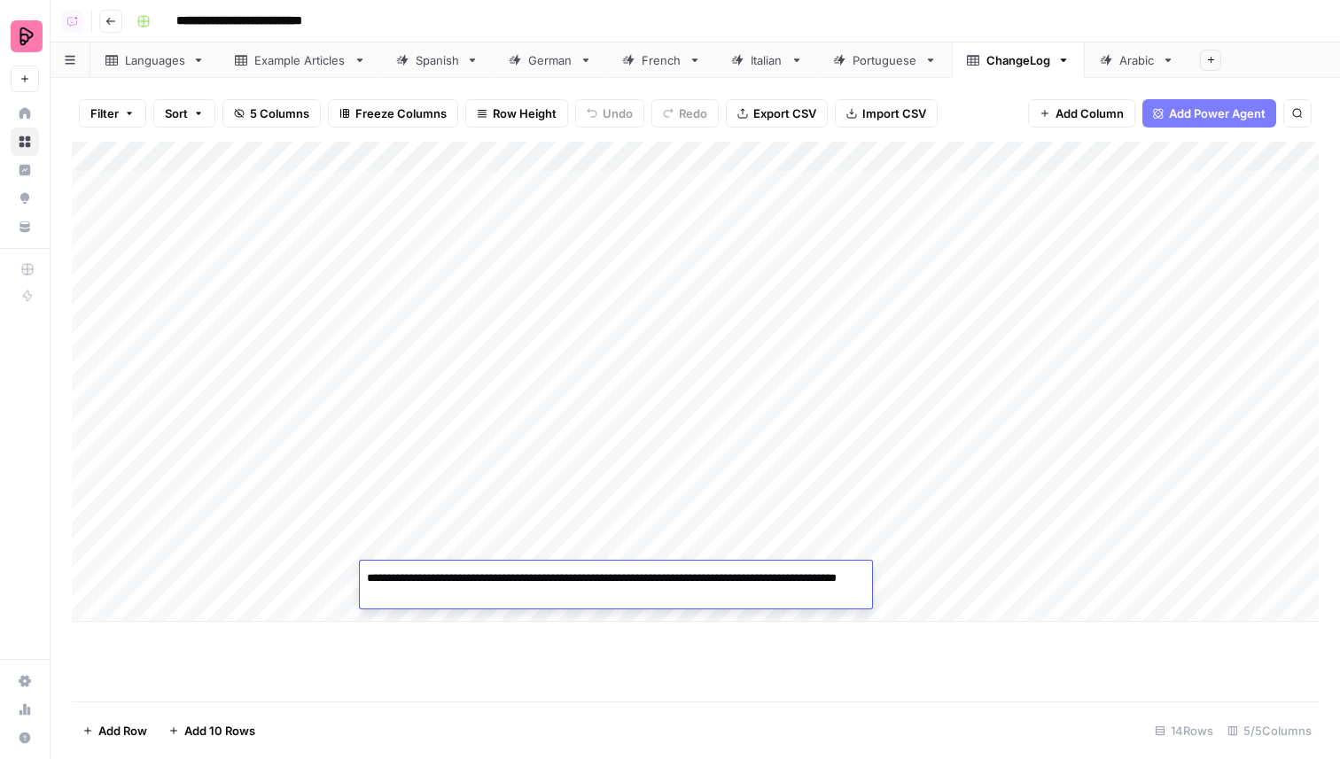
click at [528, 537] on div "Add Column" at bounding box center [695, 382] width 1247 height 480
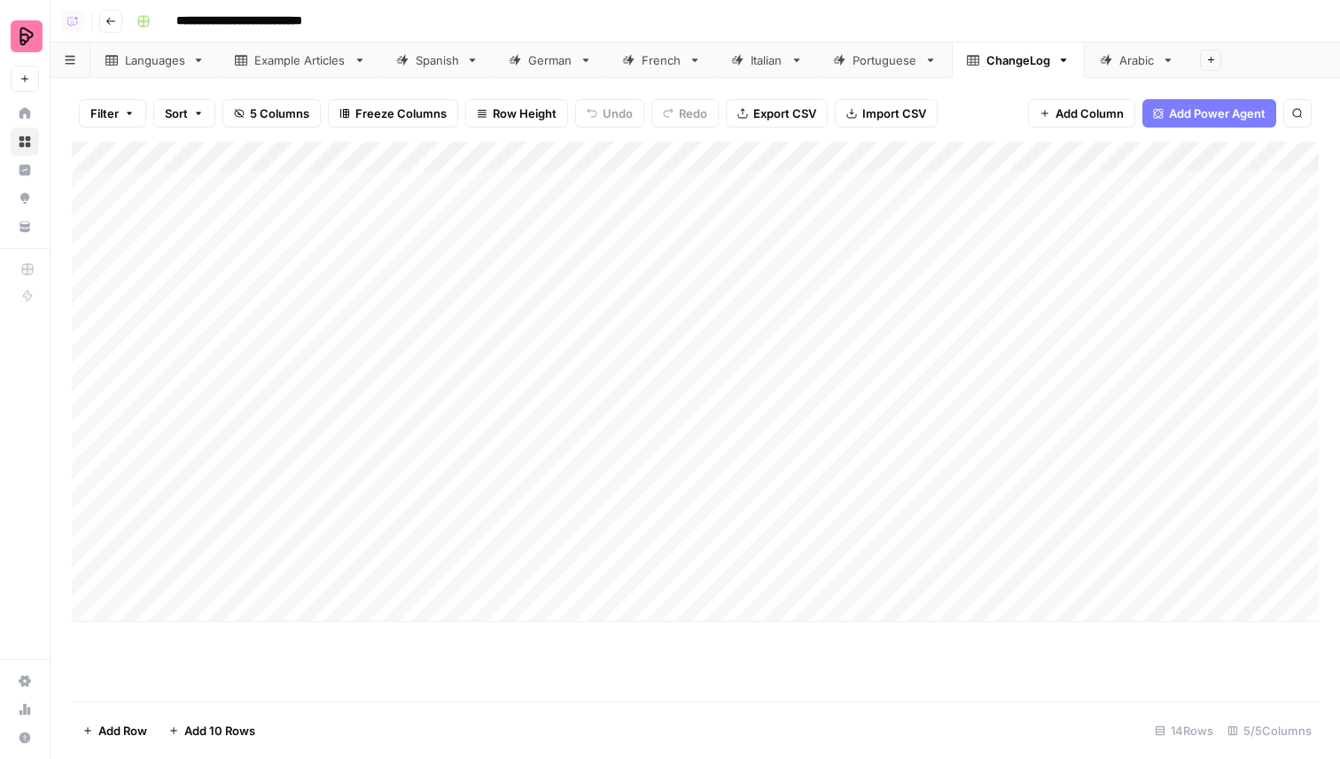
click at [868, 67] on div "Portuguese" at bounding box center [884, 60] width 65 height 18
click at [152, 67] on div "Languages" at bounding box center [155, 60] width 60 height 18
click at [300, 66] on div "Example Articles" at bounding box center [300, 60] width 92 height 18
click at [171, 66] on div "Languages" at bounding box center [155, 60] width 60 height 18
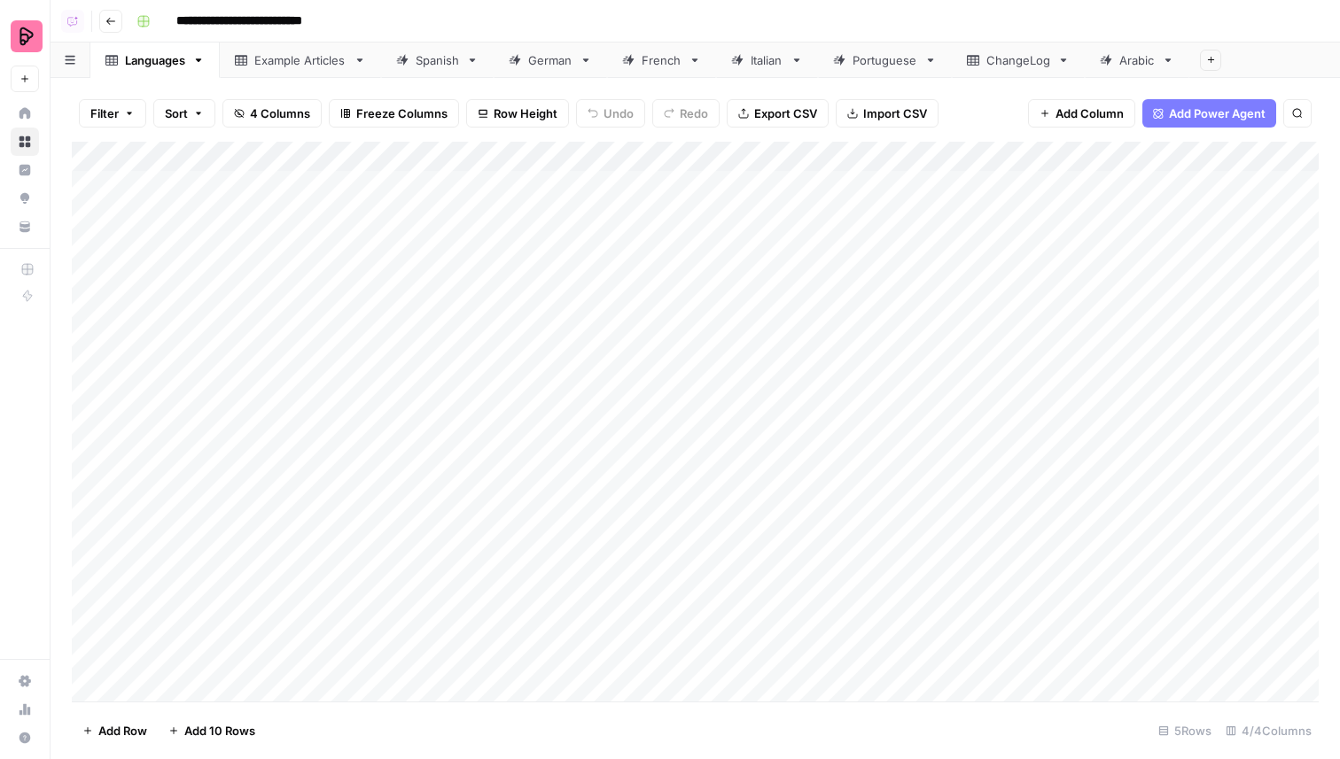
scroll to position [845, 0]
click at [299, 66] on div "Example Articles" at bounding box center [300, 60] width 92 height 18
click at [268, 680] on div "Add Column" at bounding box center [695, 422] width 1247 height 560
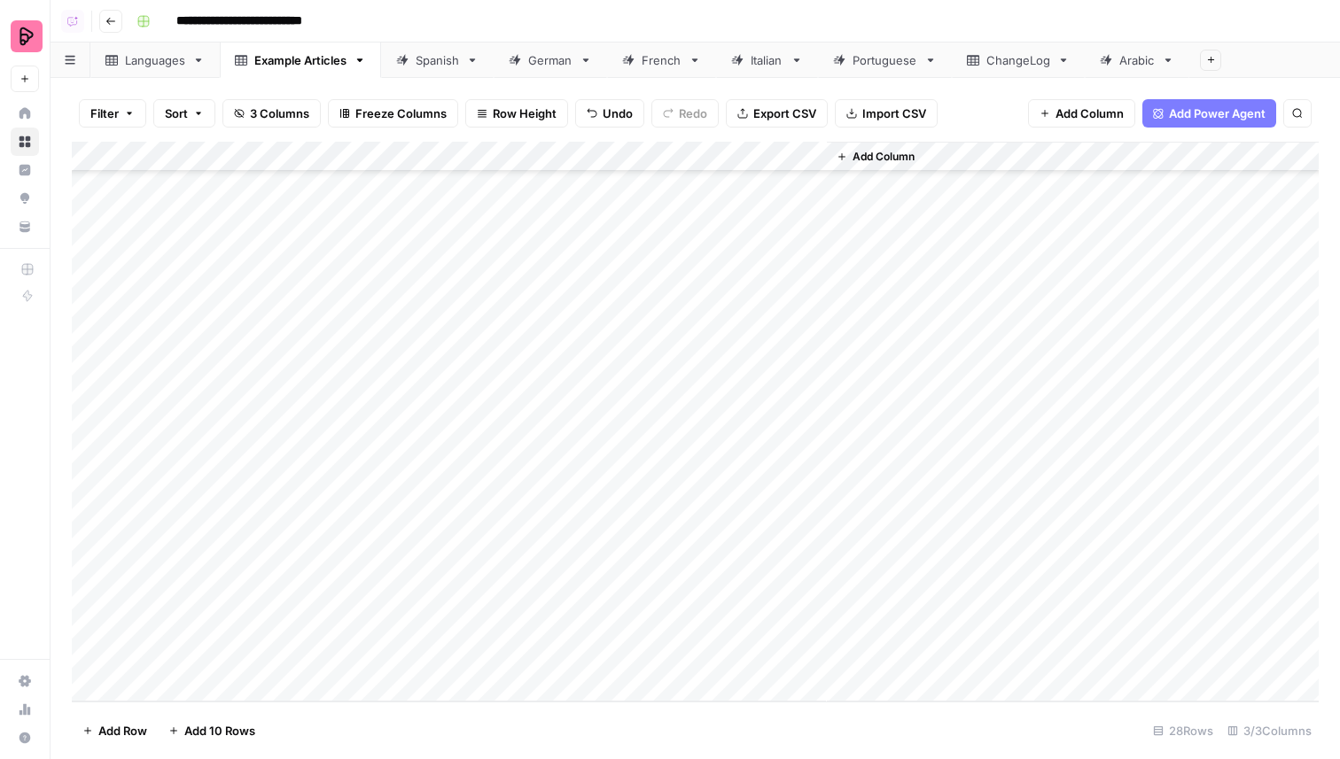
click at [576, 660] on div "Add Column" at bounding box center [695, 422] width 1247 height 560
type textarea "*****"
type textarea "*******"
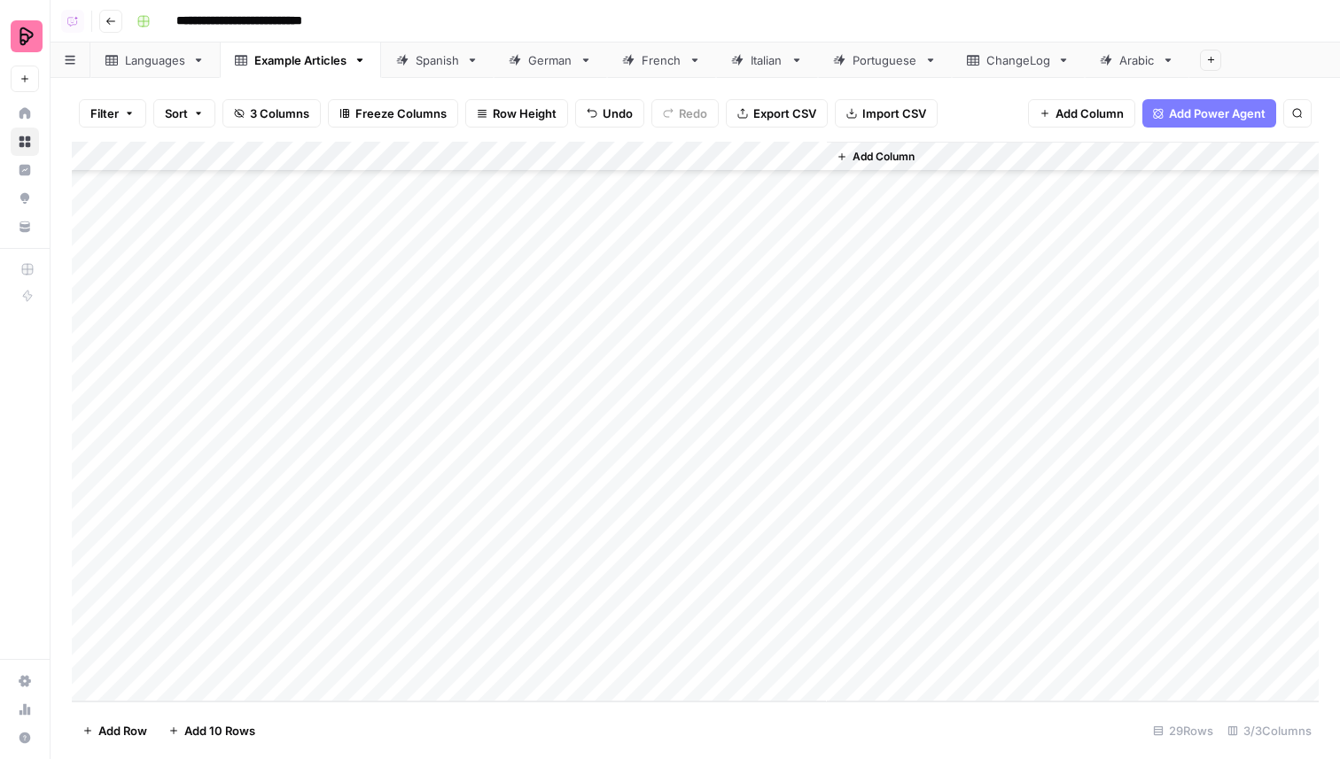
scroll to position [402, 0]
type textarea "********"
type textarea "*******"
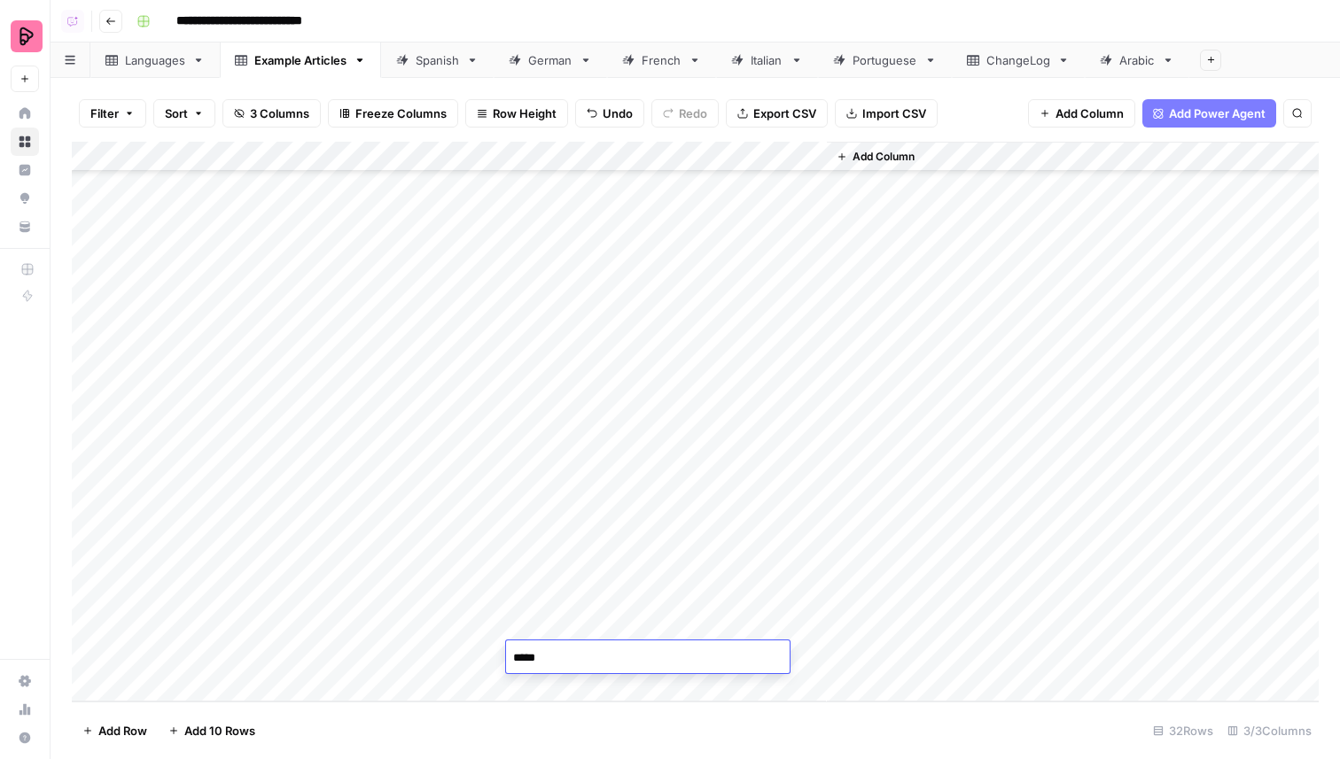
type textarea "******"
type textarea "****"
click at [728, 505] on div "Add Column" at bounding box center [695, 422] width 1247 height 560
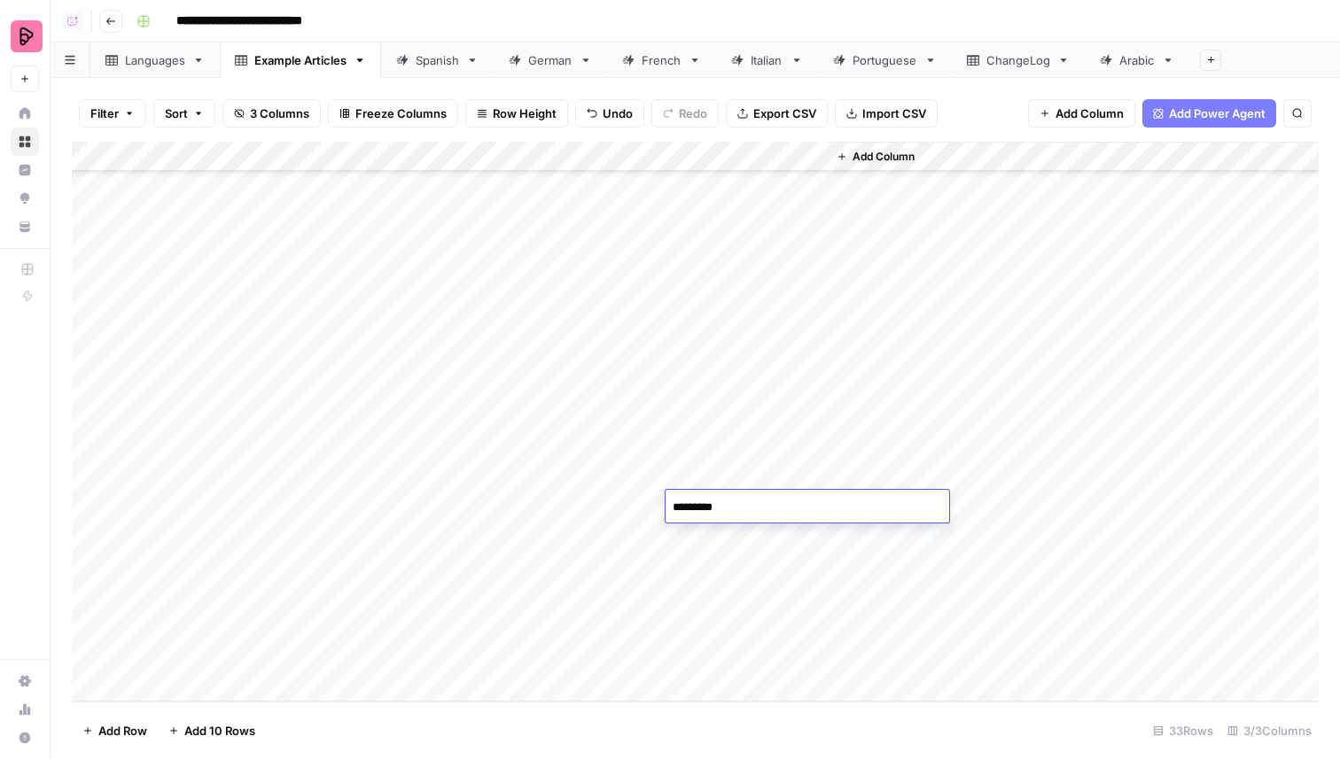
type textarea "**********"
click at [762, 508] on div "Add Column" at bounding box center [695, 422] width 1247 height 560
drag, startPoint x: 825, startPoint y: 517, endPoint x: 812, endPoint y: 595, distance: 78.2
click at [812, 595] on div "Add Column" at bounding box center [695, 422] width 1247 height 560
drag, startPoint x: 824, startPoint y: 520, endPoint x: 796, endPoint y: 649, distance: 132.4
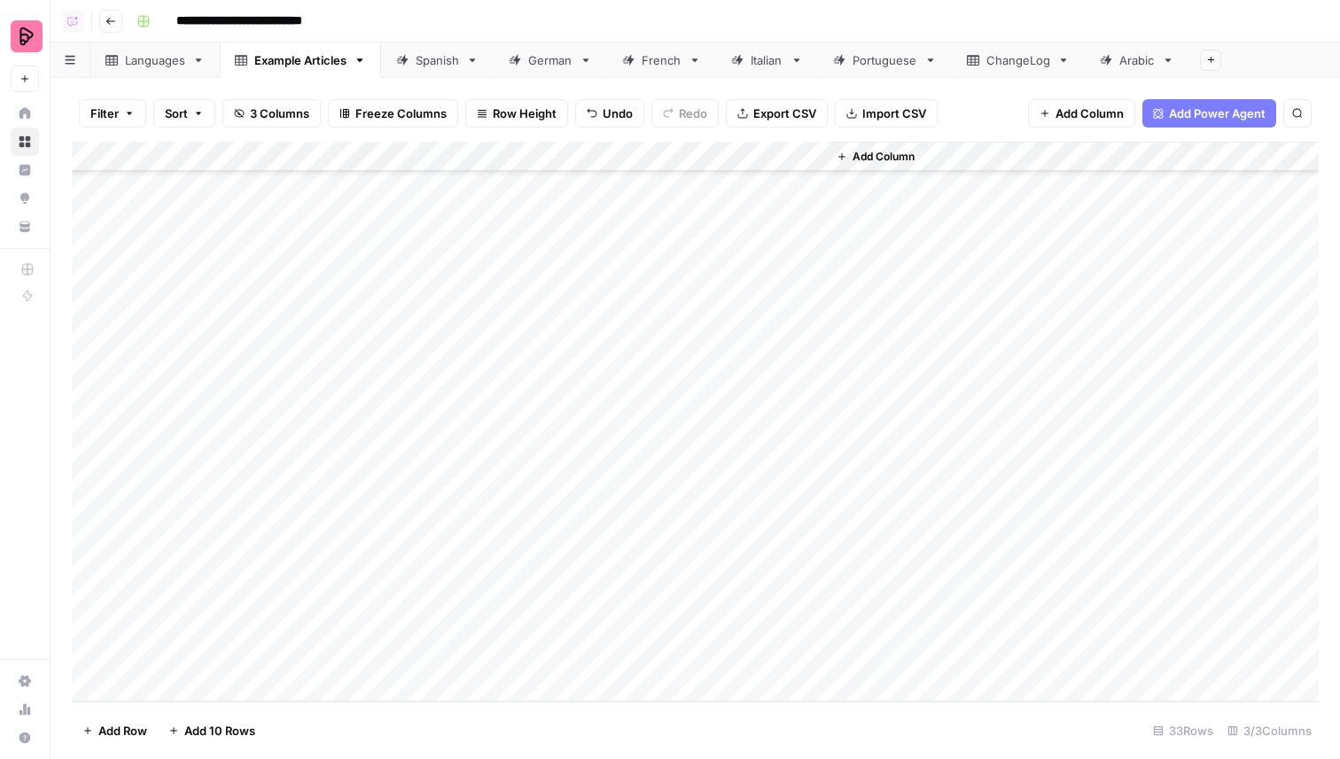
click at [796, 649] on div "Add Column" at bounding box center [695, 422] width 1247 height 560
click at [140, 63] on div "Languages" at bounding box center [155, 60] width 60 height 18
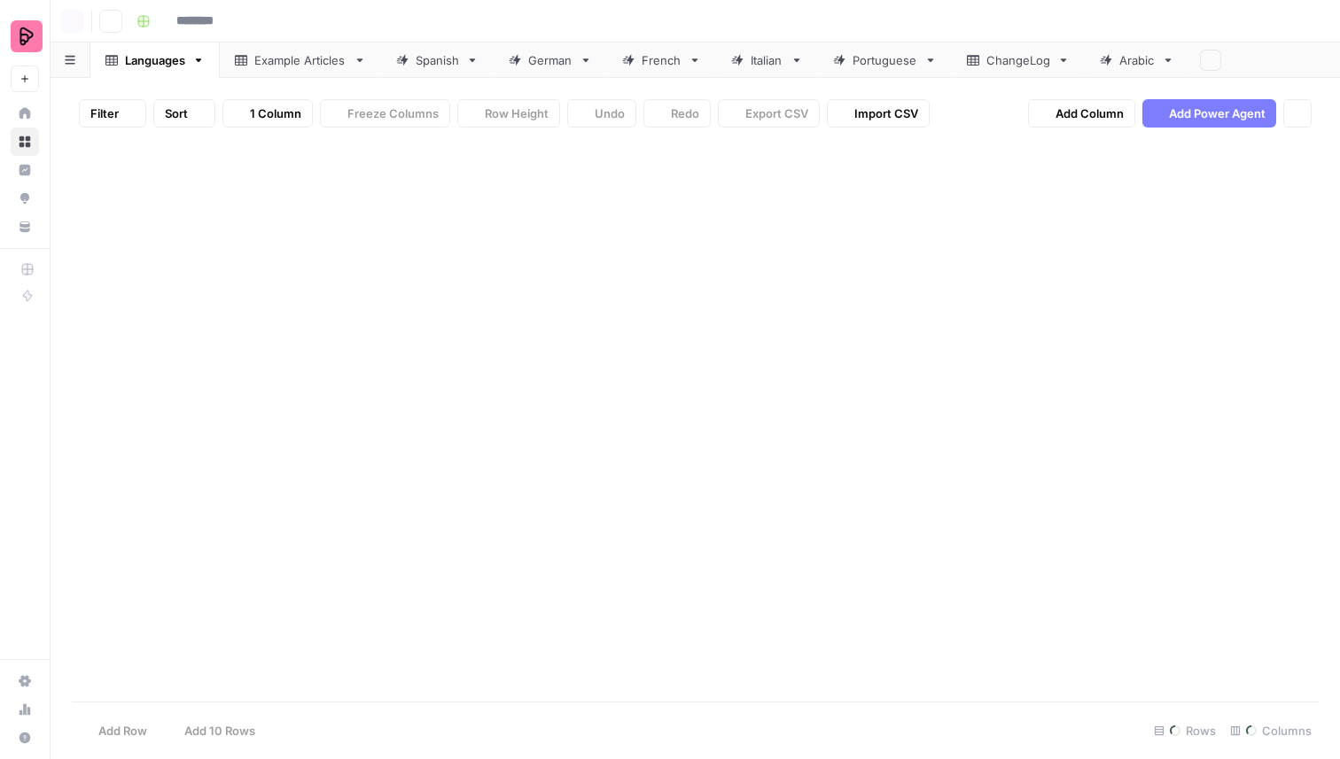
type input "**********"
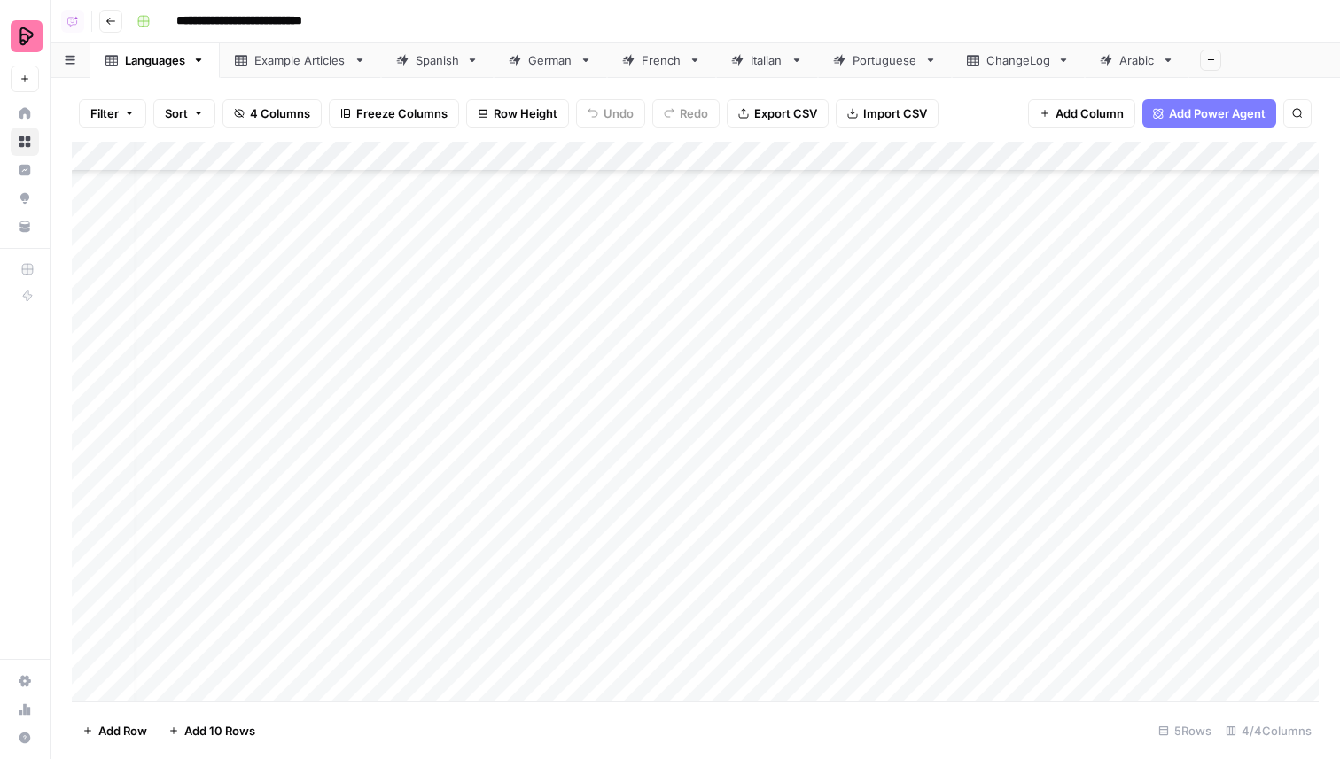
scroll to position [767, 0]
click at [299, 73] on link "Example Articles" at bounding box center [300, 60] width 161 height 35
click at [160, 65] on div "Languages" at bounding box center [155, 60] width 60 height 18
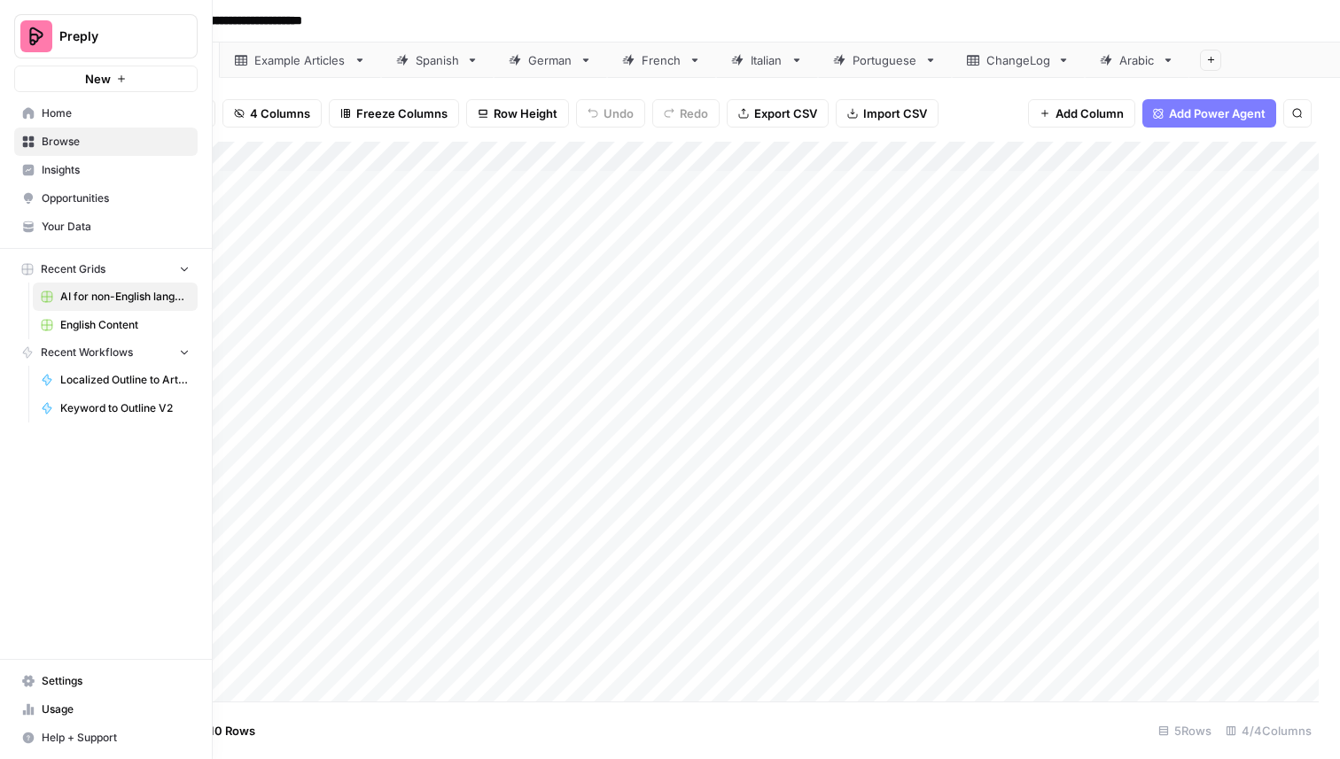
click at [75, 229] on span "Your Data" at bounding box center [116, 227] width 148 height 16
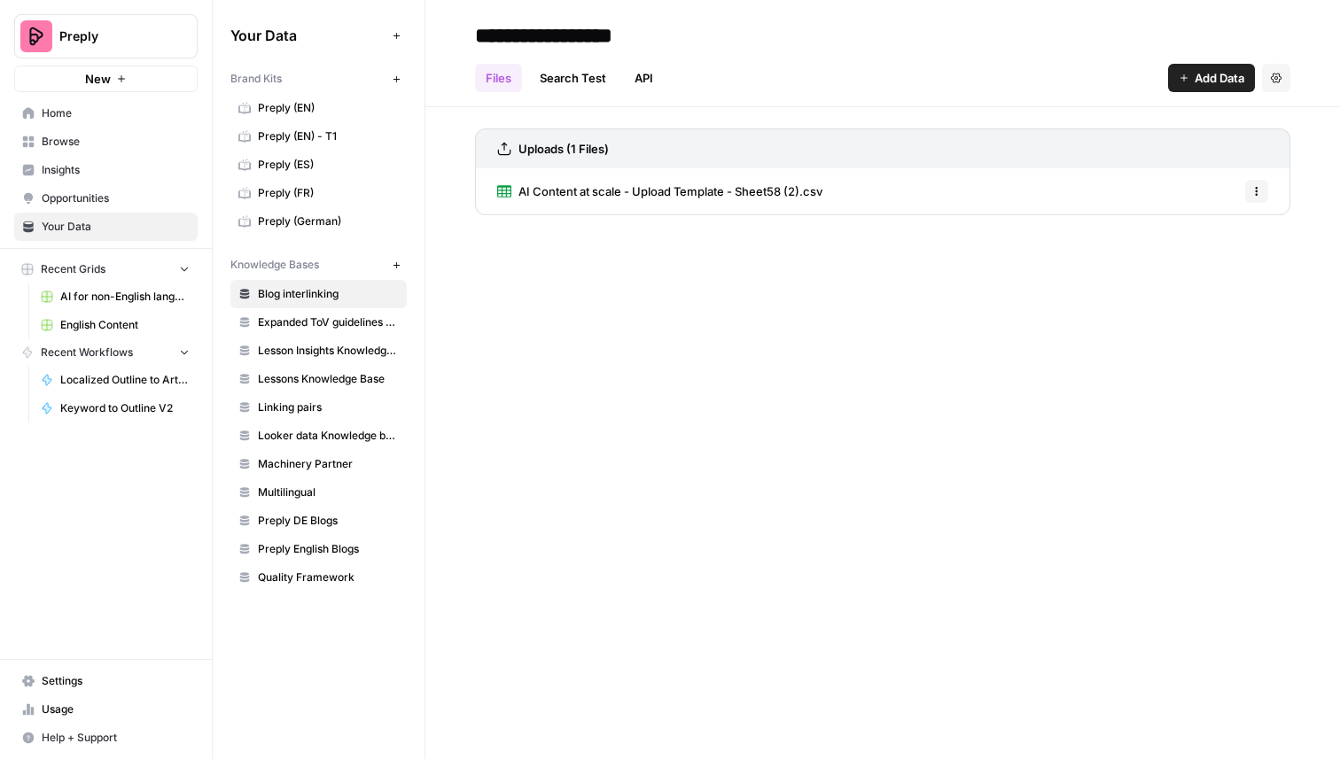
click at [315, 98] on link "Preply (EN)" at bounding box center [318, 108] width 176 height 28
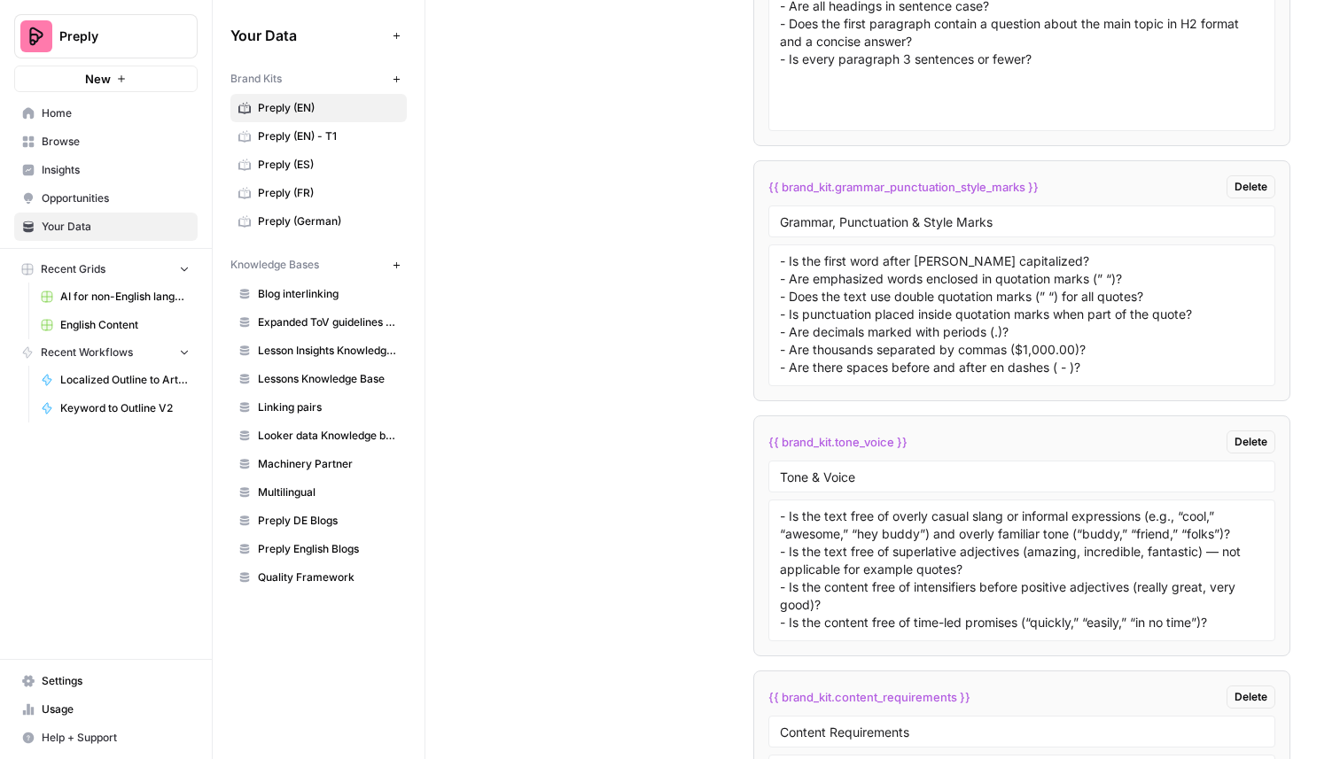
scroll to position [11065, 0]
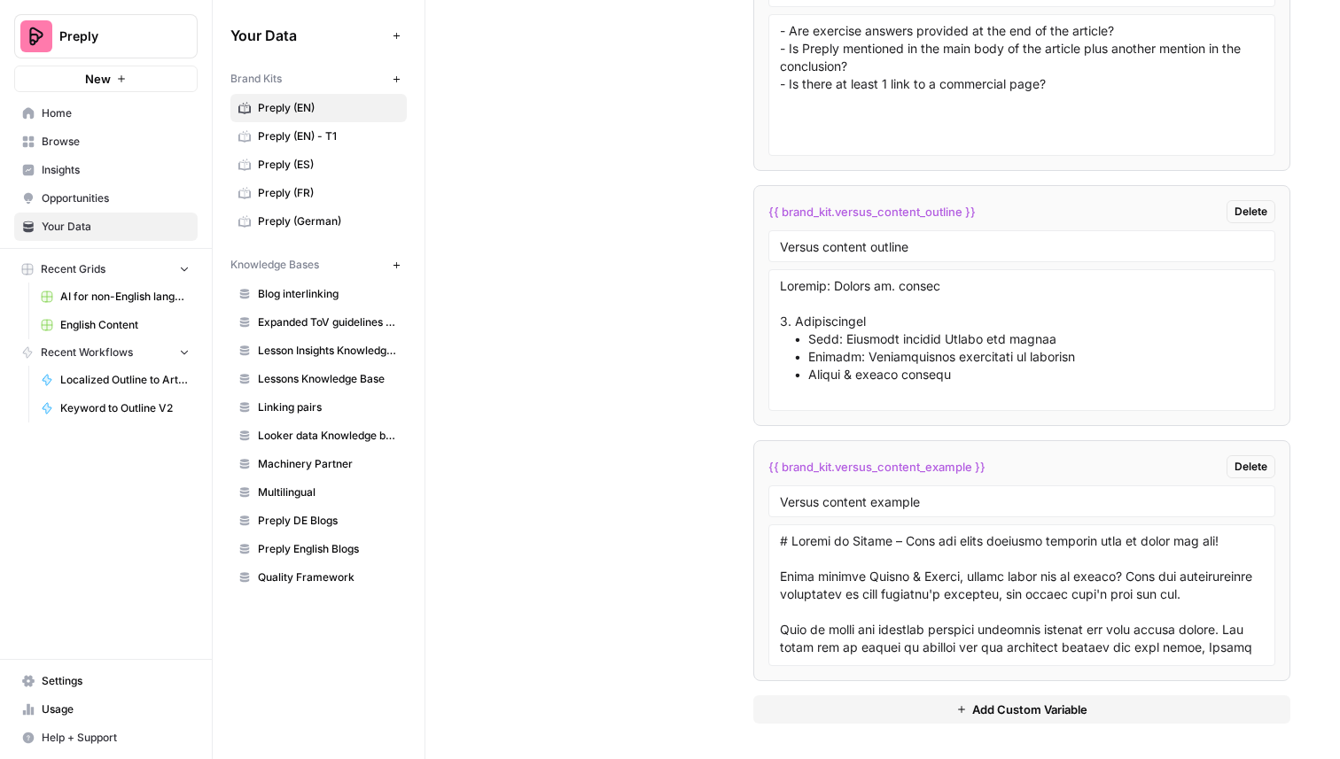
click at [941, 712] on button "Add Custom Variable" at bounding box center [1021, 710] width 537 height 28
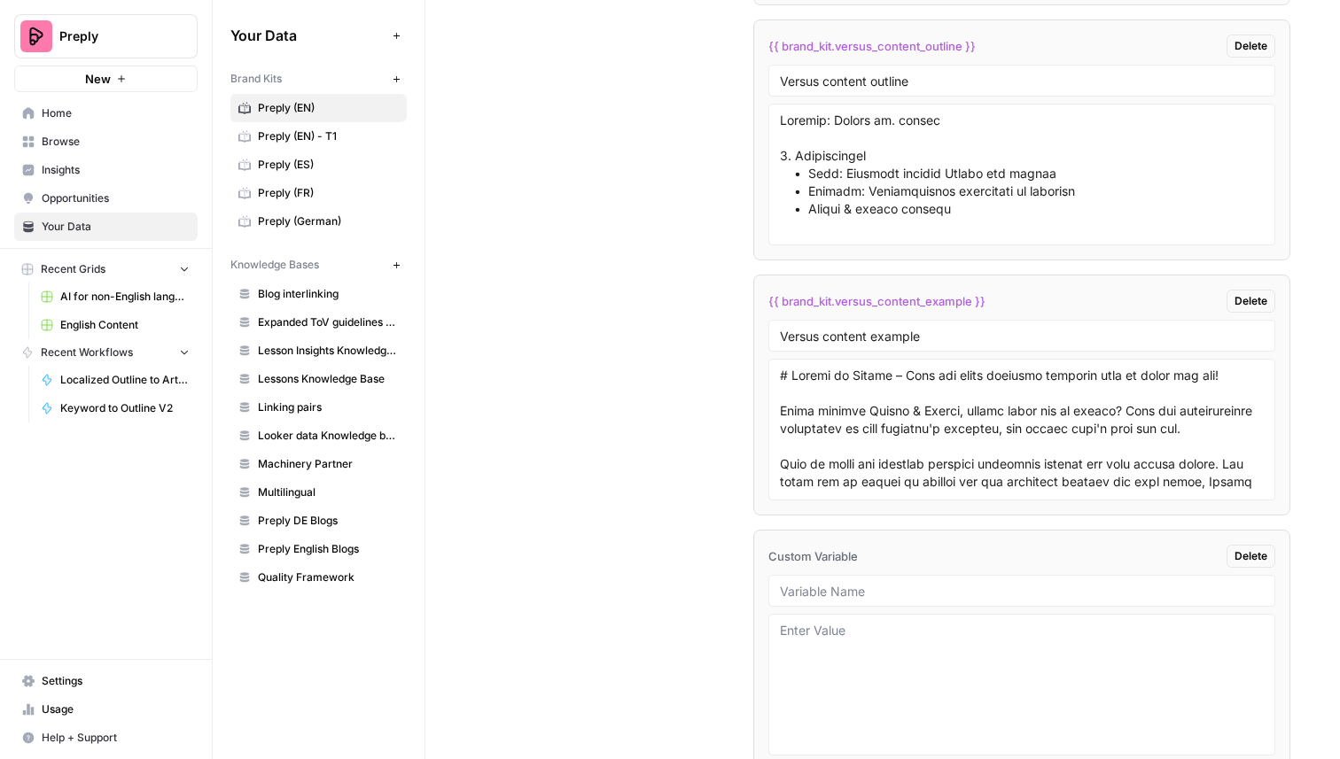
scroll to position [11274, 0]
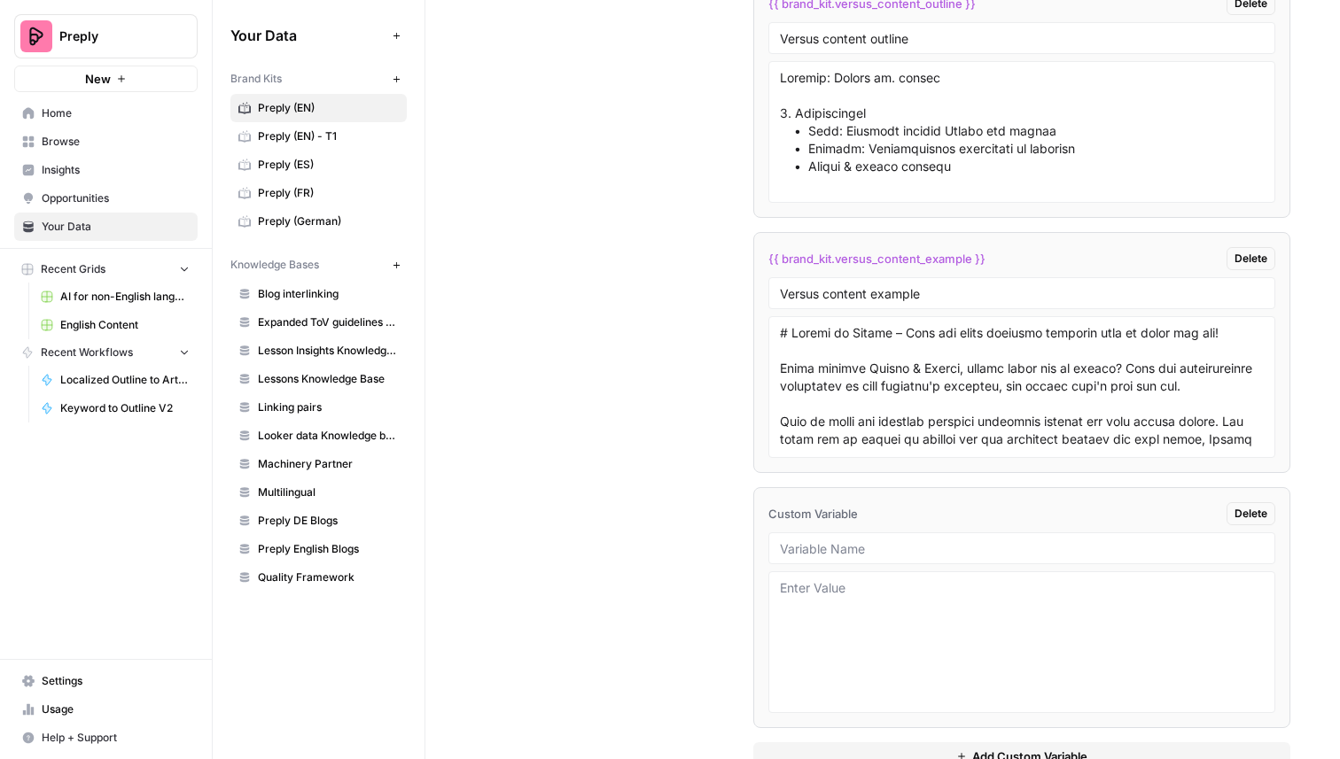
click at [861, 556] on div at bounding box center [1021, 549] width 507 height 32
click at [843, 546] on input "text" at bounding box center [1022, 549] width 484 height 16
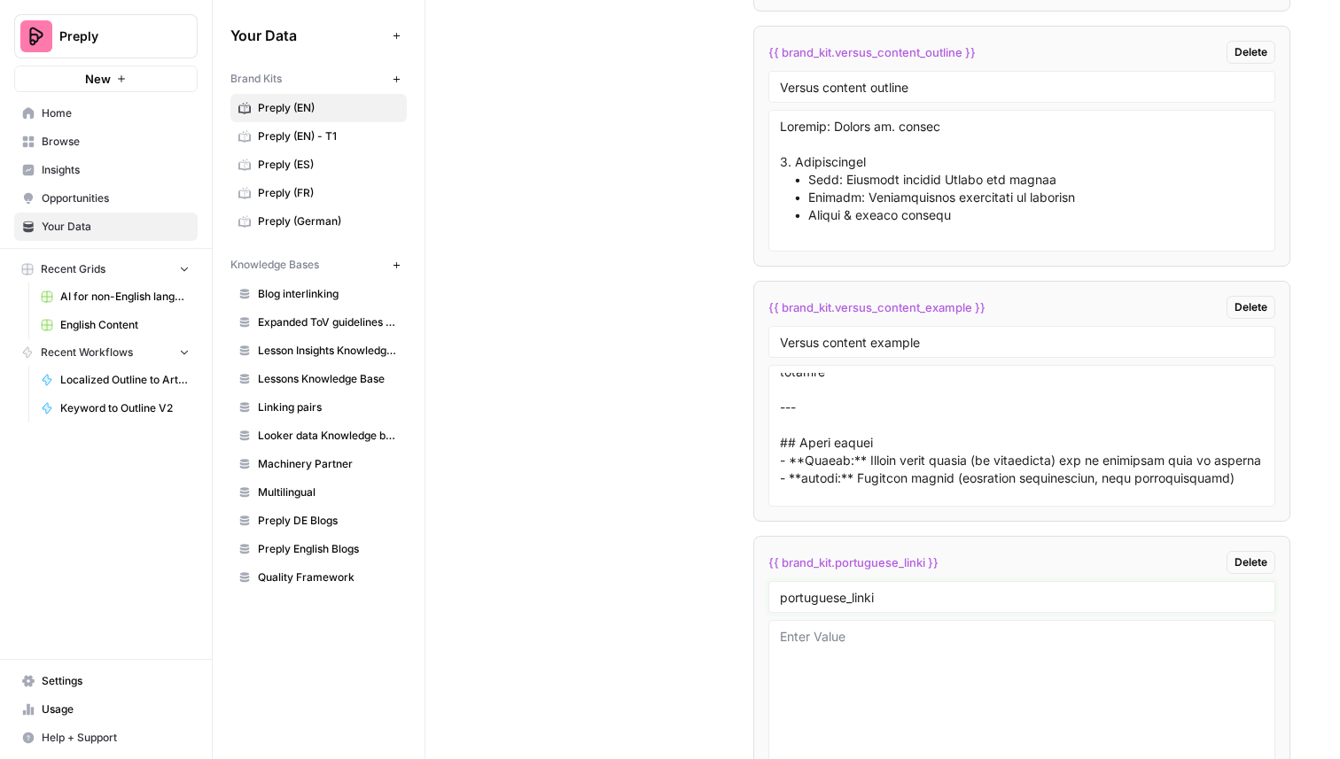
scroll to position [11288, 0]
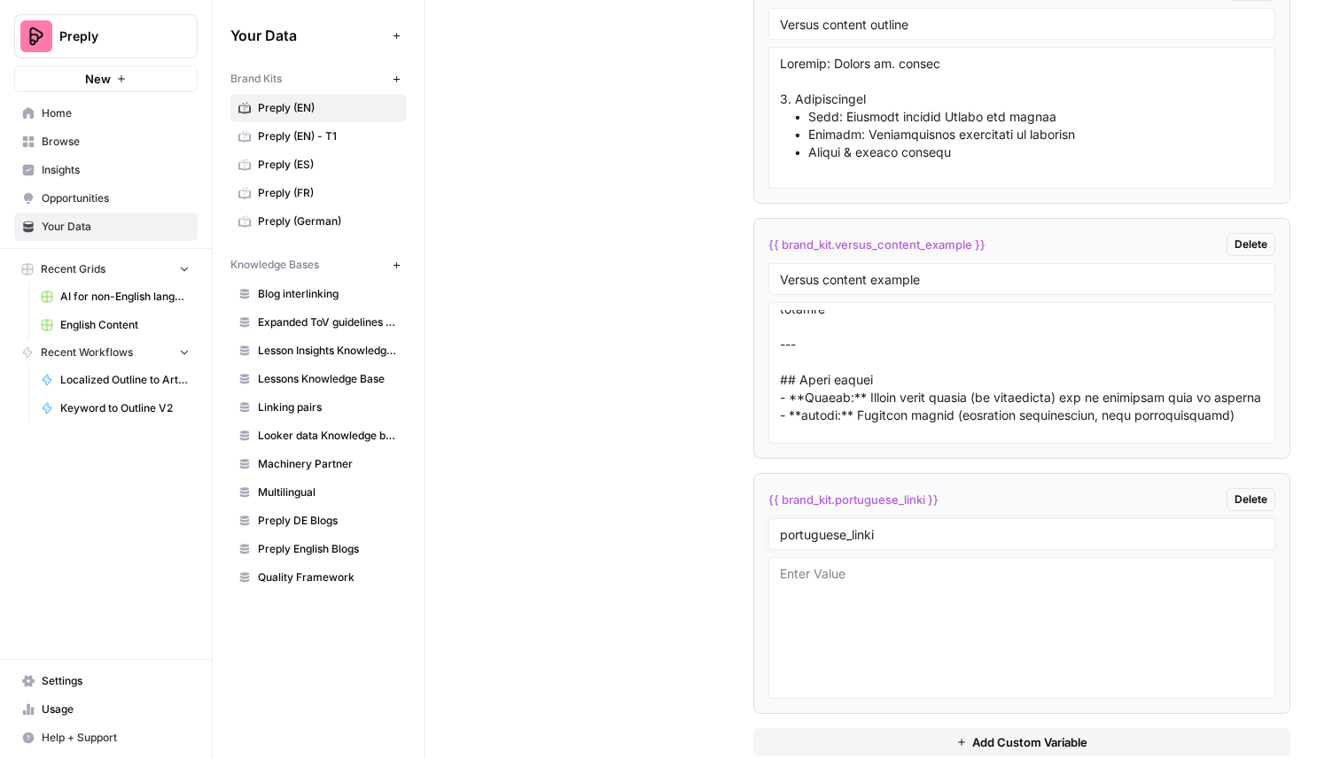
drag, startPoint x: 901, startPoint y: 535, endPoint x: 772, endPoint y: 531, distance: 129.4
click at [772, 531] on div "portuguese_linki" at bounding box center [1021, 534] width 507 height 32
type input "Portuguese linking pairs"
click at [934, 645] on textarea at bounding box center [1022, 628] width 484 height 126
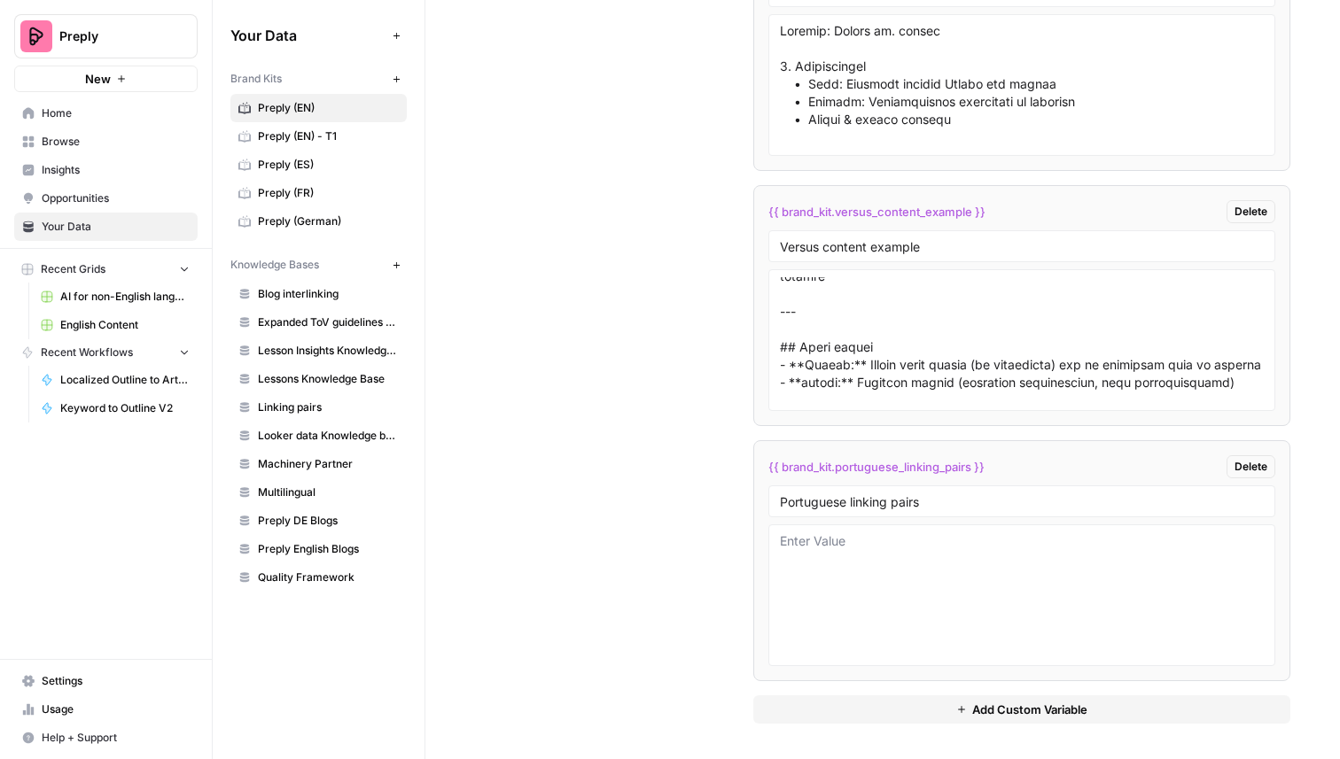
click at [120, 372] on span "Localized Outline to Article" at bounding box center [124, 380] width 129 height 16
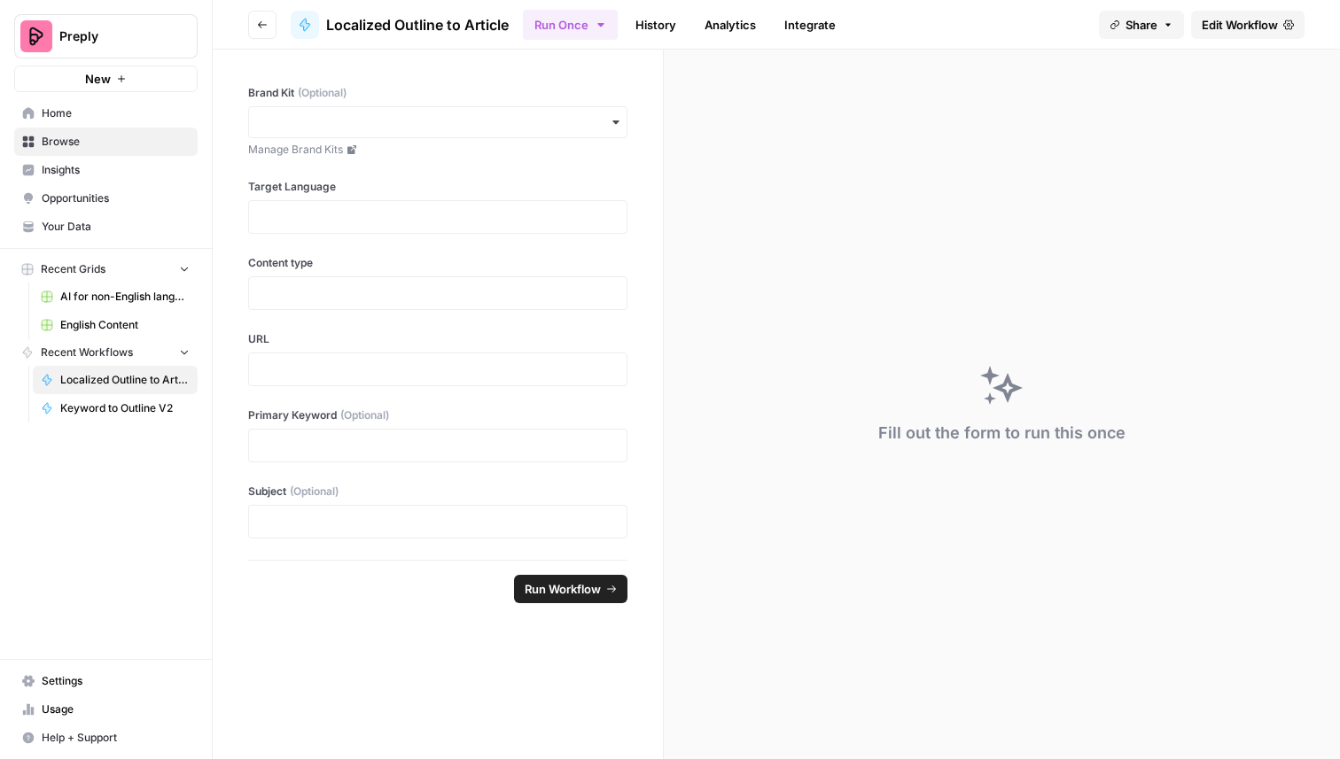
click at [1233, 34] on link "Edit Workflow" at bounding box center [1247, 25] width 113 height 28
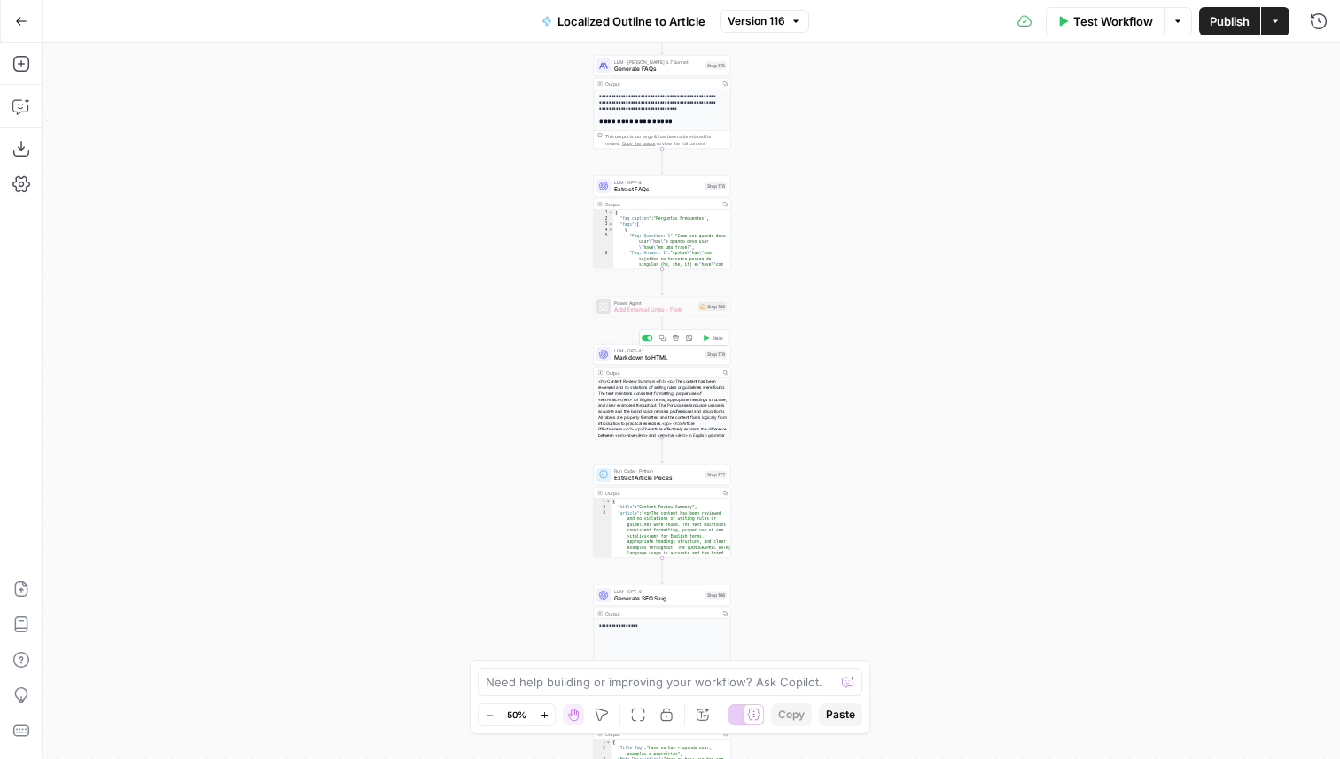
click at [699, 361] on span "Markdown to HTML" at bounding box center [658, 358] width 88 height 9
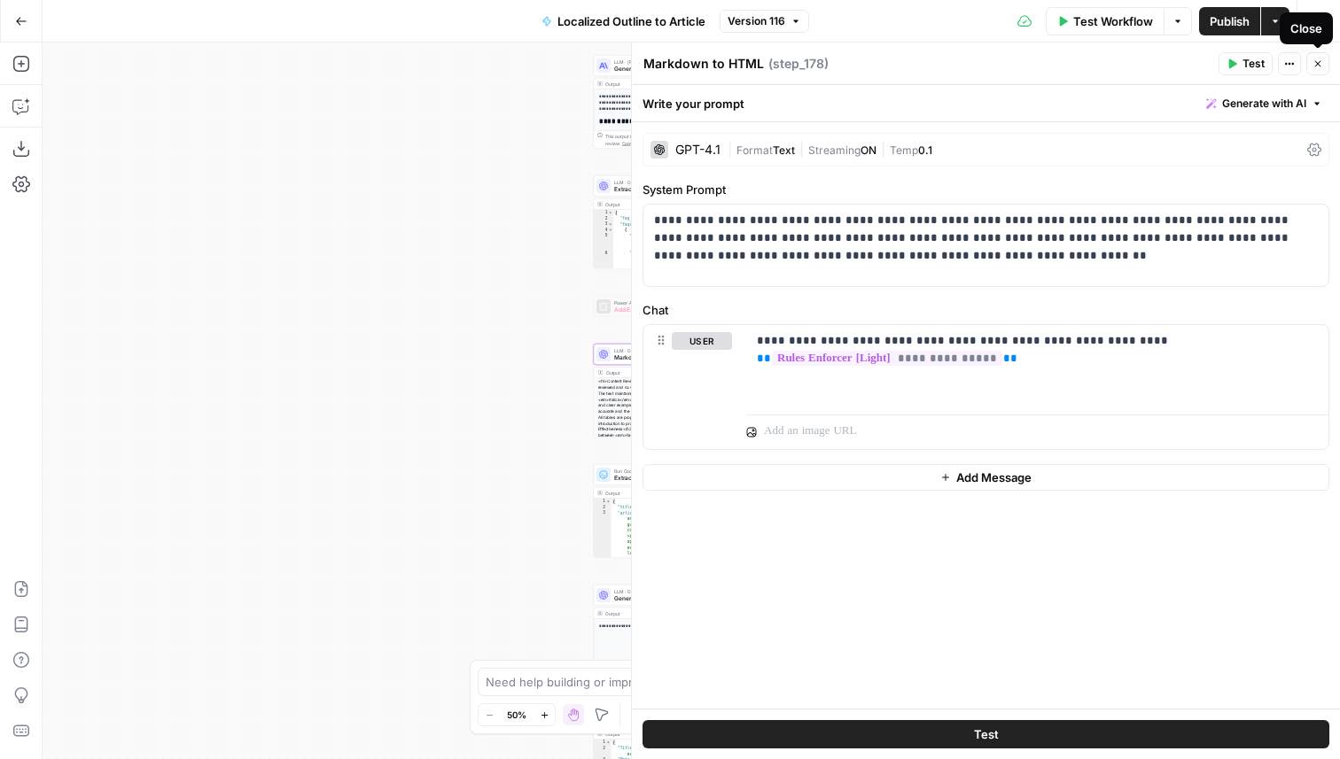
click at [1325, 66] on button "Close" at bounding box center [1317, 63] width 23 height 23
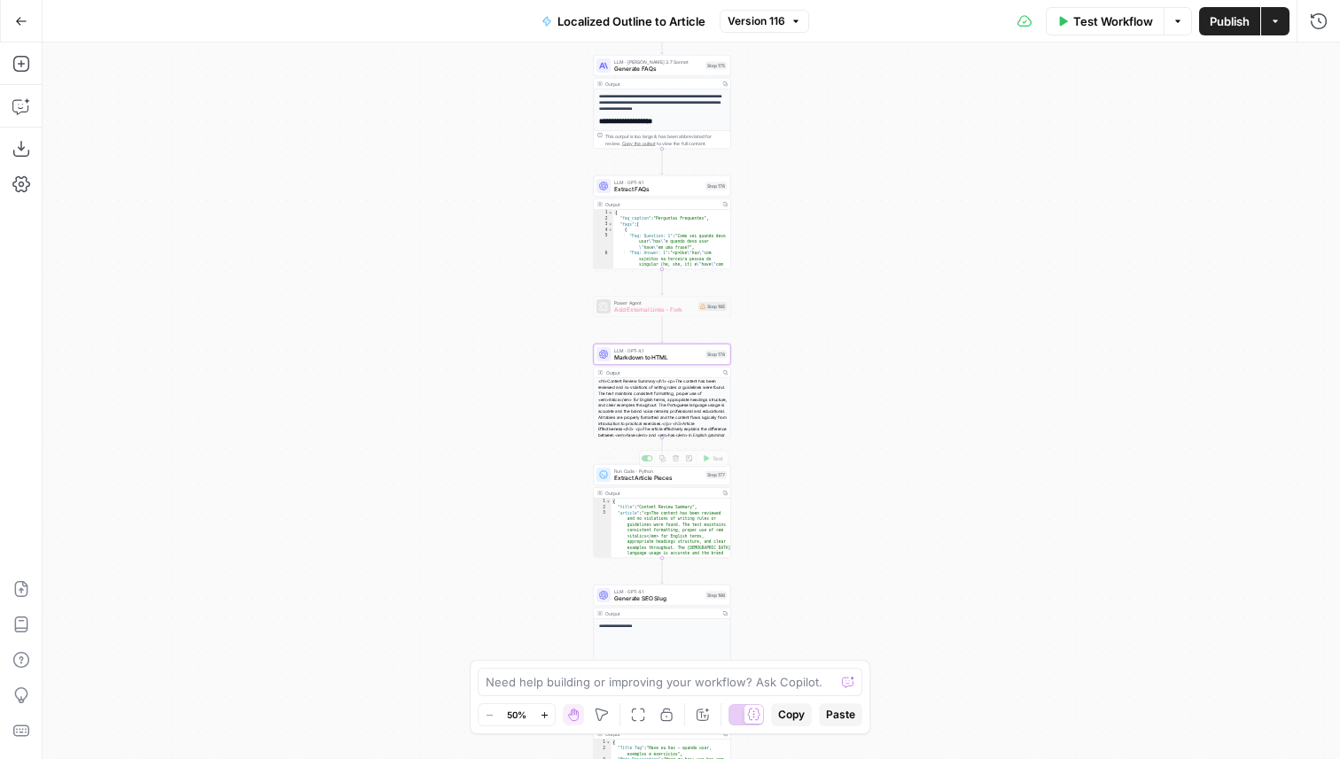
click at [711, 476] on div "Step 177" at bounding box center [715, 475] width 21 height 8
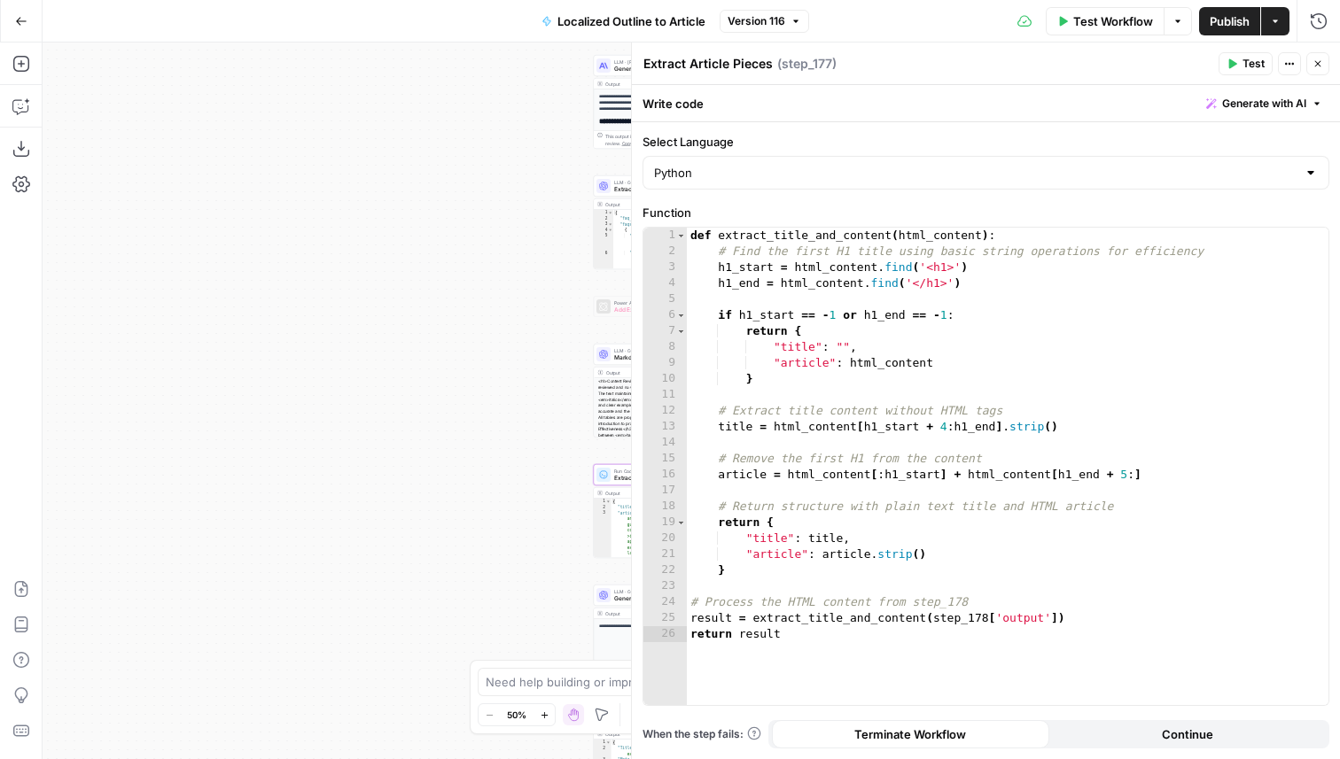
click at [1318, 65] on icon "button" at bounding box center [1317, 63] width 11 height 11
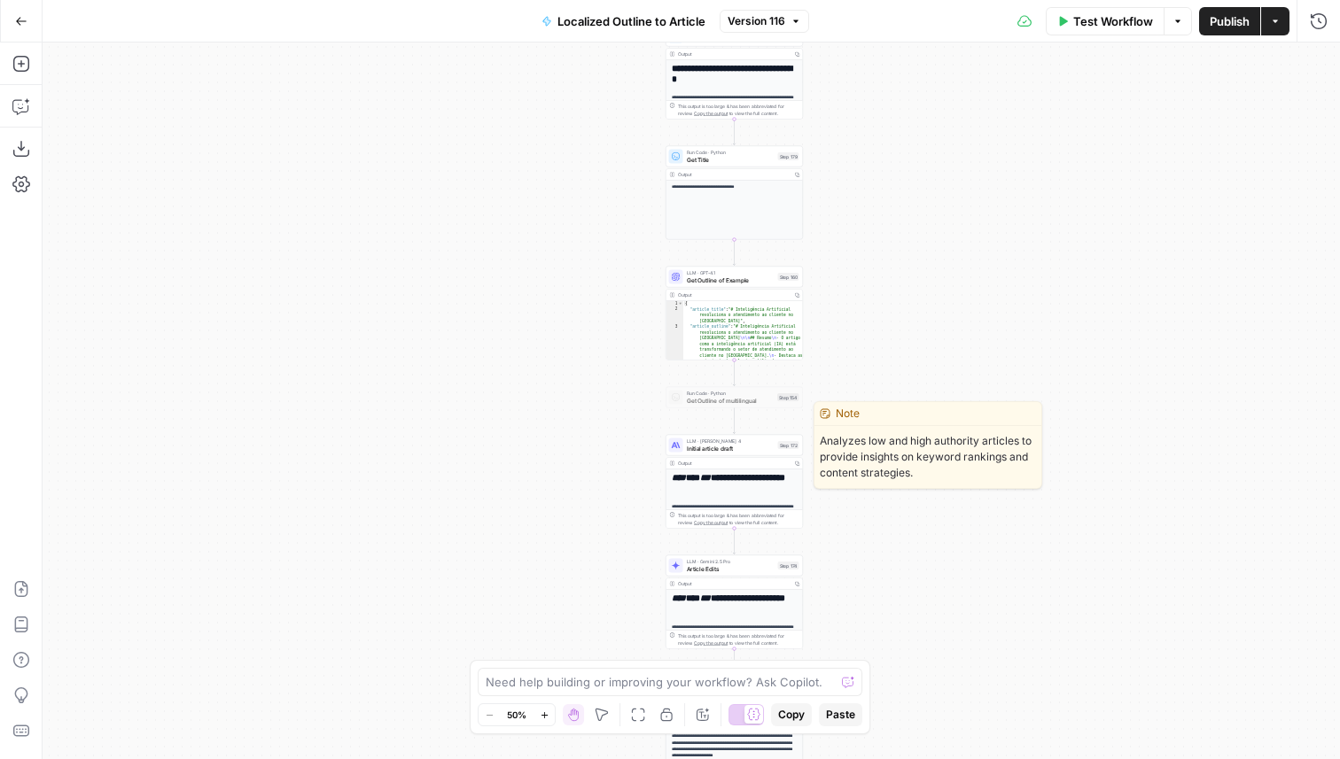
click at [776, 446] on div "LLM · Claude Sonnet 4 Initial article draft Step 172 Copy step Delete step Edit…" at bounding box center [734, 445] width 130 height 15
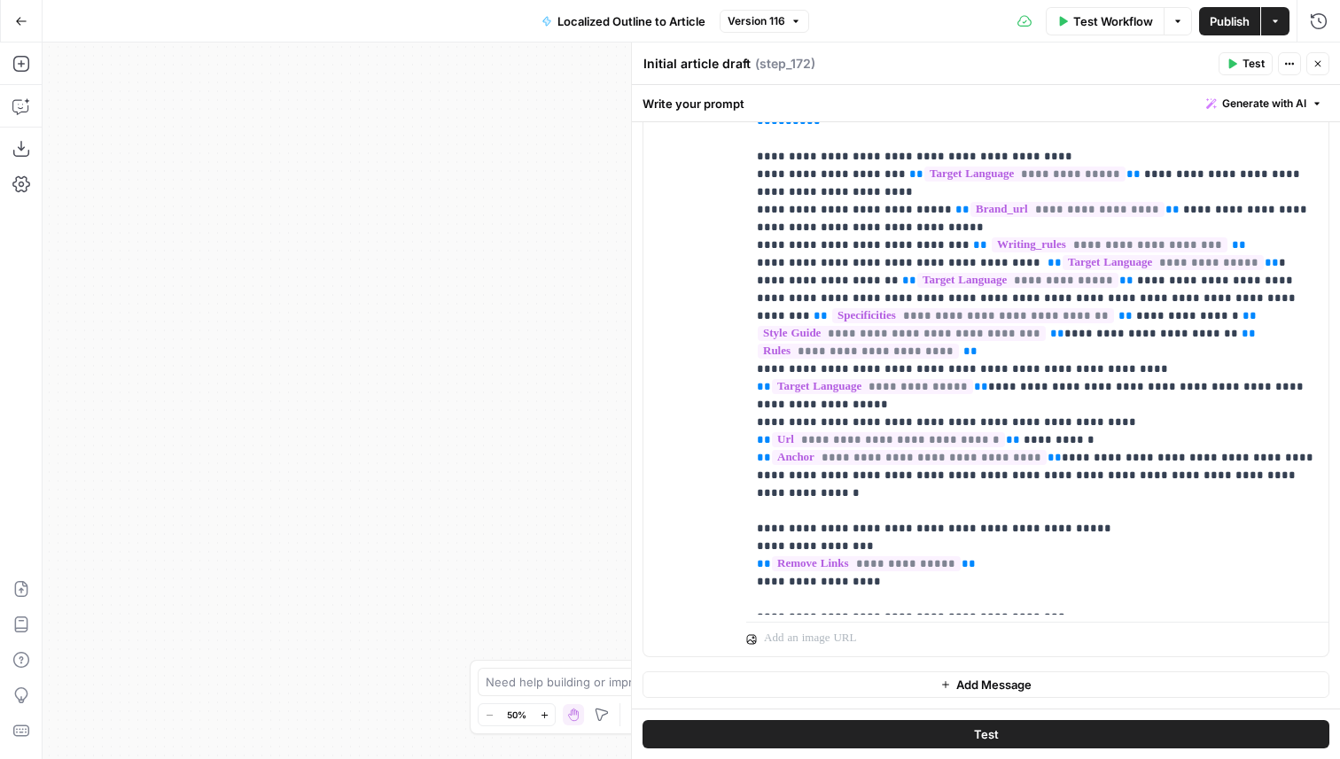
scroll to position [54, 0]
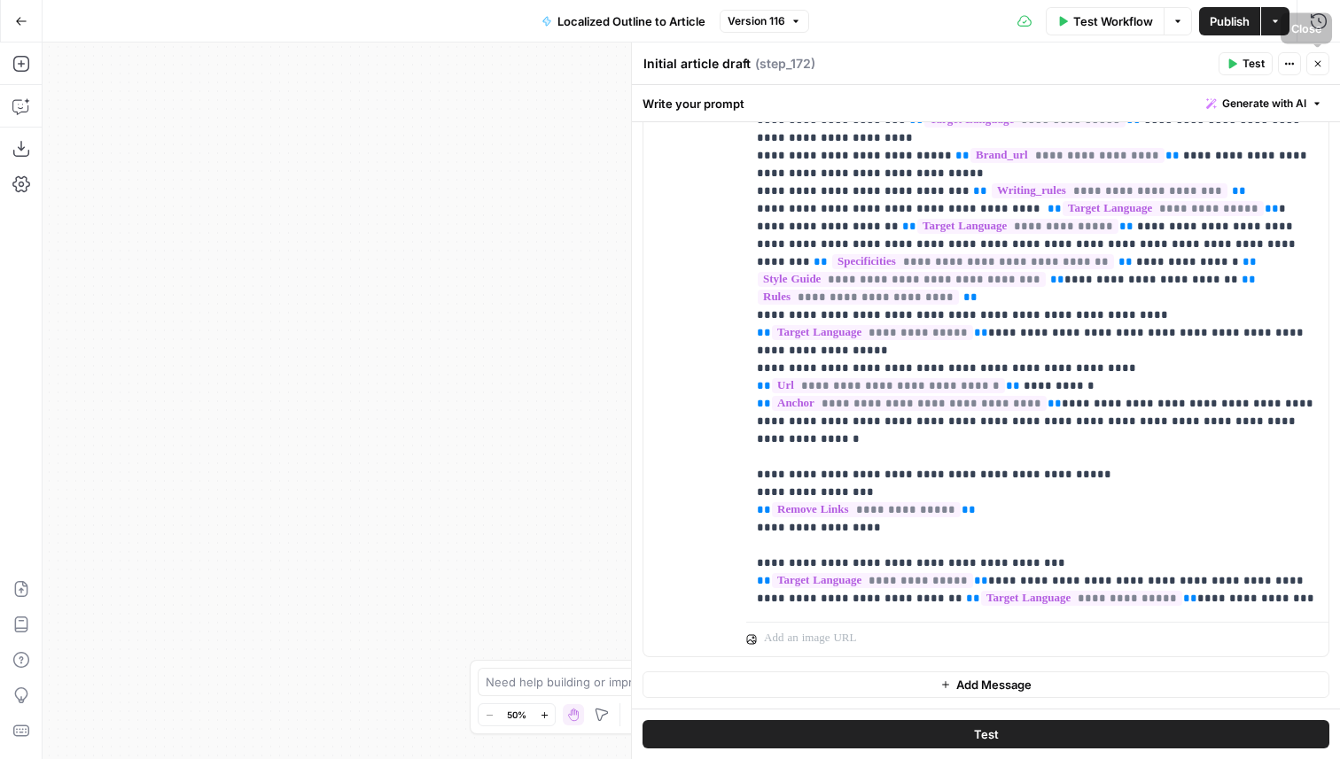
click at [1316, 66] on icon "button" at bounding box center [1317, 63] width 11 height 11
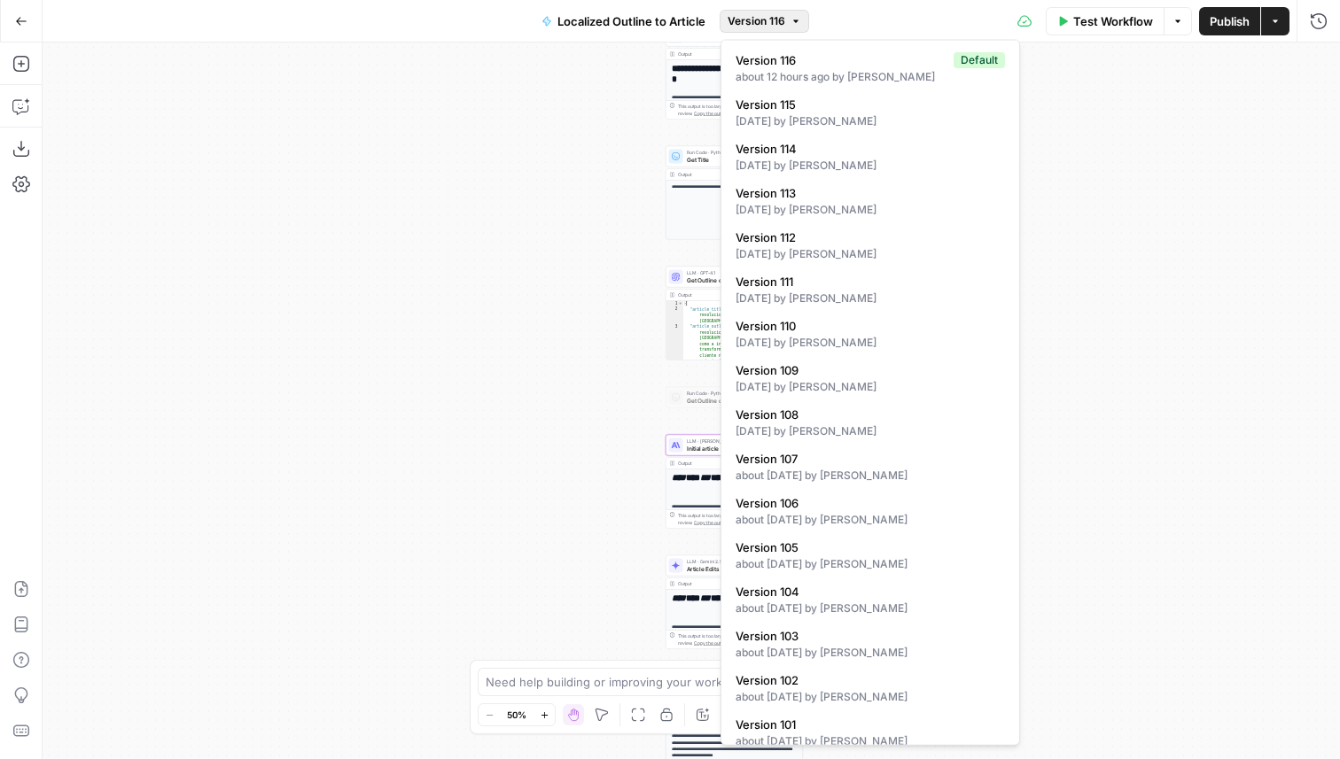
click at [735, 30] on button "Version 116" at bounding box center [763, 21] width 89 height 23
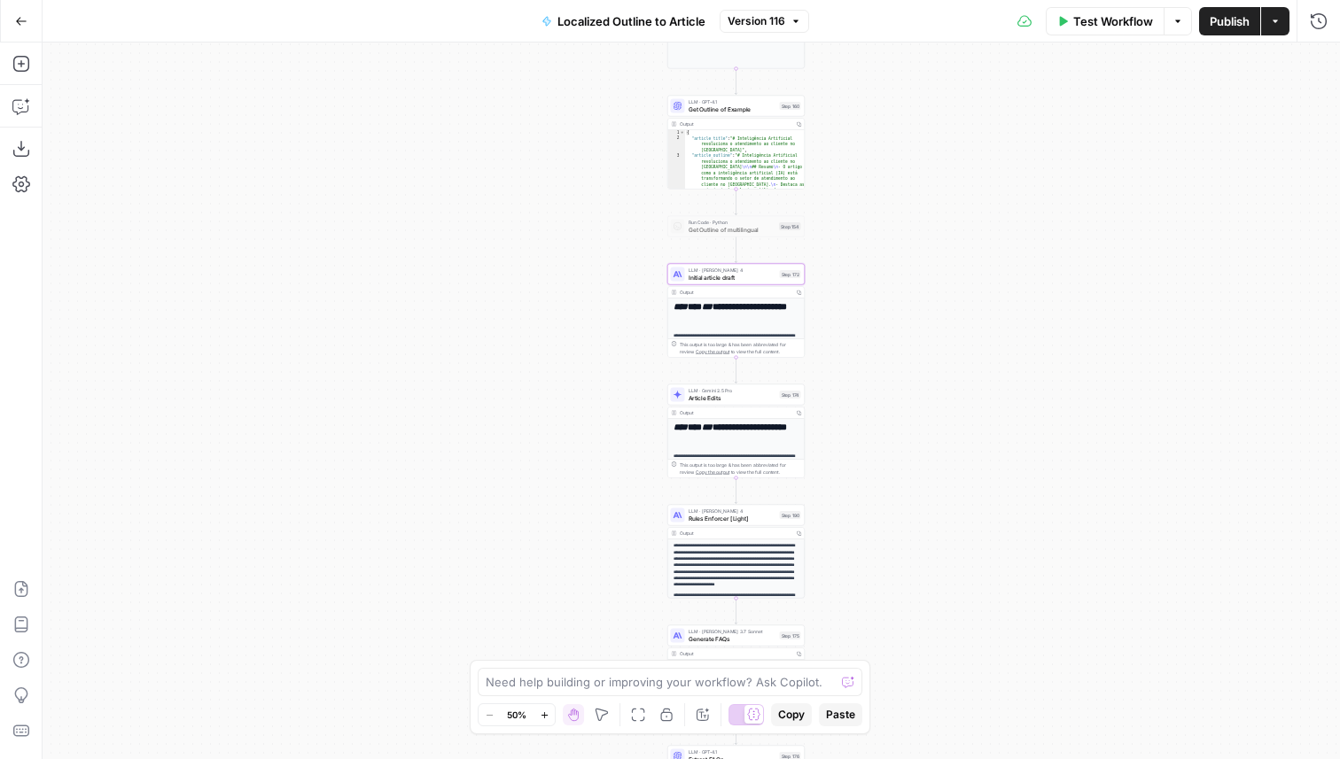
click at [783, 519] on div "LLM · Claude Sonnet 4 Rules Enforcer [Light] Step 190 Copy step Delete step Add…" at bounding box center [736, 515] width 130 height 15
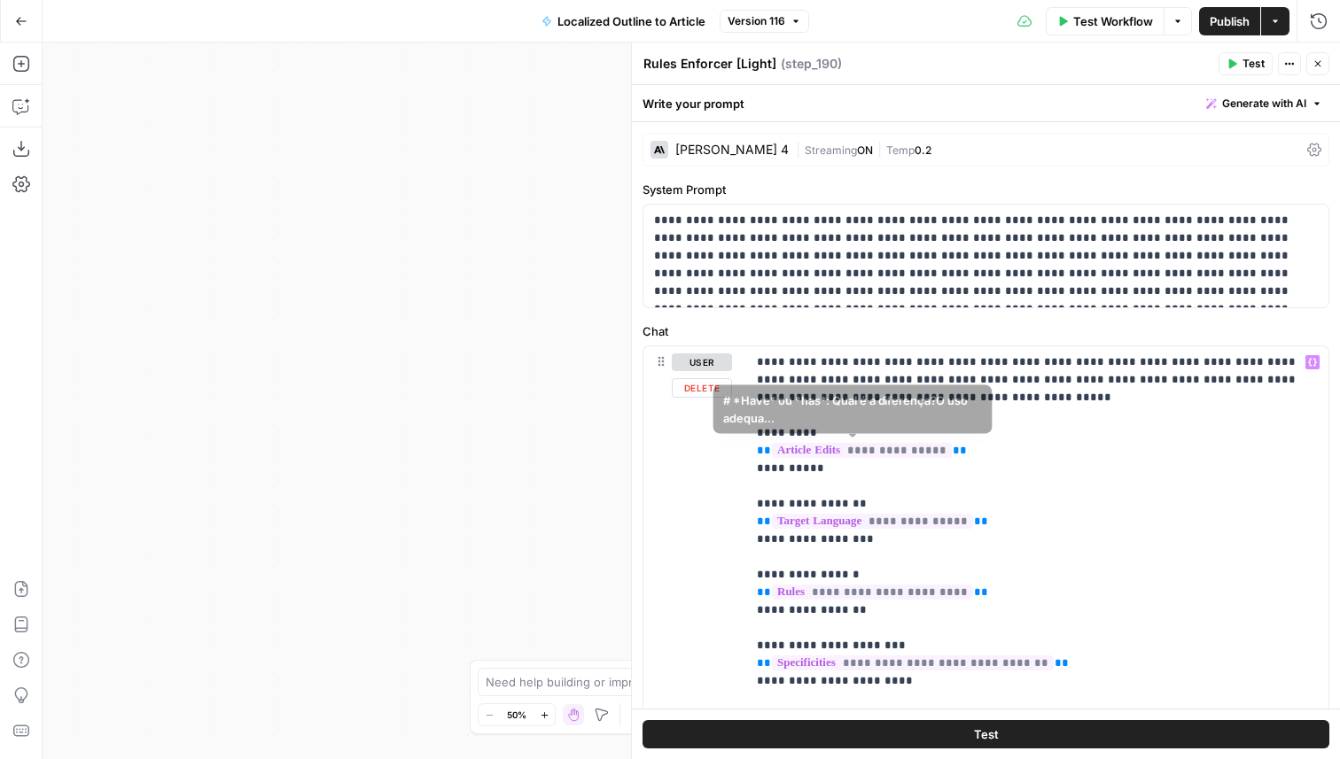
scroll to position [154, 0]
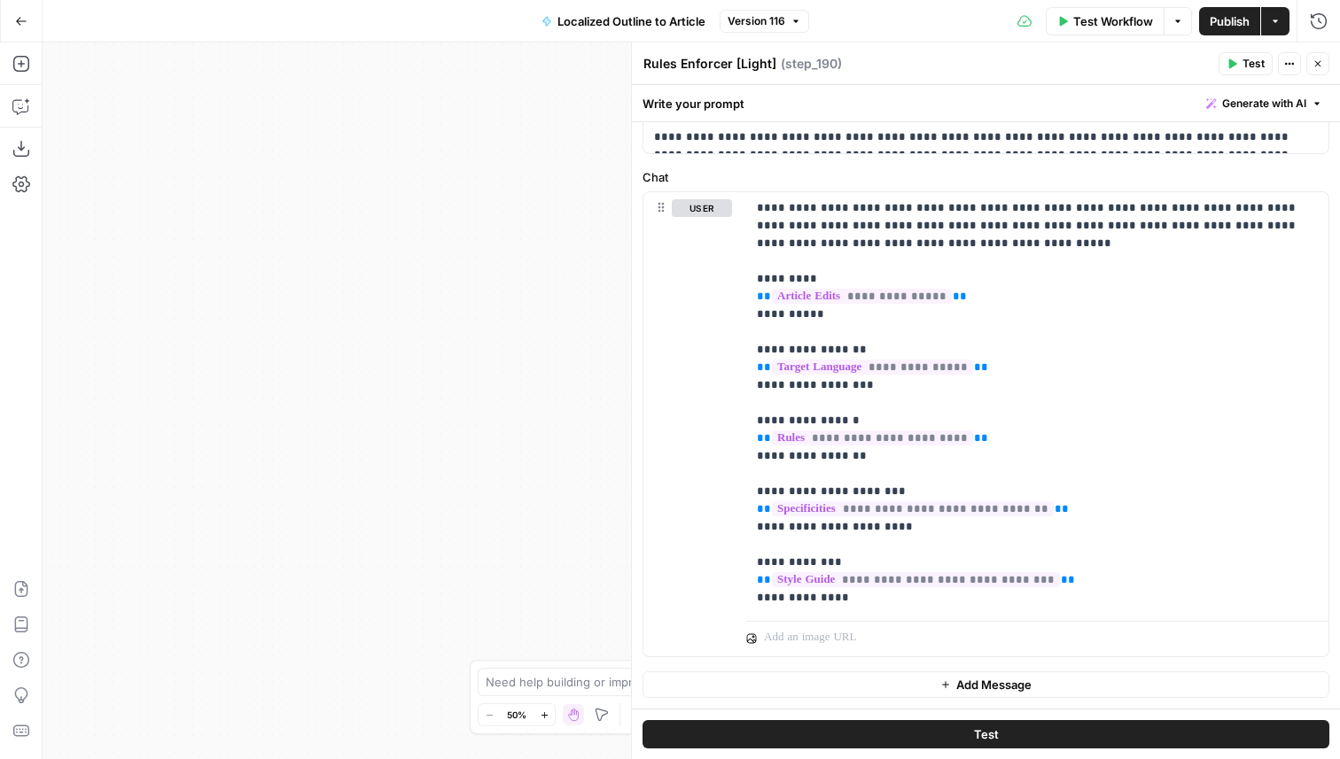
click at [1310, 57] on span "E" at bounding box center [1311, 59] width 13 height 16
click at [1120, 58] on div "Rules Enforcer [Light] Rules Enforcer [Light] ( step_190 )" at bounding box center [927, 63] width 571 height 19
click at [1318, 60] on icon "button" at bounding box center [1317, 63] width 11 height 11
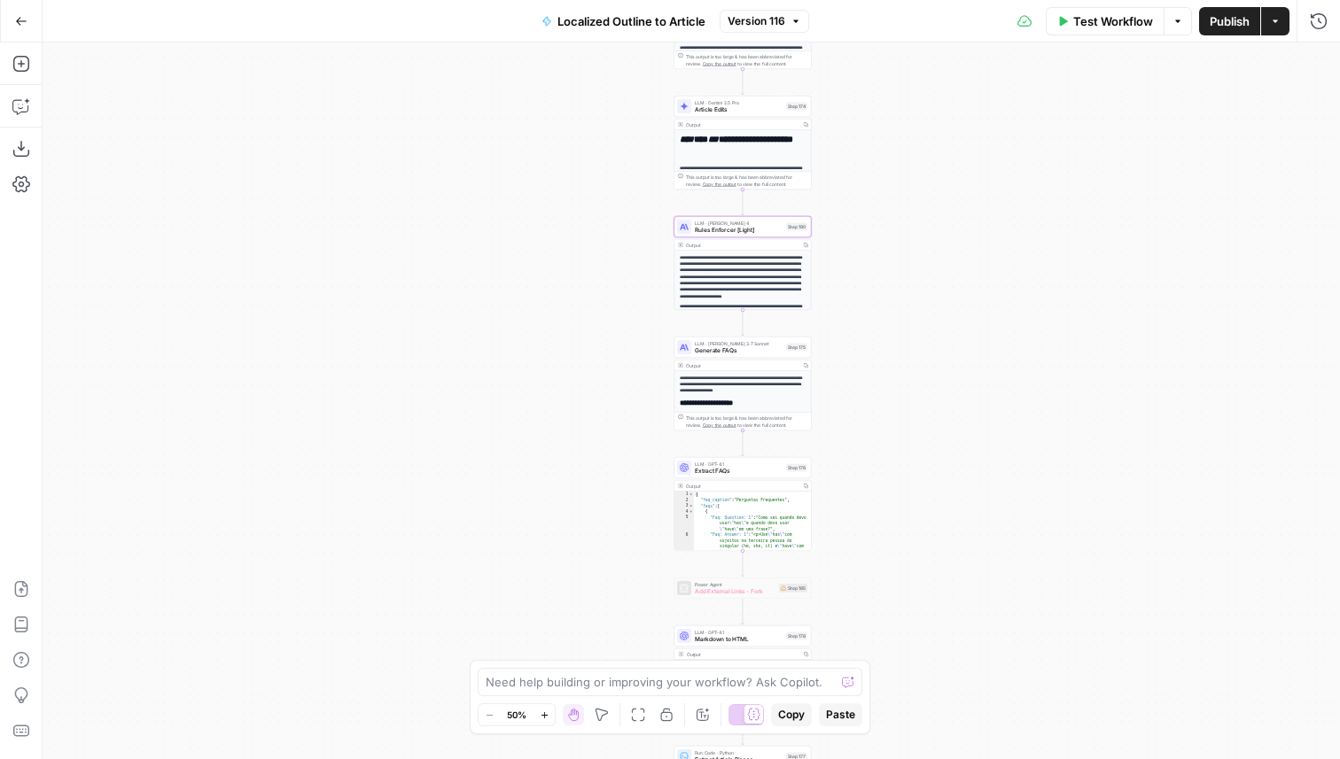
click at [766, 361] on div "Output Copy" at bounding box center [742, 367] width 136 height 12
click at [749, 340] on span "LLM · Claude 3.7 Sonnet" at bounding box center [739, 343] width 88 height 7
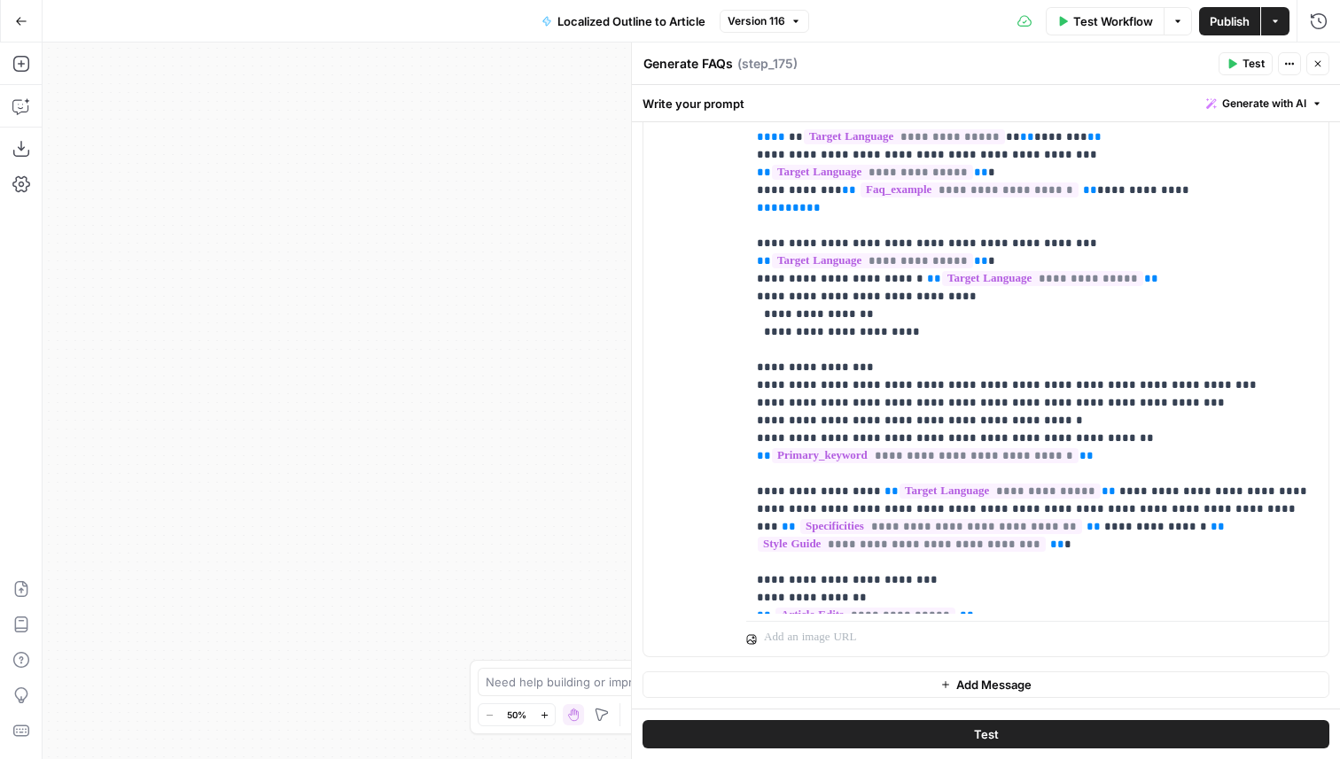
scroll to position [0, 0]
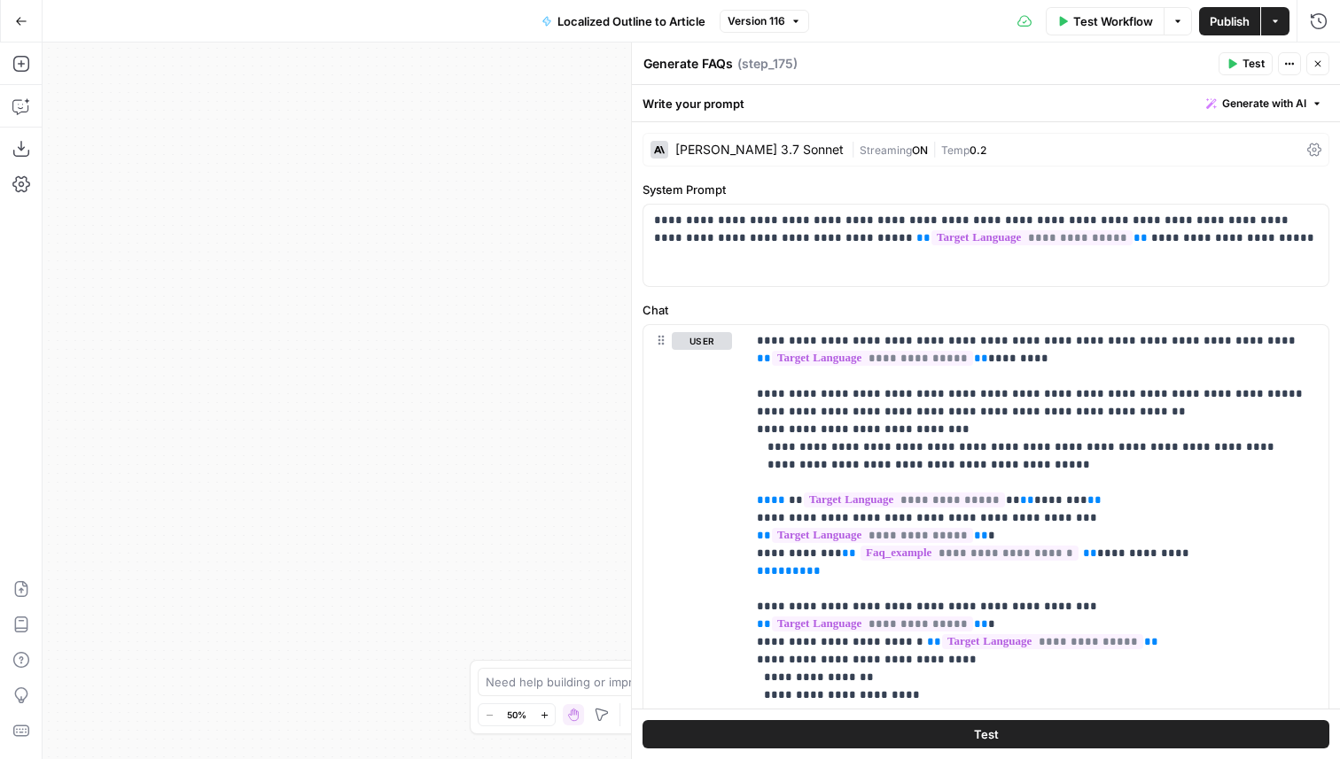
click at [1313, 69] on button "Close" at bounding box center [1317, 63] width 23 height 23
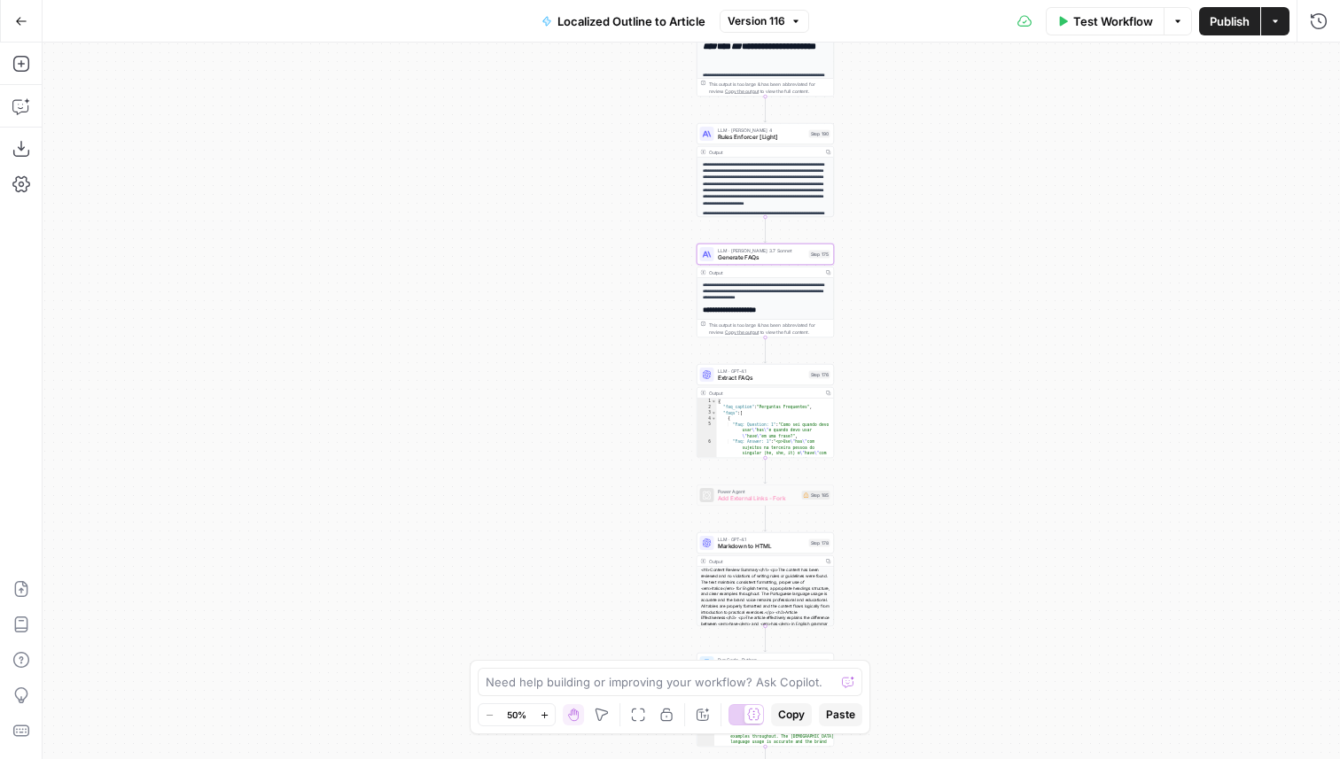
click at [758, 27] on span "Version 116" at bounding box center [756, 21] width 58 height 16
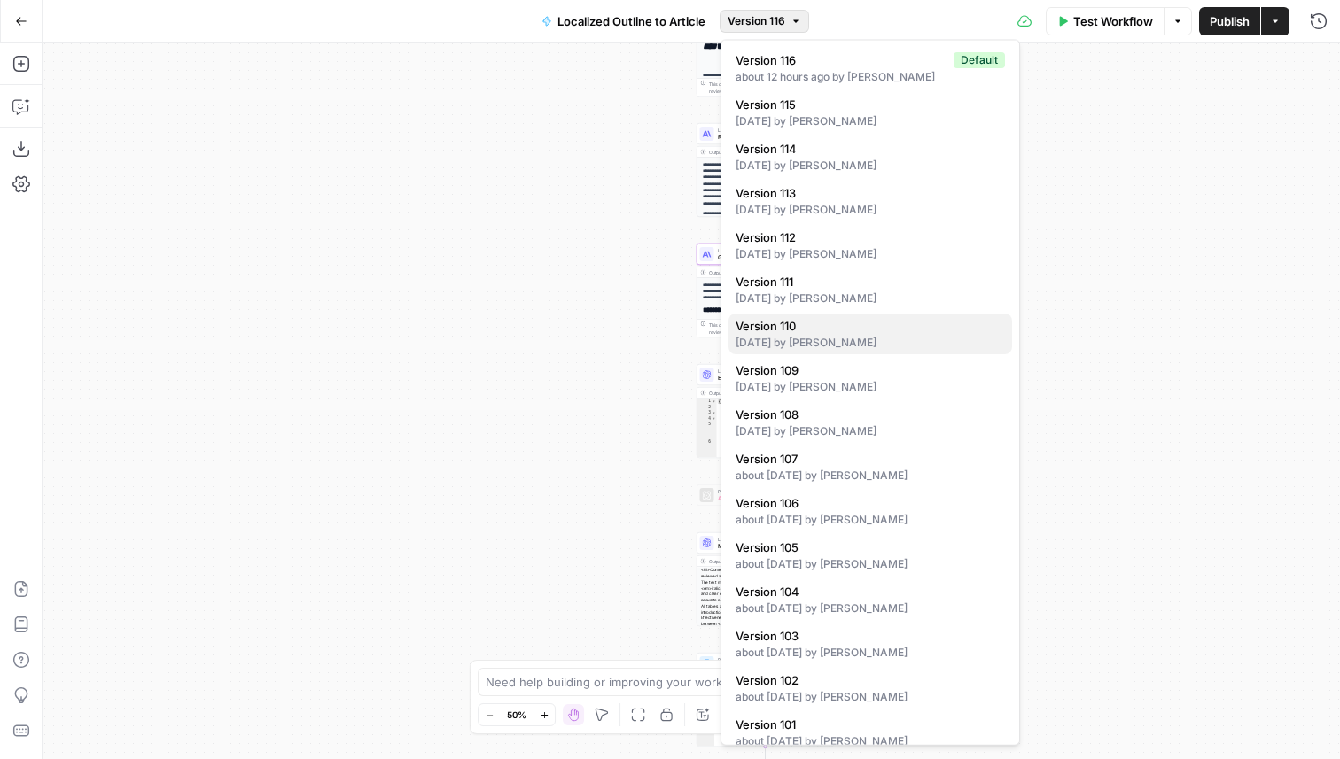
click at [859, 344] on div "13 days ago by Kai Wong" at bounding box center [869, 343] width 269 height 16
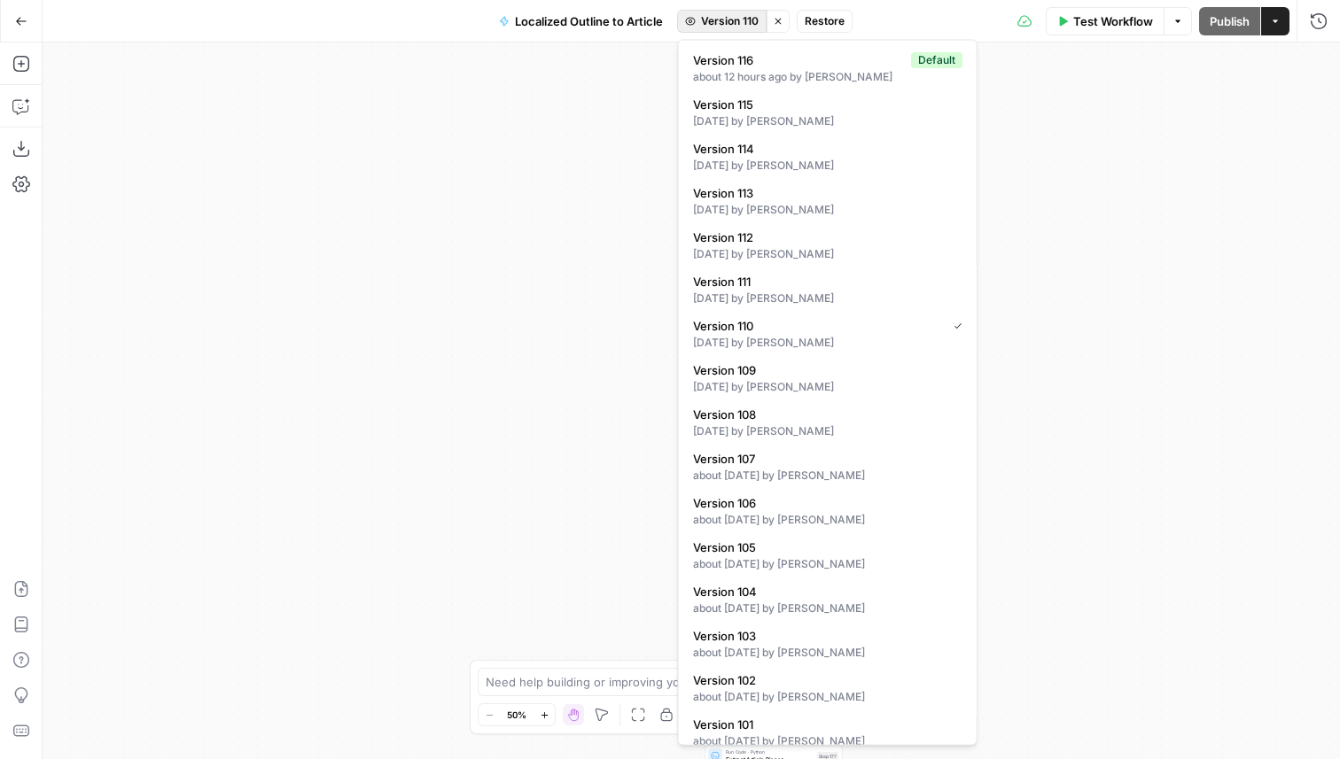
click at [765, 28] on button "Version 110" at bounding box center [721, 21] width 89 height 23
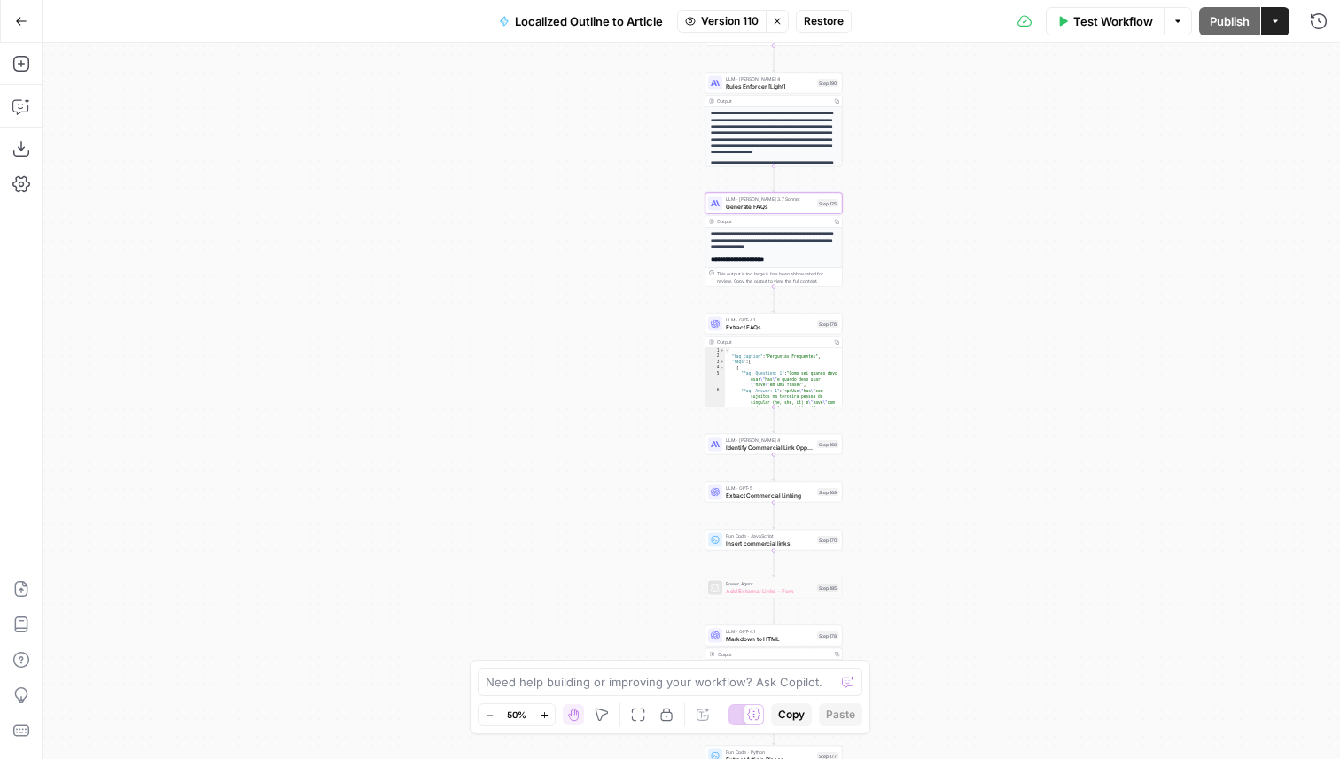
click at [788, 28] on button "Stop viewing" at bounding box center [777, 21] width 23 height 23
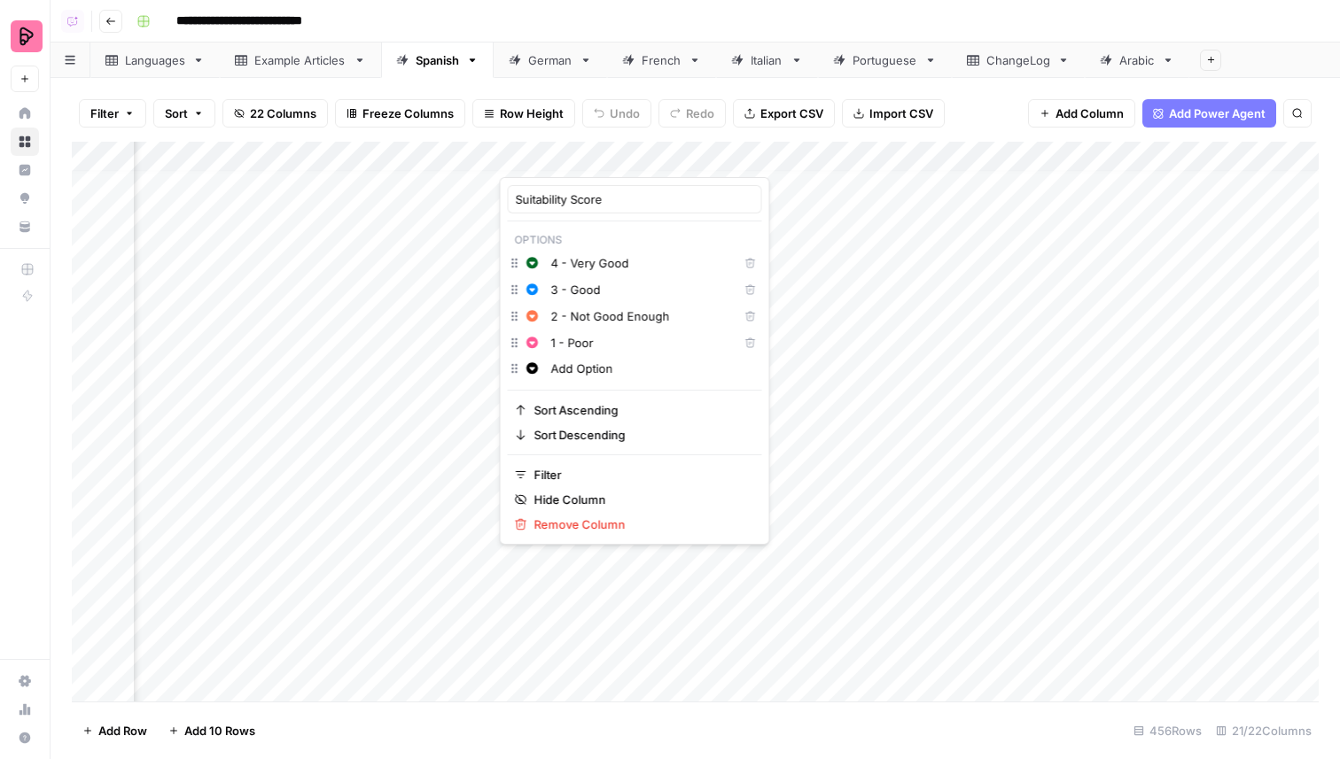
scroll to position [9, 1870]
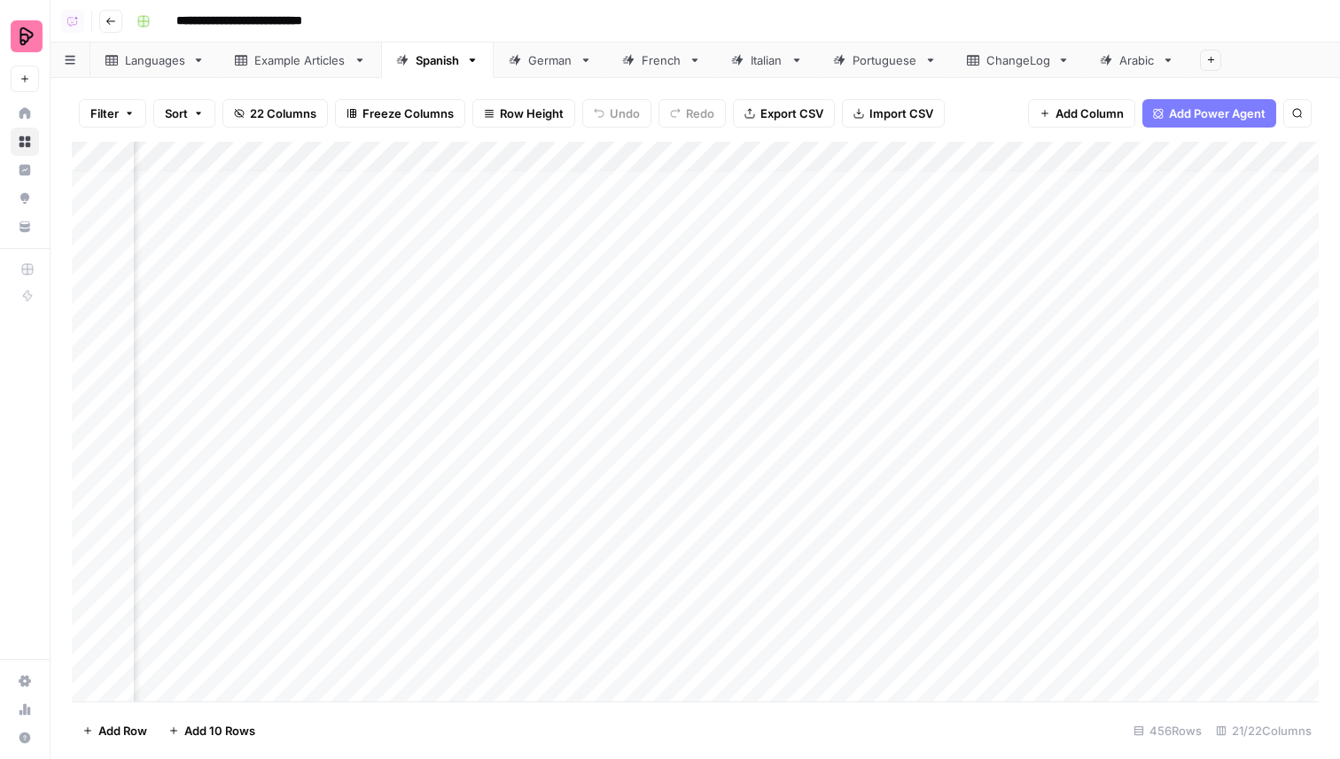
click at [743, 66] on icon at bounding box center [737, 60] width 12 height 12
click at [1033, 159] on div "Add Column" at bounding box center [695, 216] width 1247 height 149
click at [986, 112] on div "Filter Sort 19 Columns Freeze Columns Row Height Undo Redo Export CSV Import CS…" at bounding box center [695, 113] width 1247 height 57
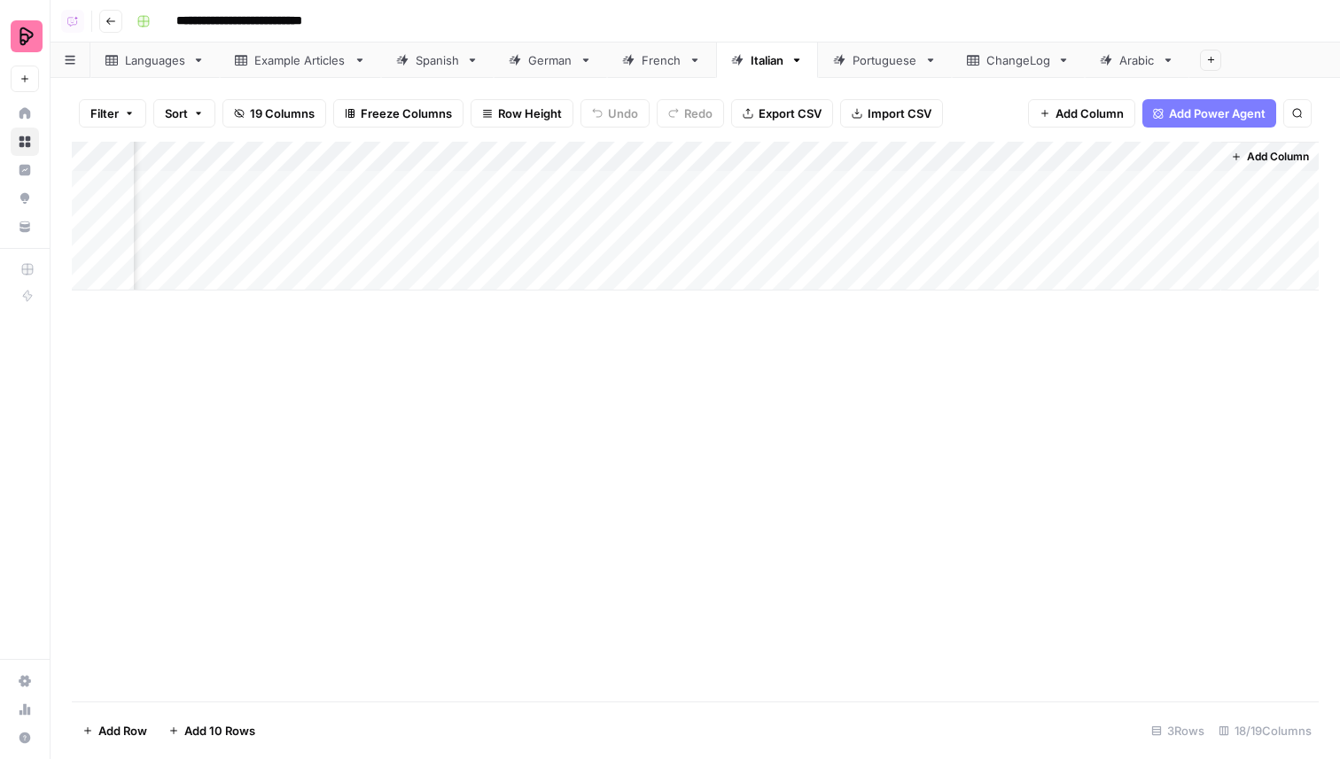
click at [1234, 163] on button "Add Column" at bounding box center [1270, 156] width 92 height 23
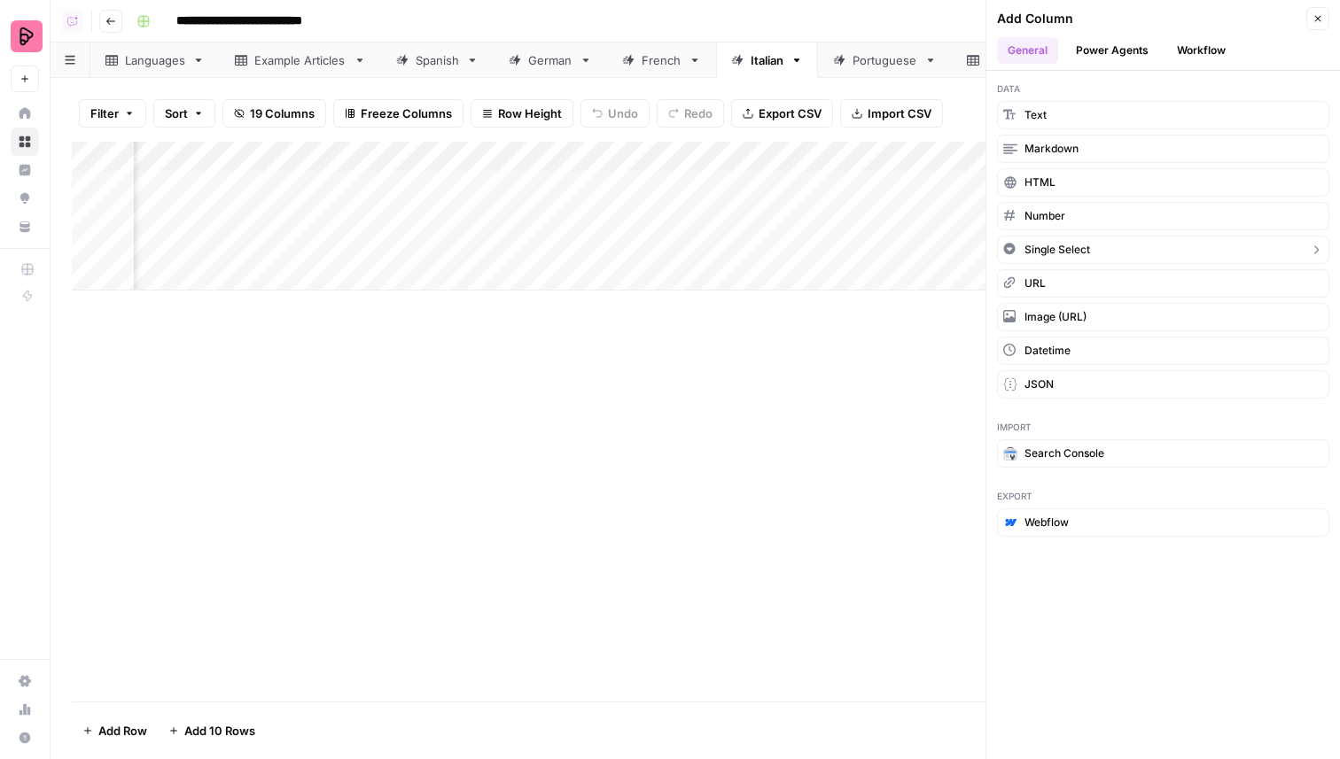
click at [1084, 251] on span "Single Select" at bounding box center [1057, 250] width 66 height 16
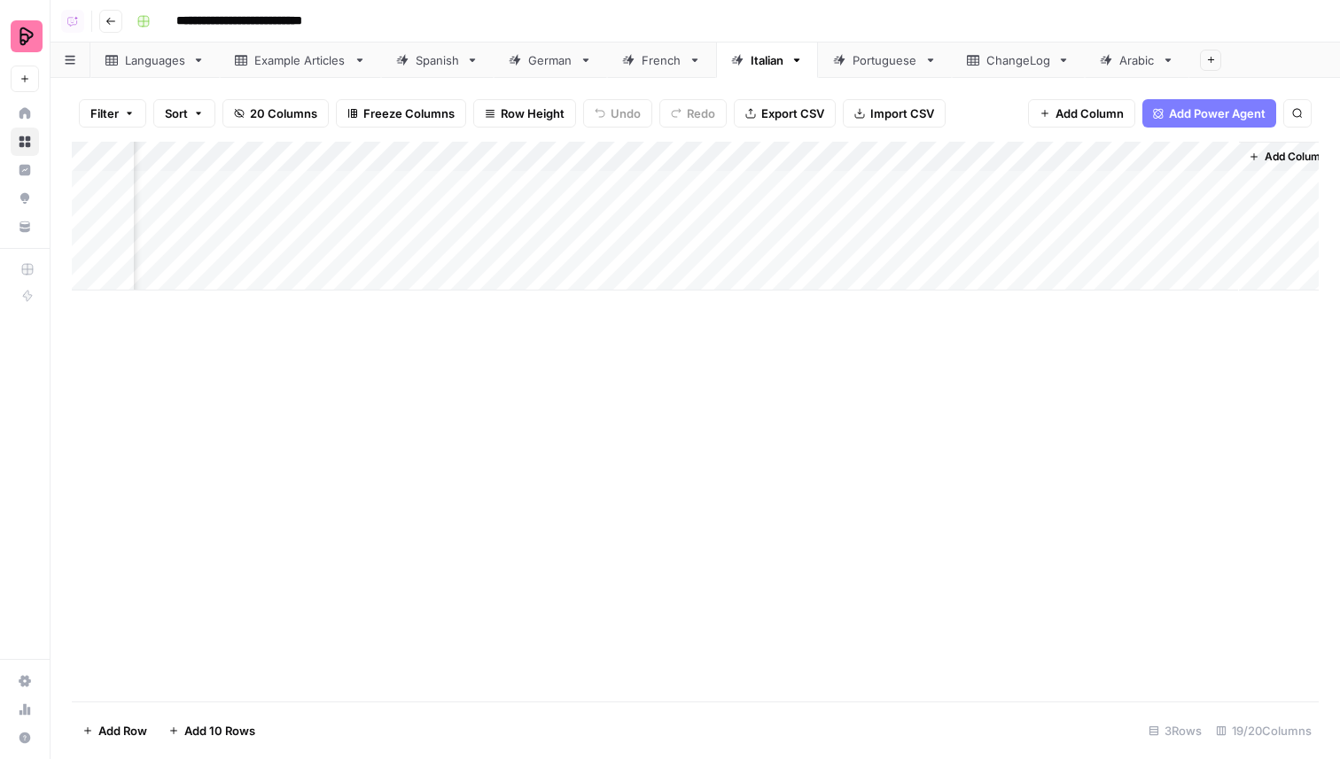
scroll to position [0, 2286]
click at [1136, 148] on div "Add Column" at bounding box center [695, 216] width 1247 height 149
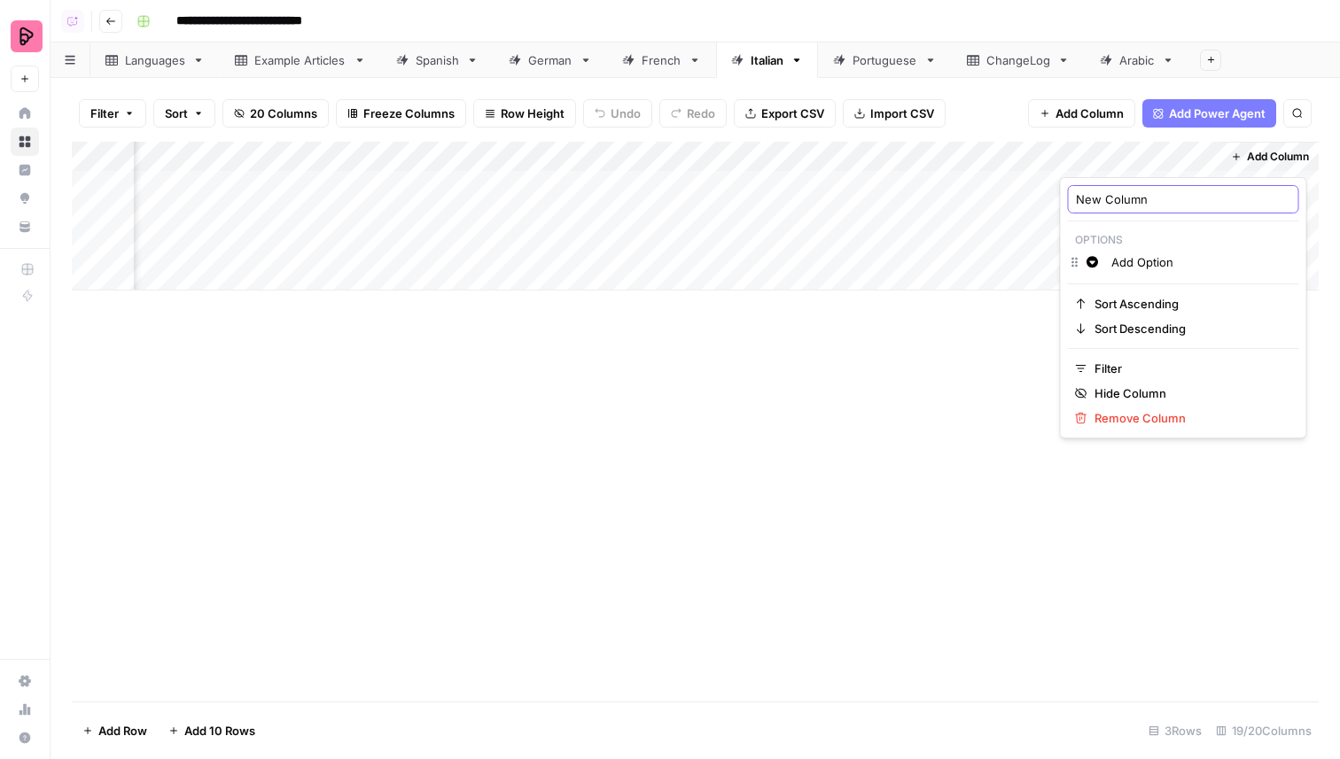
drag, startPoint x: 1130, startPoint y: 194, endPoint x: 1065, endPoint y: 192, distance: 64.7
click at [1064, 193] on div "New Column Options Change color Add Option Sort Ascending Sort Descending Filte…" at bounding box center [1183, 307] width 247 height 261
drag, startPoint x: 1161, startPoint y: 206, endPoint x: 1049, endPoint y: 193, distance: 112.3
click at [1049, 193] on body "**********" at bounding box center [670, 379] width 1340 height 759
drag, startPoint x: 1176, startPoint y: 202, endPoint x: 1076, endPoint y: 203, distance: 100.1
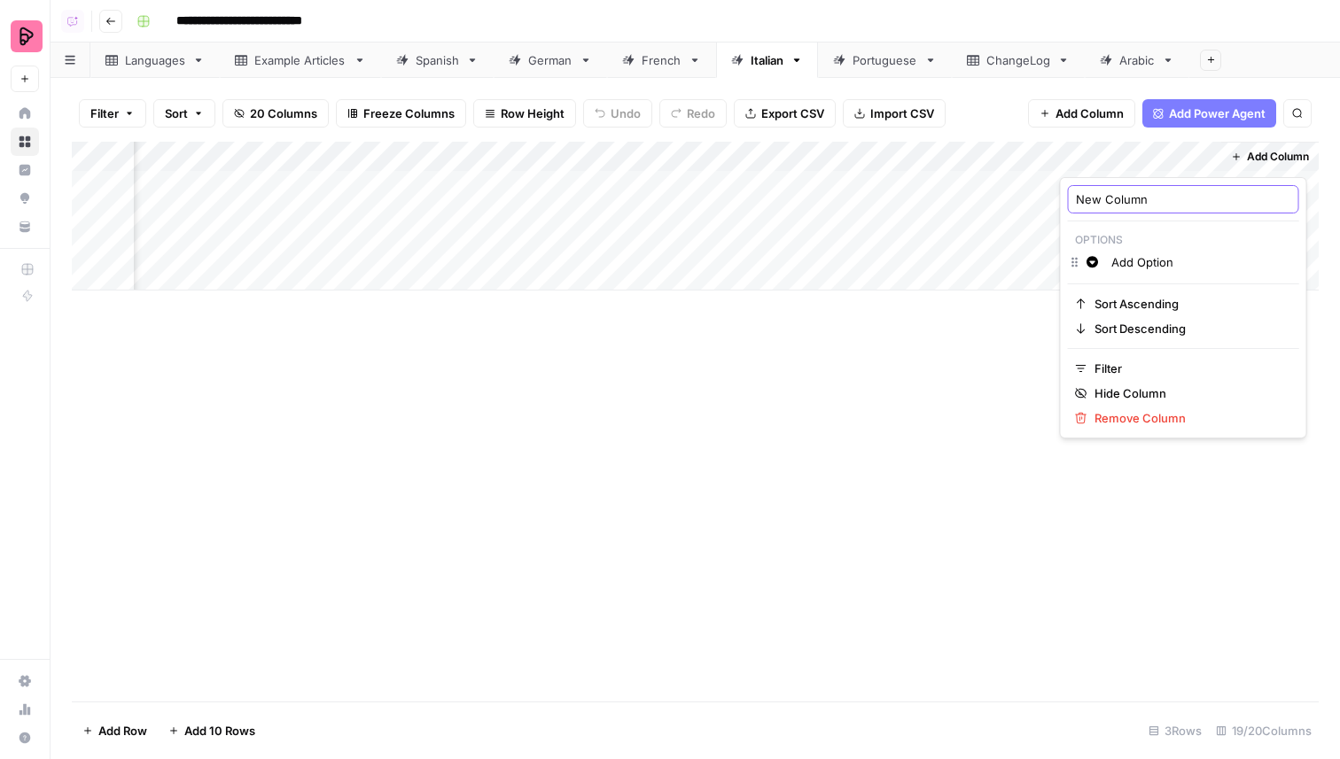
click at [1076, 203] on input "New Column" at bounding box center [1183, 200] width 215 height 18
type input "Review"
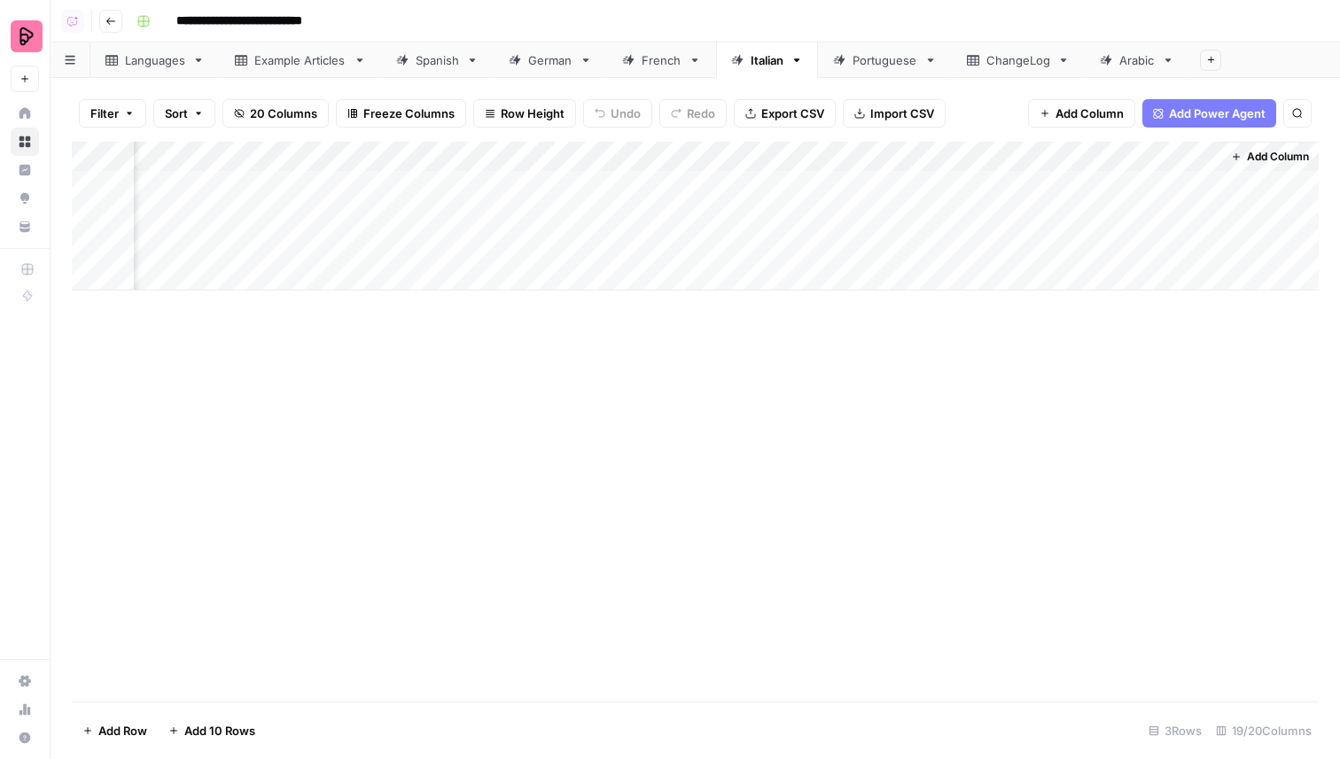
click at [1274, 154] on span "Add Column" at bounding box center [1278, 157] width 62 height 16
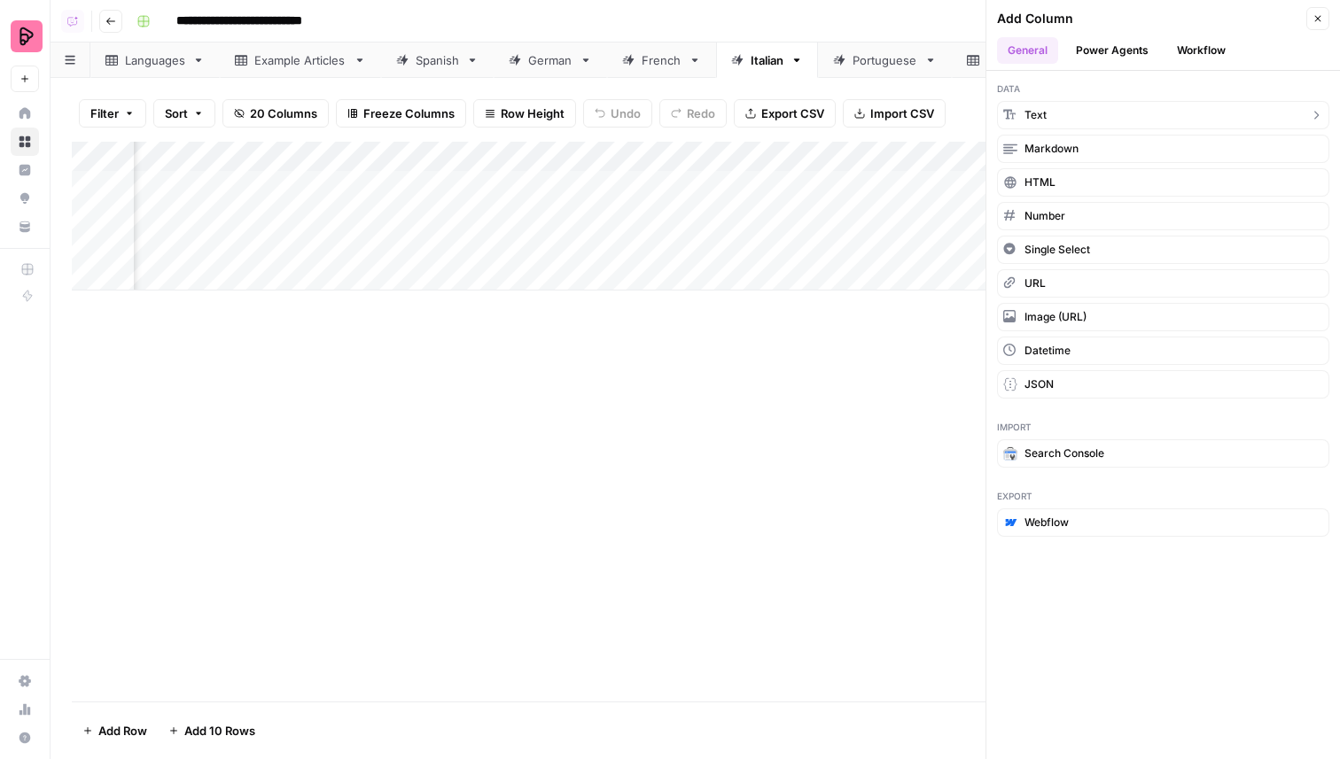
click at [1079, 128] on button "Text" at bounding box center [1163, 115] width 332 height 28
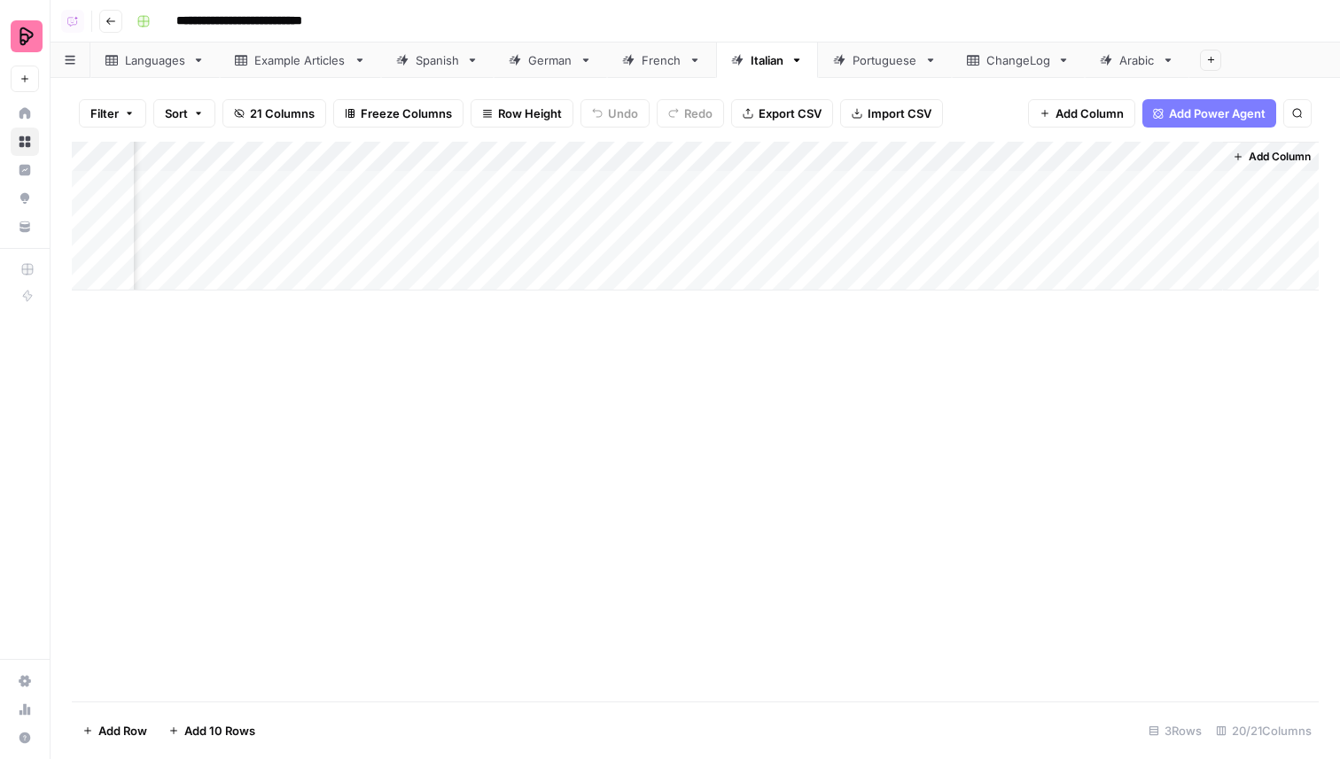
scroll to position [0, 2541]
click at [1060, 158] on div "Add Column" at bounding box center [695, 216] width 1247 height 149
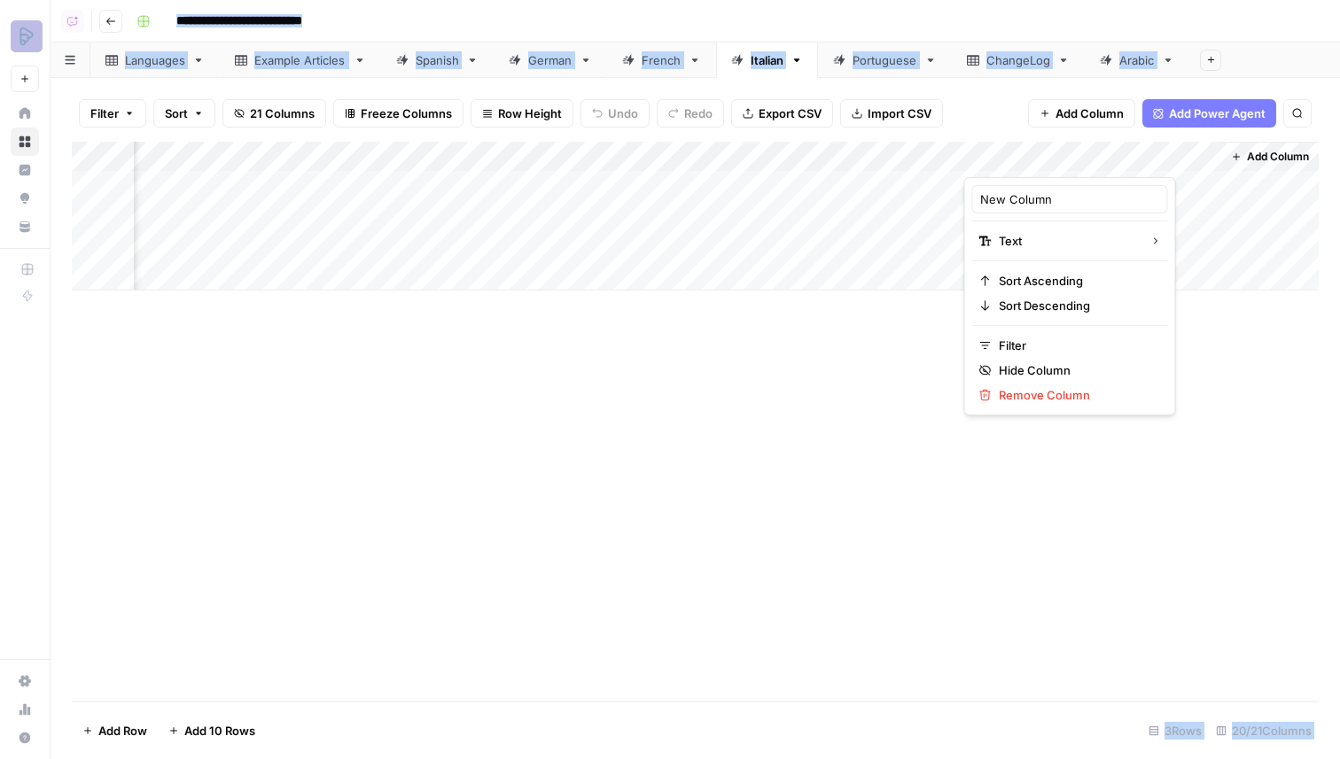
click at [1060, 158] on div at bounding box center [1092, 159] width 256 height 35
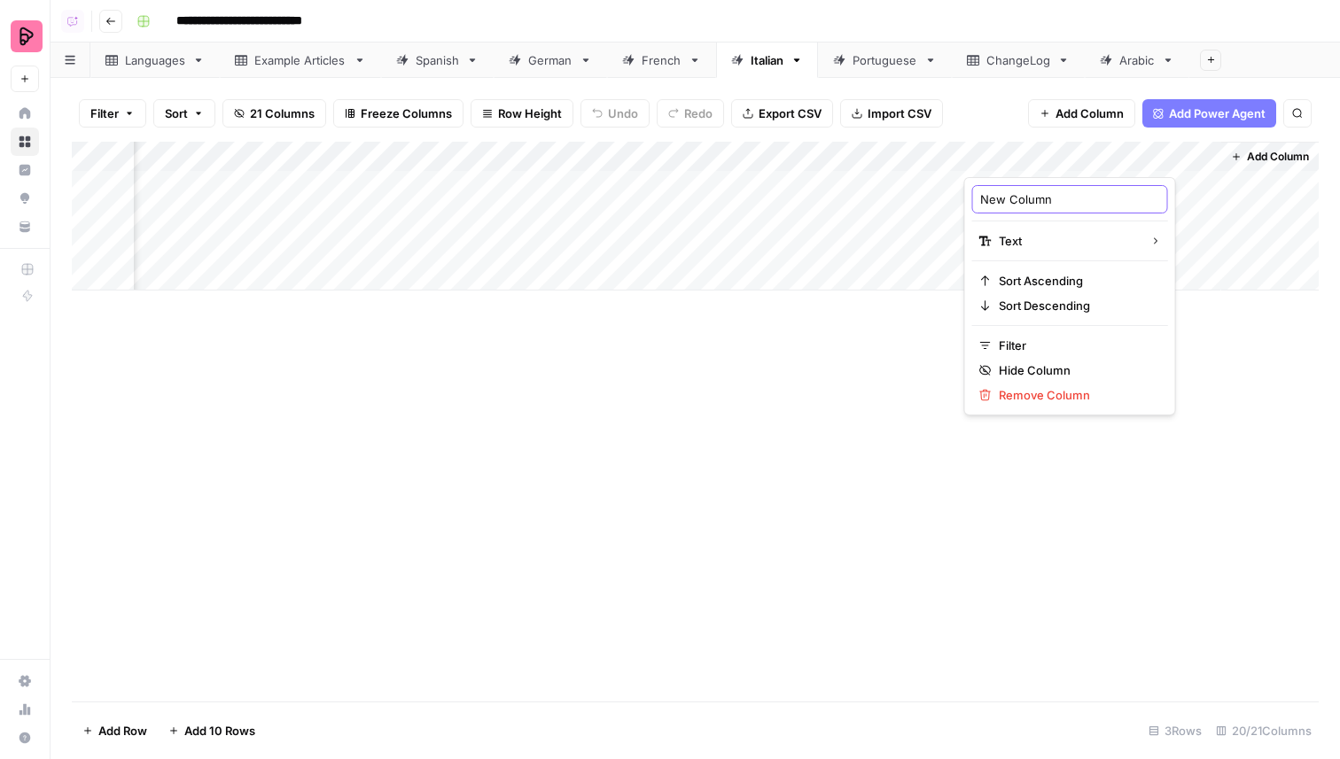
drag, startPoint x: 1056, startPoint y: 195, endPoint x: 982, endPoint y: 197, distance: 74.5
click at [982, 197] on input "New Column" at bounding box center [1070, 200] width 180 height 18
type input "Additional Comments"
click at [885, 152] on div "Add Column" at bounding box center [695, 216] width 1247 height 149
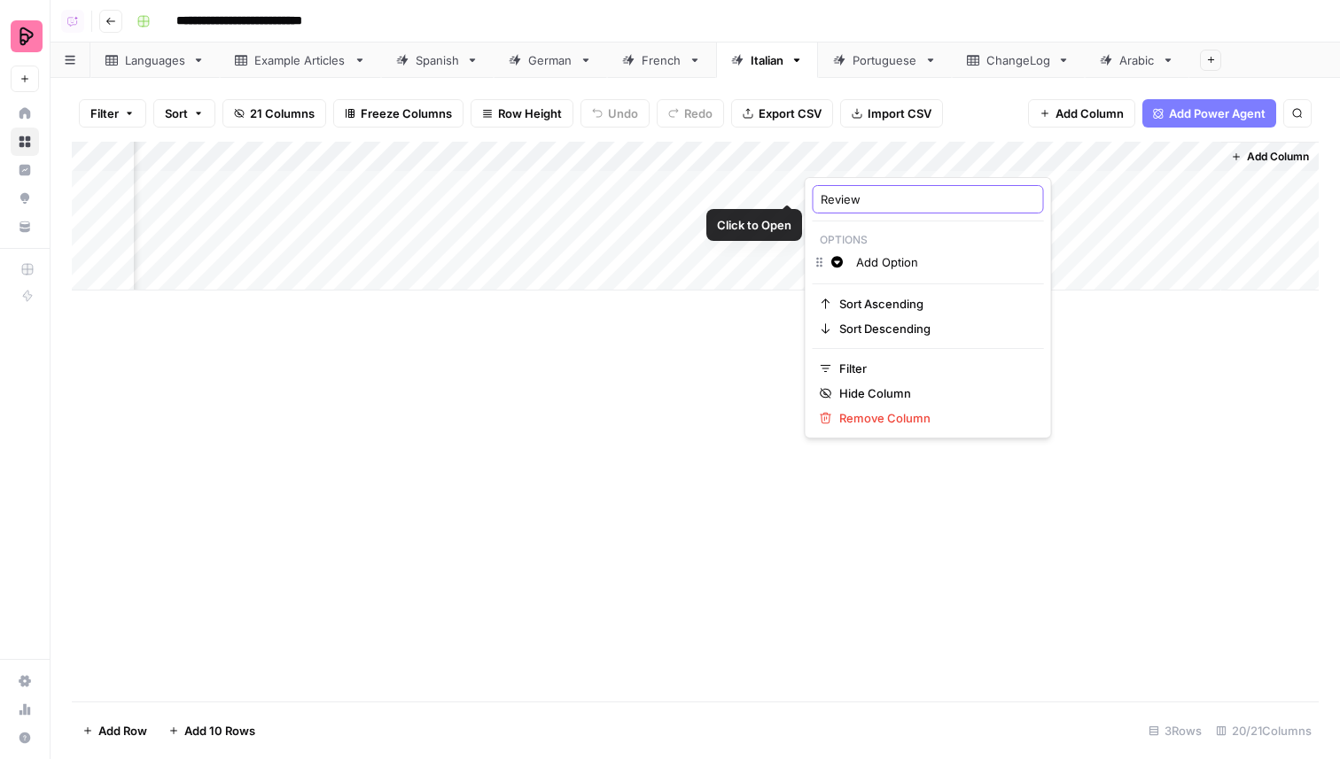
drag, startPoint x: 863, startPoint y: 194, endPoint x: 802, endPoint y: 196, distance: 61.2
click at [802, 196] on body "**********" at bounding box center [670, 379] width 1340 height 759
drag, startPoint x: 867, startPoint y: 202, endPoint x: 823, endPoint y: 199, distance: 44.4
click at [823, 199] on input "Review" at bounding box center [928, 200] width 215 height 18
type input "Suitability Score"
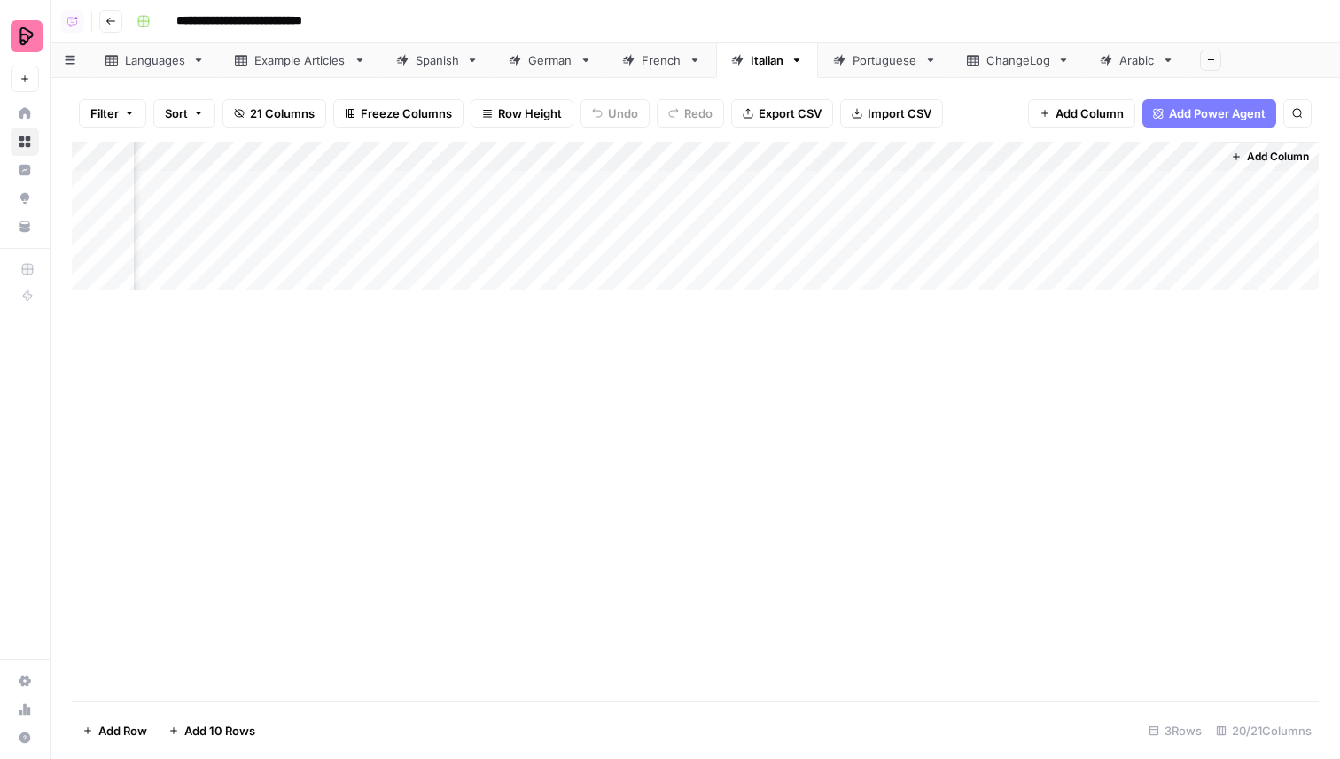
click at [1007, 161] on div "Add Column" at bounding box center [695, 216] width 1247 height 149
drag, startPoint x: 1057, startPoint y: 202, endPoint x: 972, endPoint y: 202, distance: 85.1
click at [972, 202] on div "New Column" at bounding box center [1070, 199] width 196 height 28
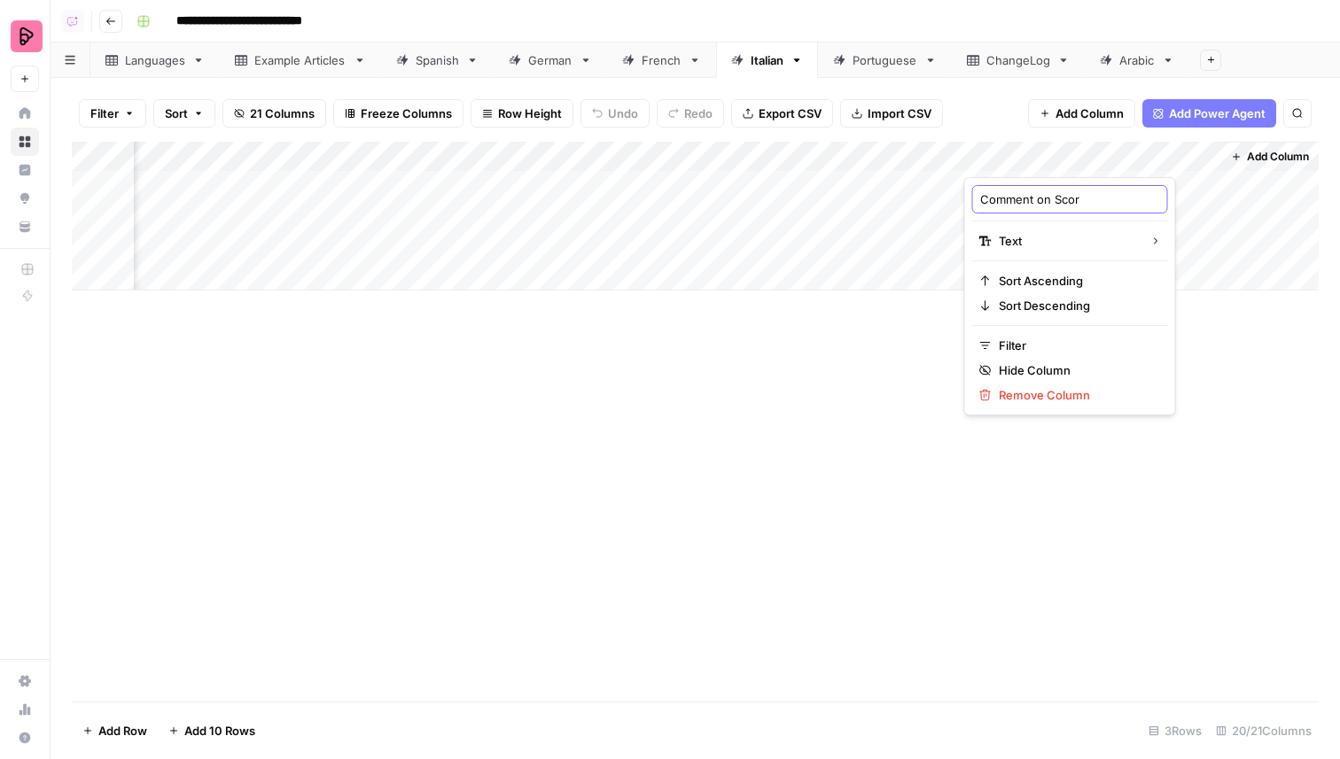
type input "Comment on Score"
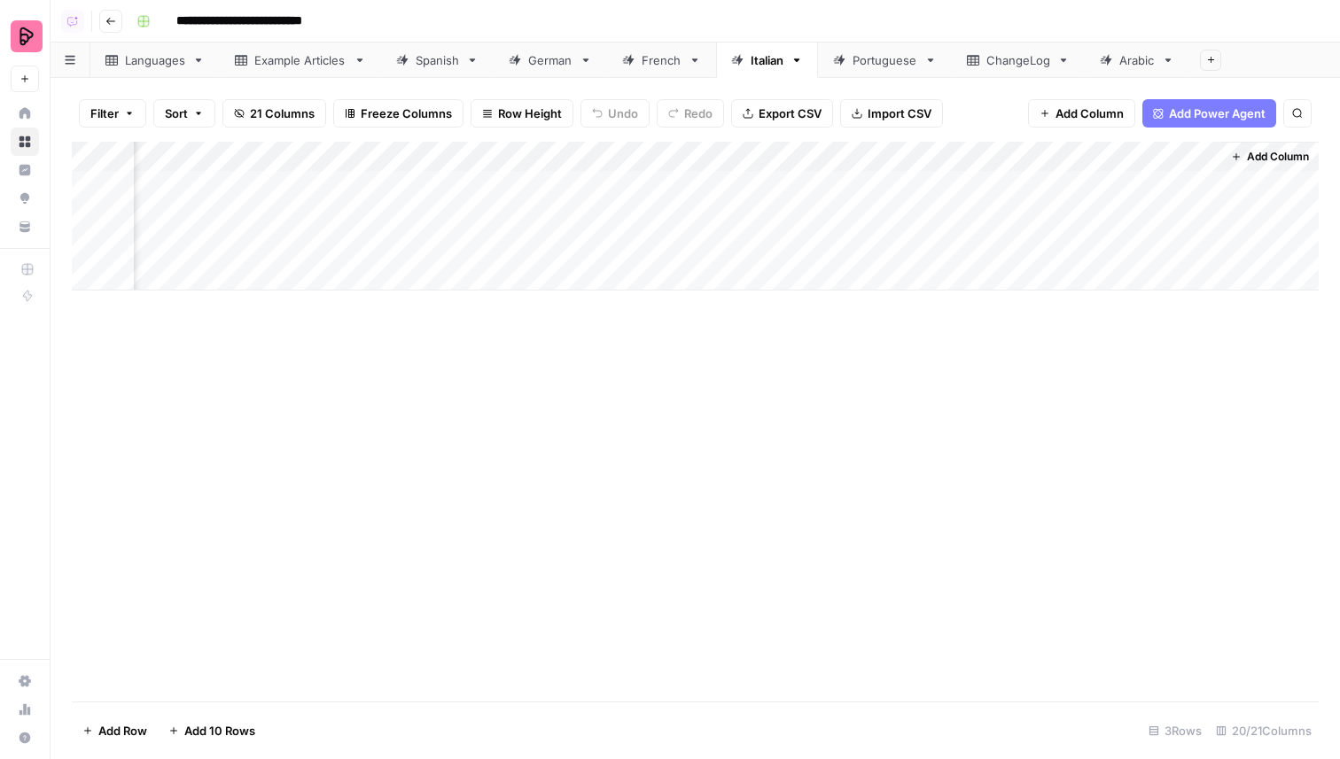
drag, startPoint x: 916, startPoint y: 153, endPoint x: 240, endPoint y: 124, distance: 676.7
click at [240, 124] on div "Filter Sort 21 Columns Freeze Columns Row Height Undo Redo Export CSV Import CS…" at bounding box center [695, 418] width 1289 height 681
click at [1102, 171] on div "Add Column" at bounding box center [695, 216] width 1247 height 149
drag, startPoint x: 1088, startPoint y: 154, endPoint x: 410, endPoint y: 145, distance: 677.9
click at [410, 145] on div "Add Column" at bounding box center [695, 216] width 1247 height 149
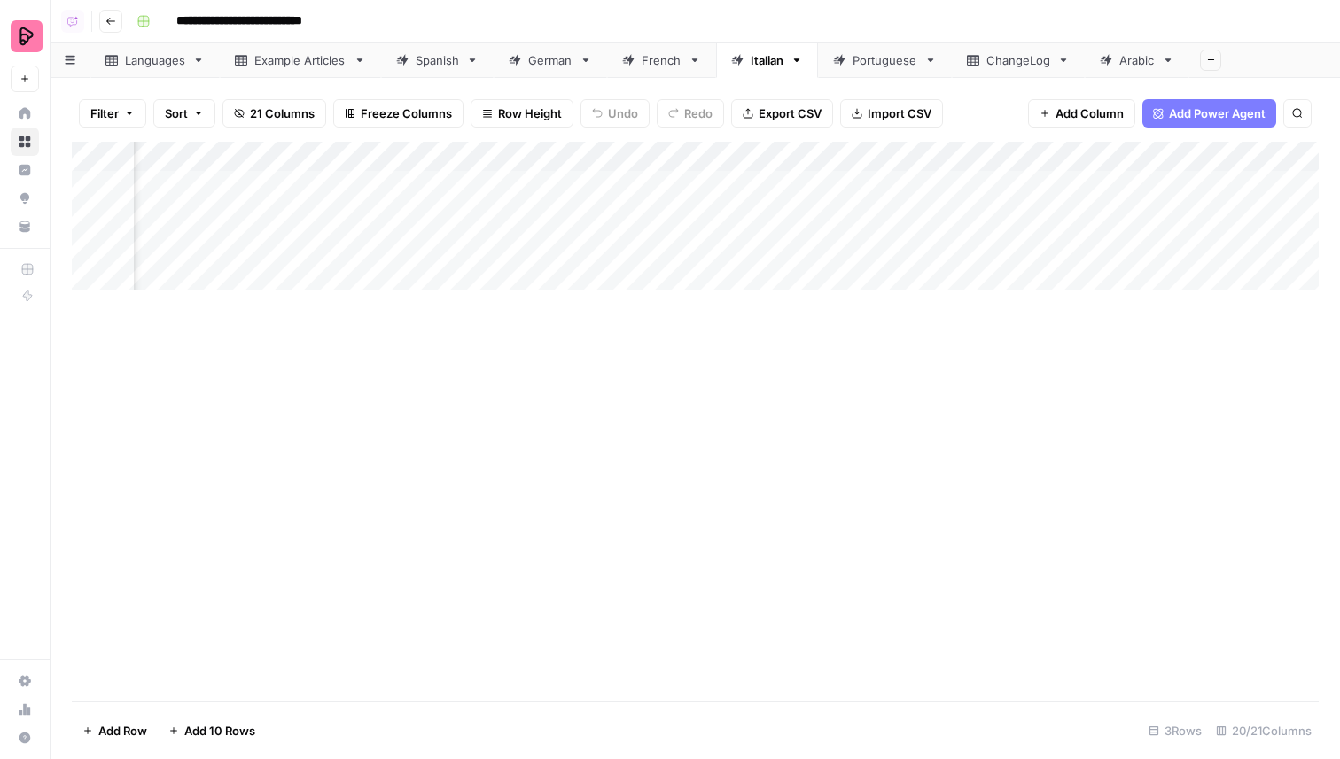
scroll to position [0, 1691]
drag, startPoint x: 1093, startPoint y: 160, endPoint x: 292, endPoint y: 170, distance: 800.2
click at [292, 170] on div "Add Column" at bounding box center [695, 216] width 1247 height 149
drag, startPoint x: 1231, startPoint y: 154, endPoint x: 493, endPoint y: 165, distance: 738.2
click at [493, 165] on div "Add Column" at bounding box center [695, 216] width 1247 height 149
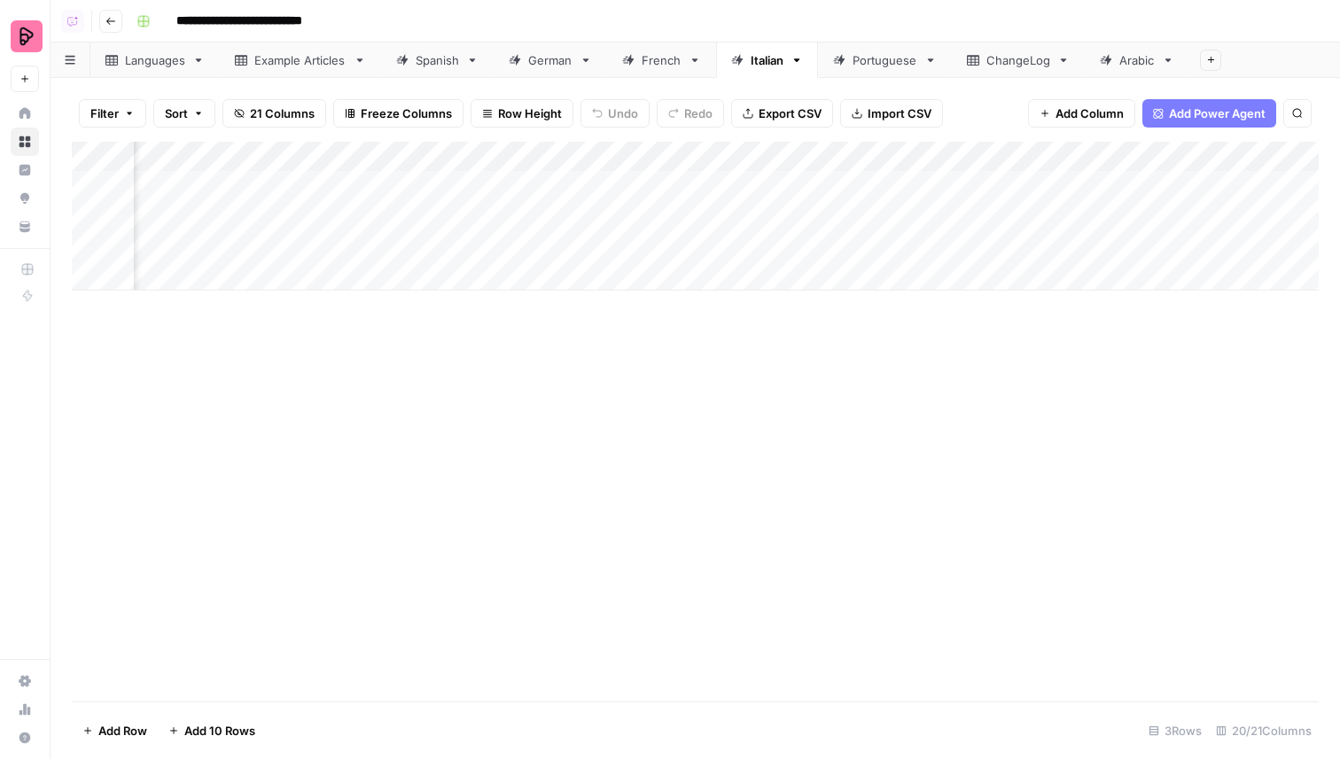
click at [337, 167] on div "Add Column" at bounding box center [695, 216] width 1247 height 149
click at [314, 264] on input "Add Option" at bounding box center [361, 262] width 180 height 18
type input "4"
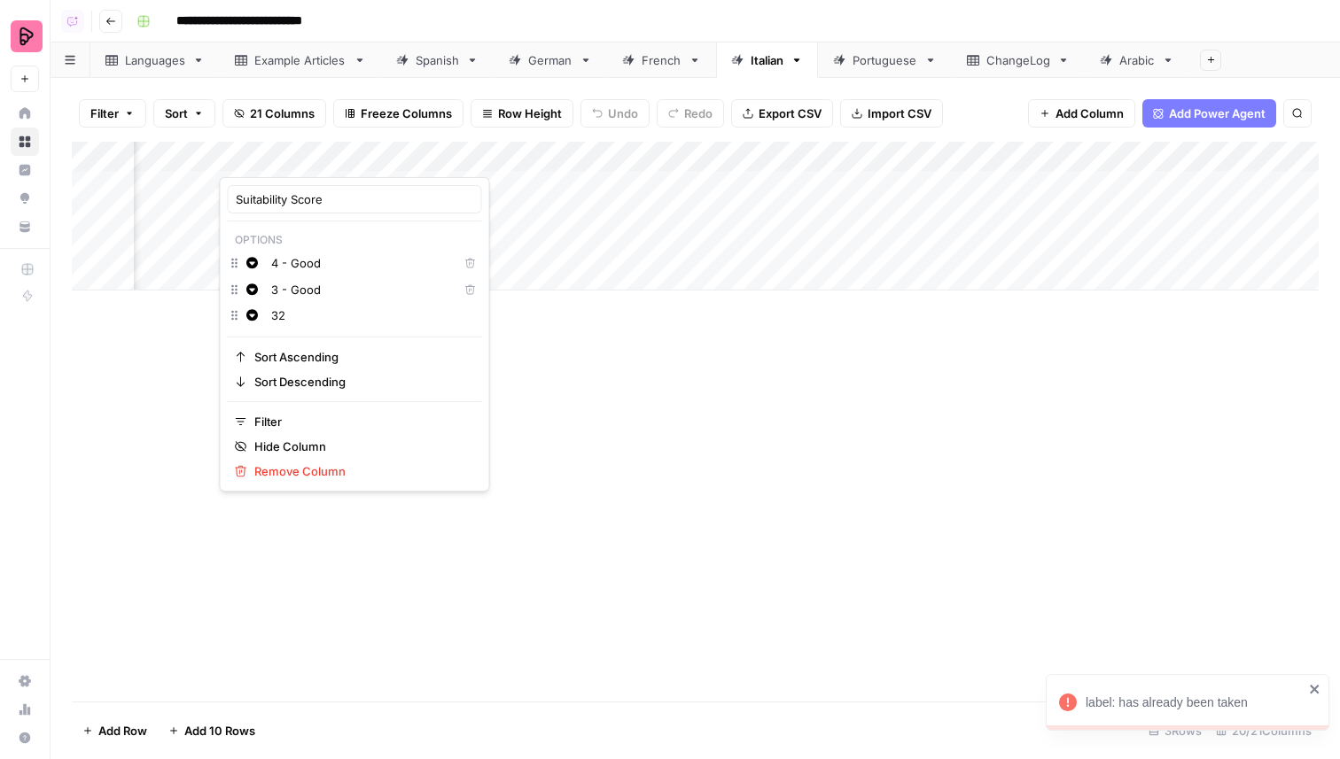
type input "3"
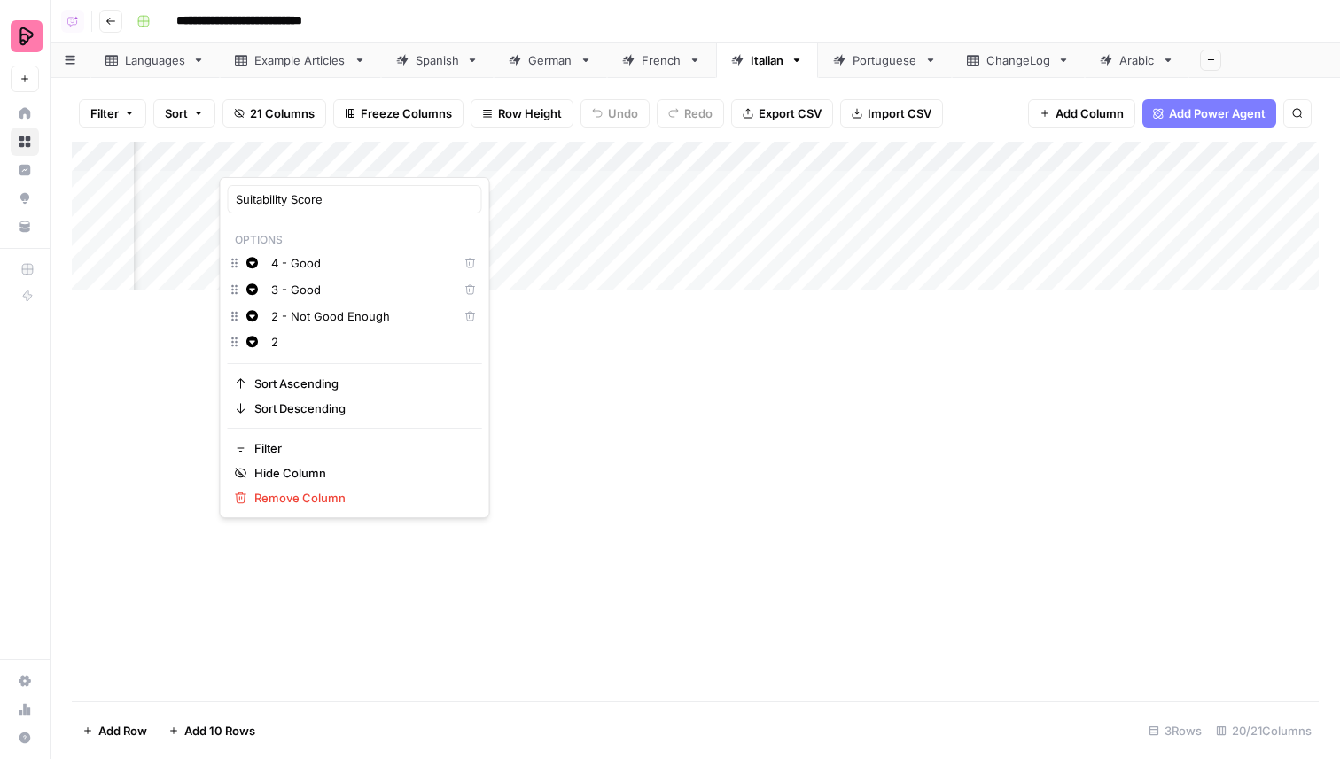
type input "2"
type input "1 - Poor"
click at [315, 280] on div "3 - Good" at bounding box center [361, 289] width 189 height 19
click at [299, 269] on input "4 - Good" at bounding box center [361, 263] width 180 height 18
click at [292, 266] on input "4 - Good" at bounding box center [361, 263] width 180 height 18
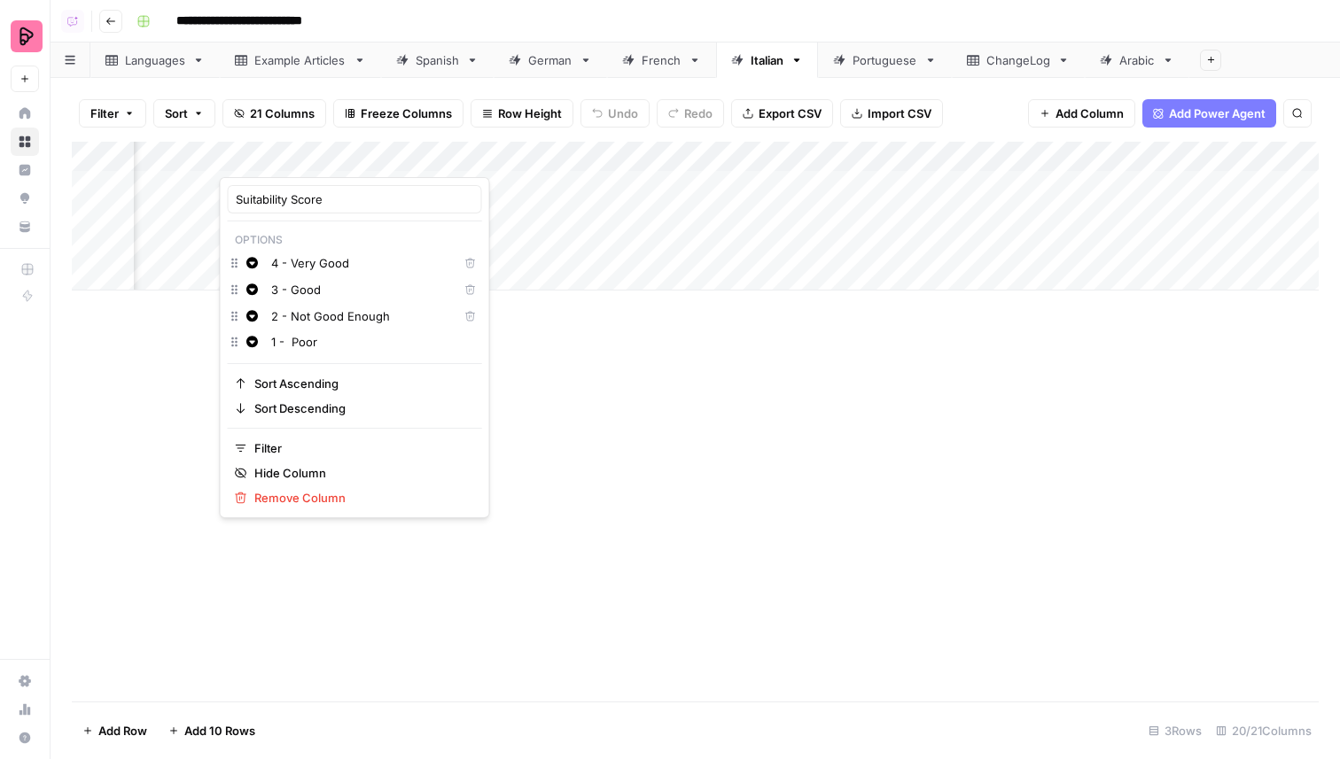
type input "4 - Very Good"
click at [256, 263] on span "Change color" at bounding box center [256, 263] width 1 height 1
click at [293, 284] on div "Green" at bounding box center [348, 293] width 140 height 18
click at [251, 292] on icon "button" at bounding box center [252, 290] width 12 height 12
click at [302, 390] on span "Blue" at bounding box center [352, 394] width 115 height 18
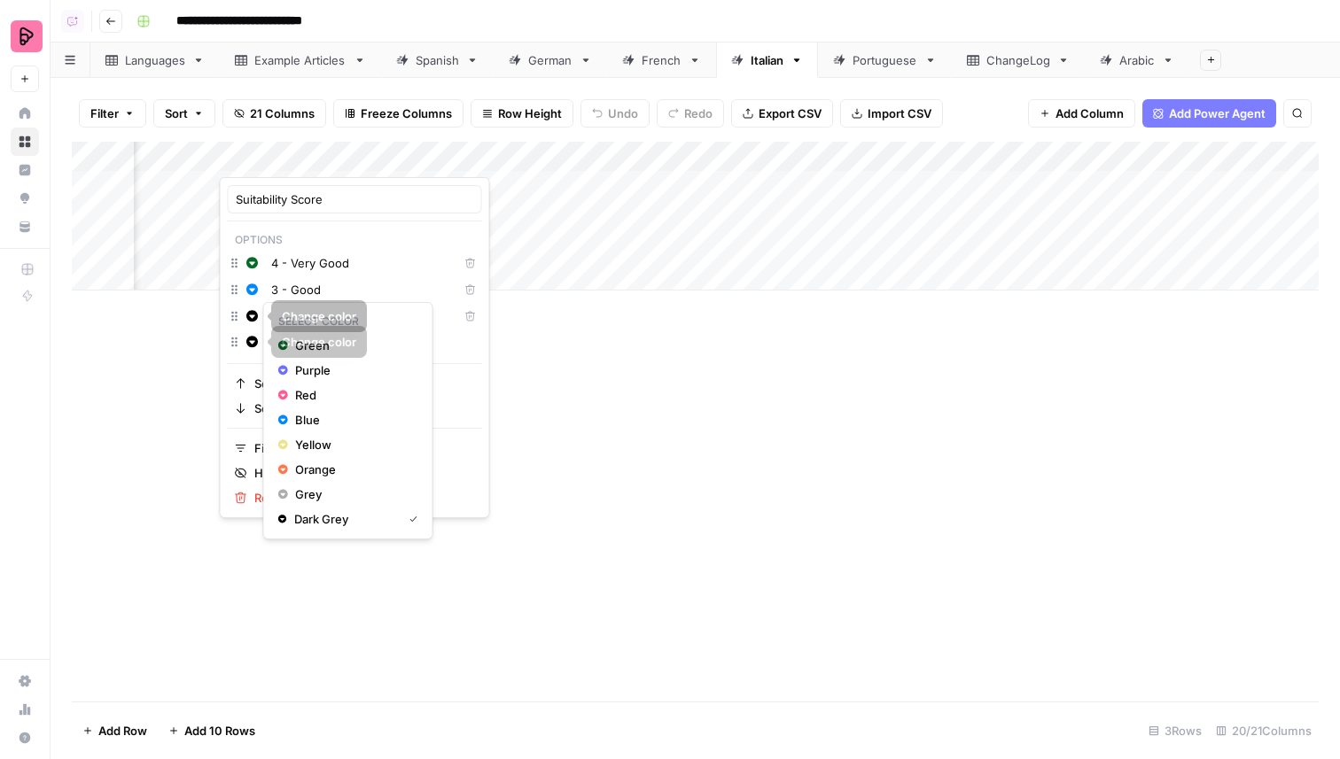
click at [252, 321] on icon "button" at bounding box center [252, 316] width 12 height 12
click at [337, 467] on span "Orange" at bounding box center [352, 470] width 115 height 18
click at [247, 343] on icon "button" at bounding box center [252, 342] width 12 height 12
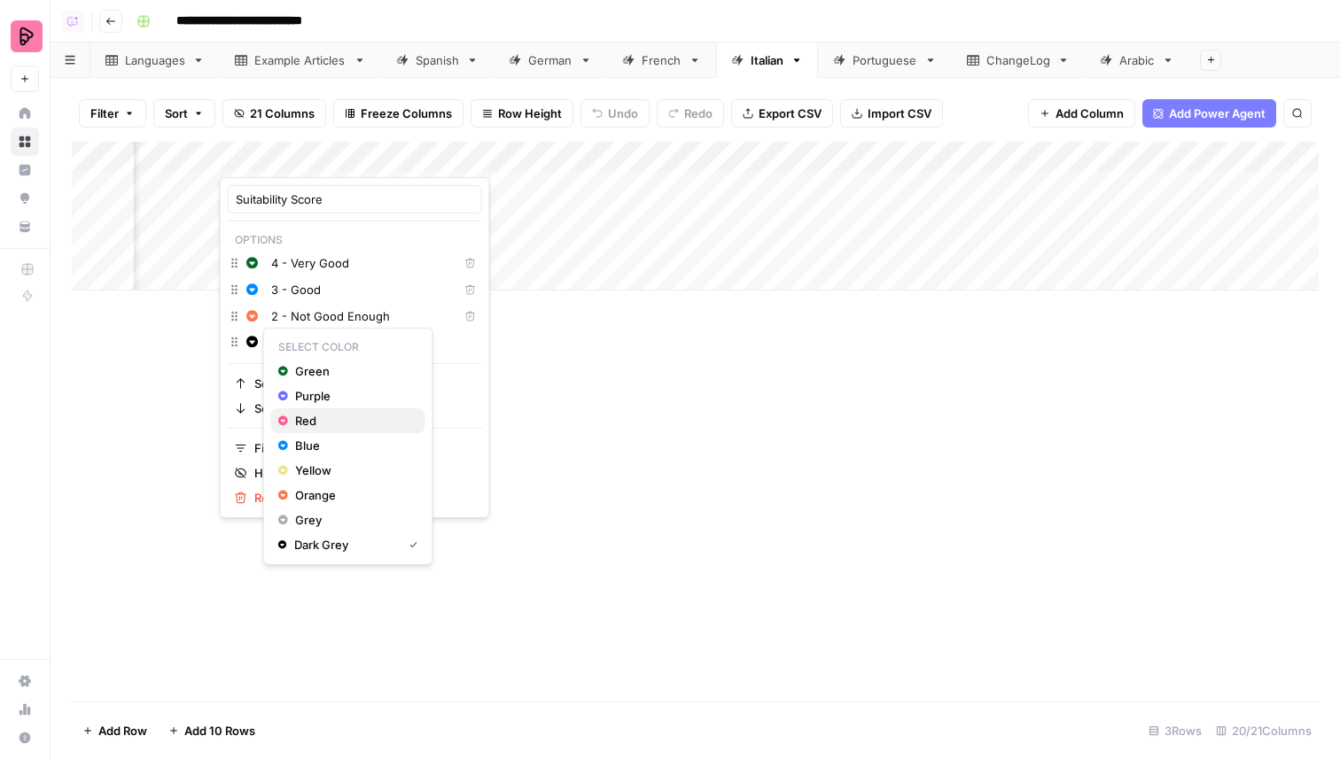
click at [325, 414] on span "Red" at bounding box center [352, 421] width 115 height 18
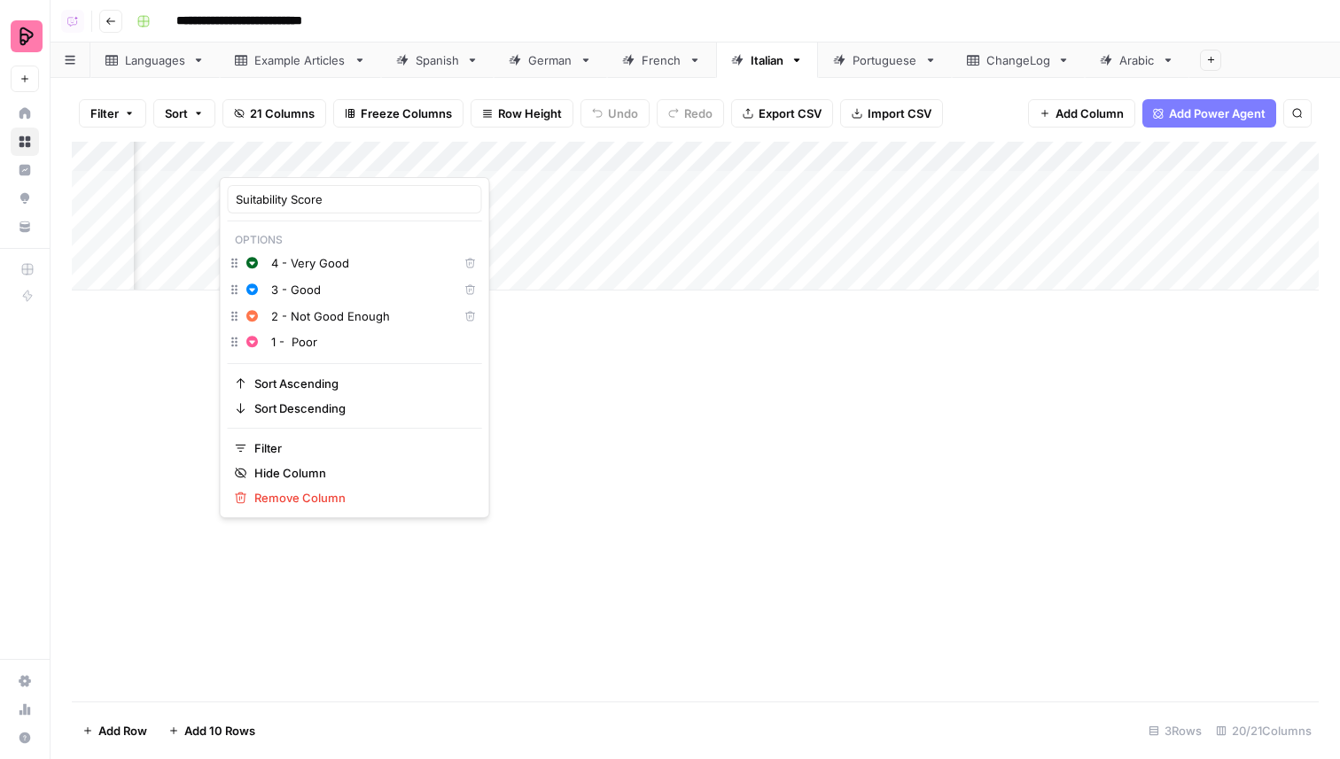
click at [541, 461] on div "Add Column" at bounding box center [695, 422] width 1247 height 560
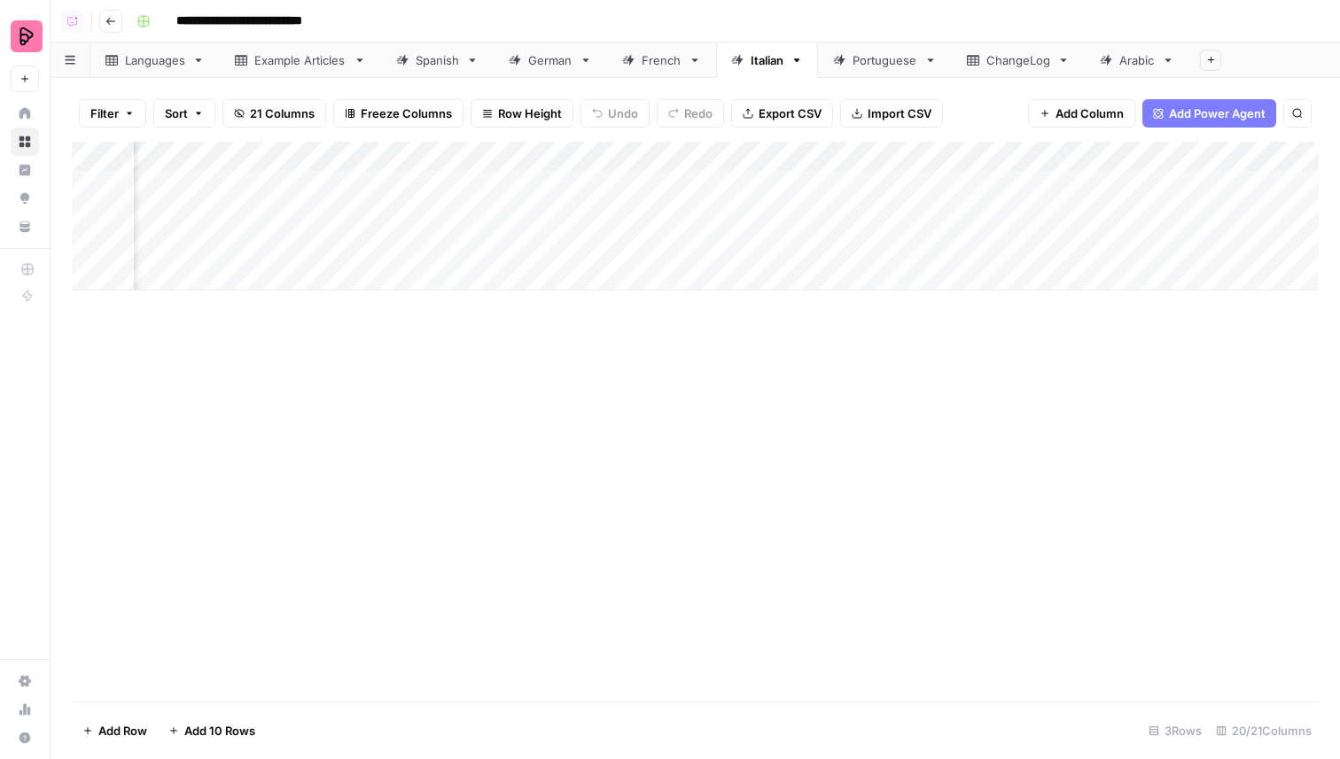
click at [296, 182] on div "Add Column" at bounding box center [695, 216] width 1247 height 149
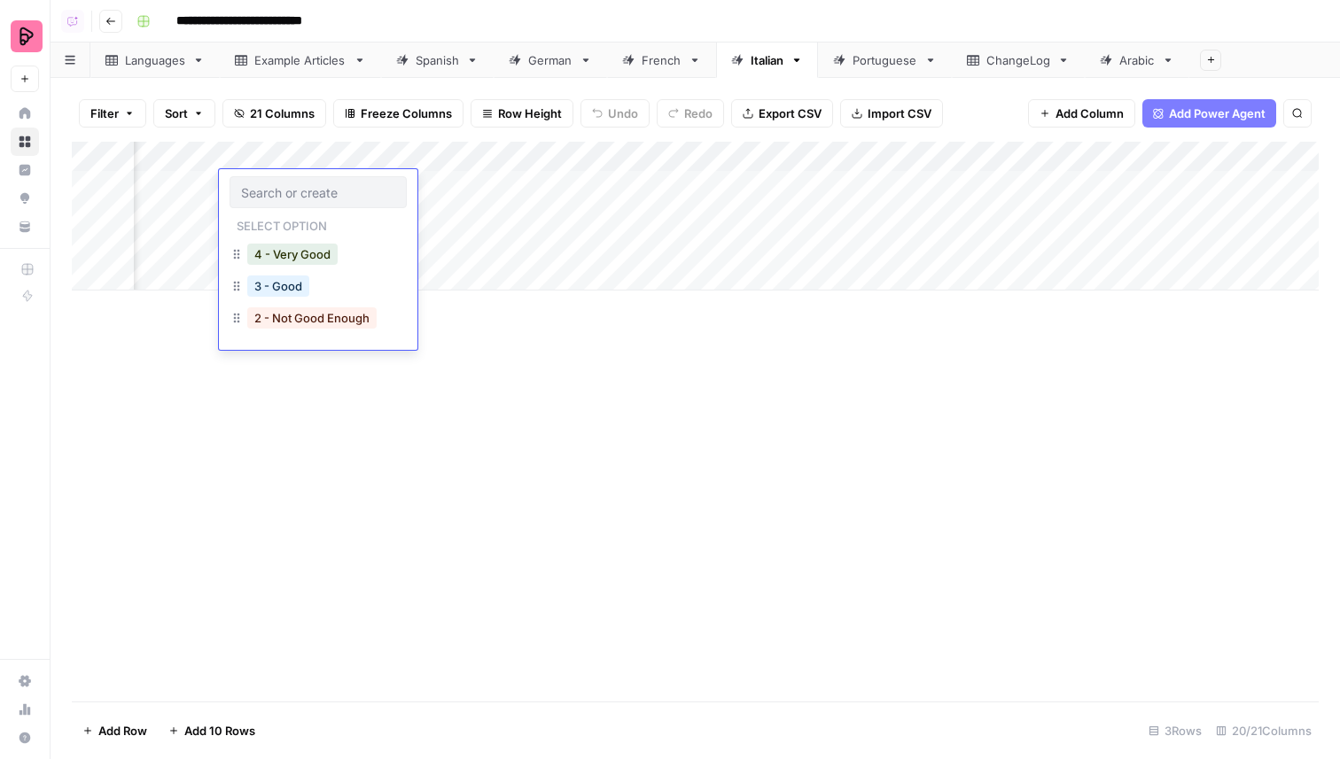
click at [358, 161] on div "Add Column" at bounding box center [695, 216] width 1247 height 149
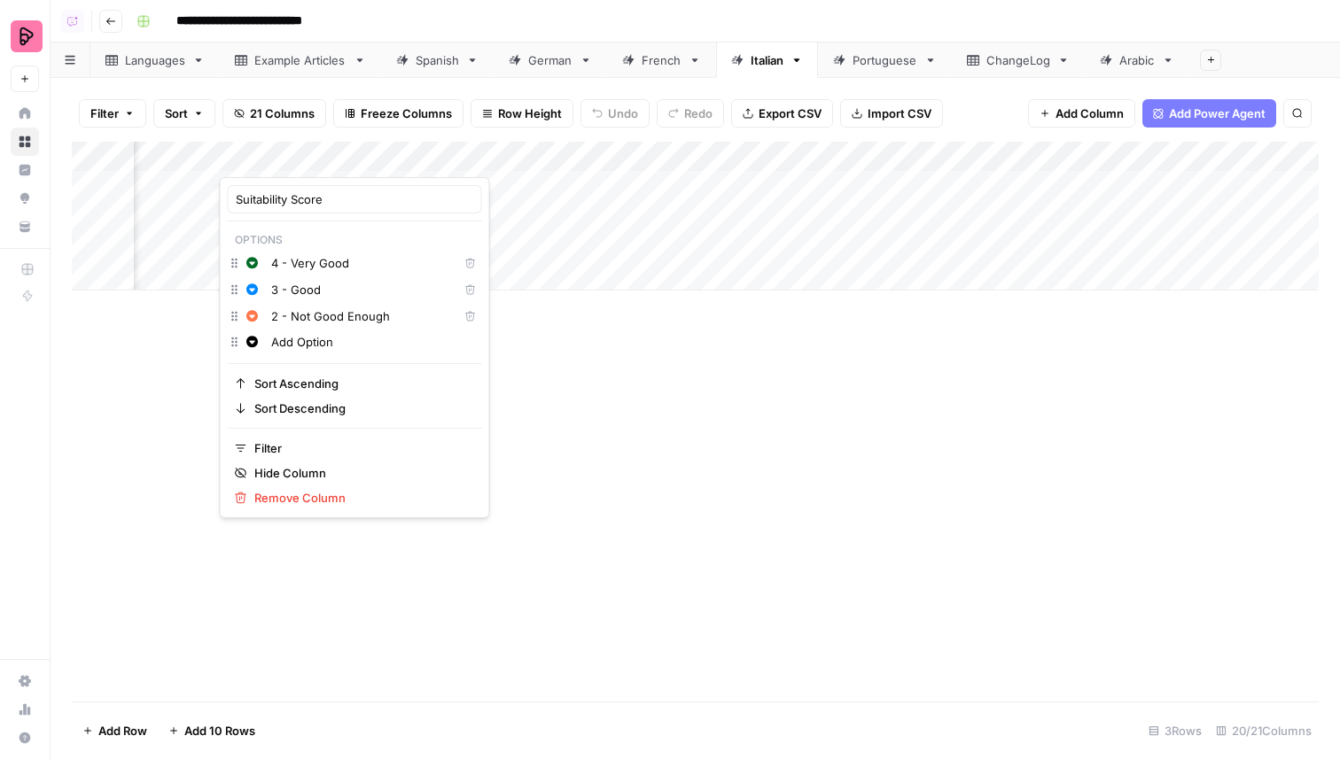
click at [306, 339] on input "Add Option" at bounding box center [372, 342] width 203 height 18
click at [252, 345] on icon "button" at bounding box center [252, 342] width 12 height 12
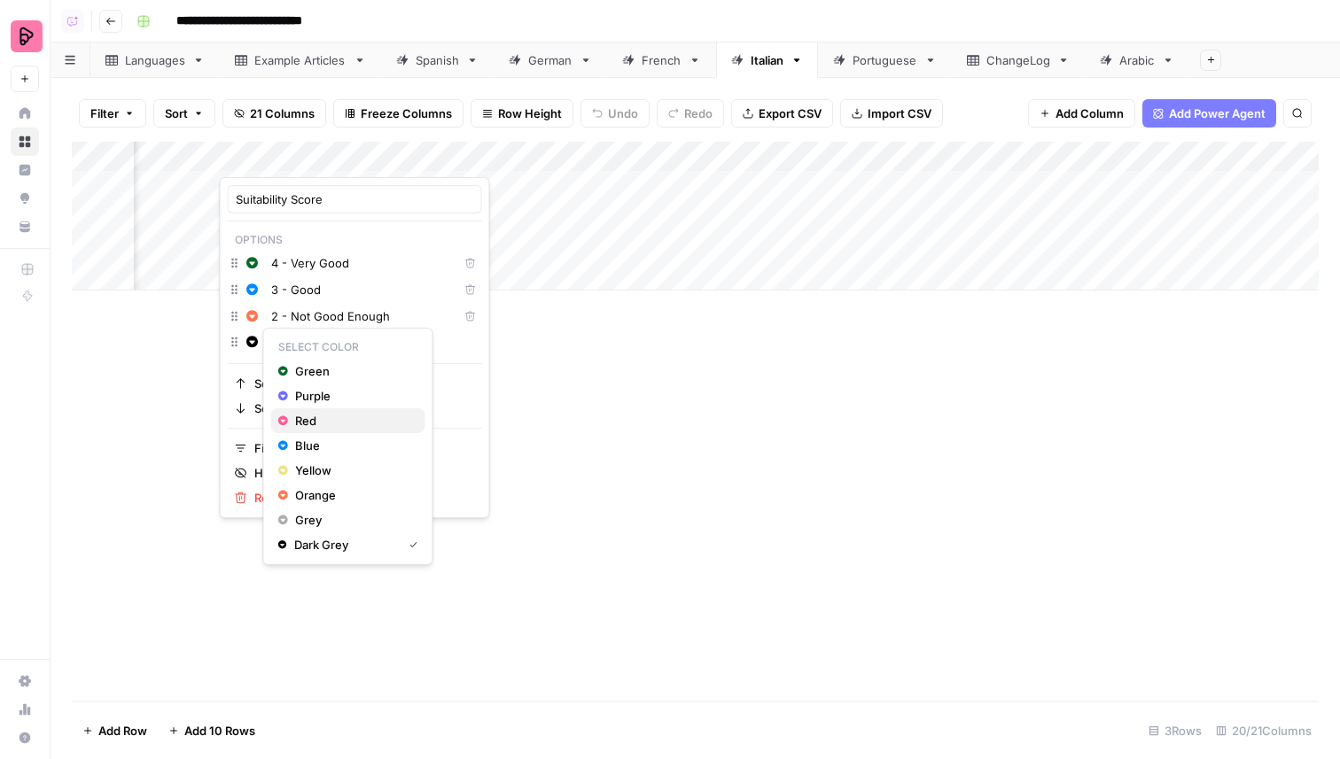
click at [309, 424] on span "Red" at bounding box center [352, 421] width 115 height 18
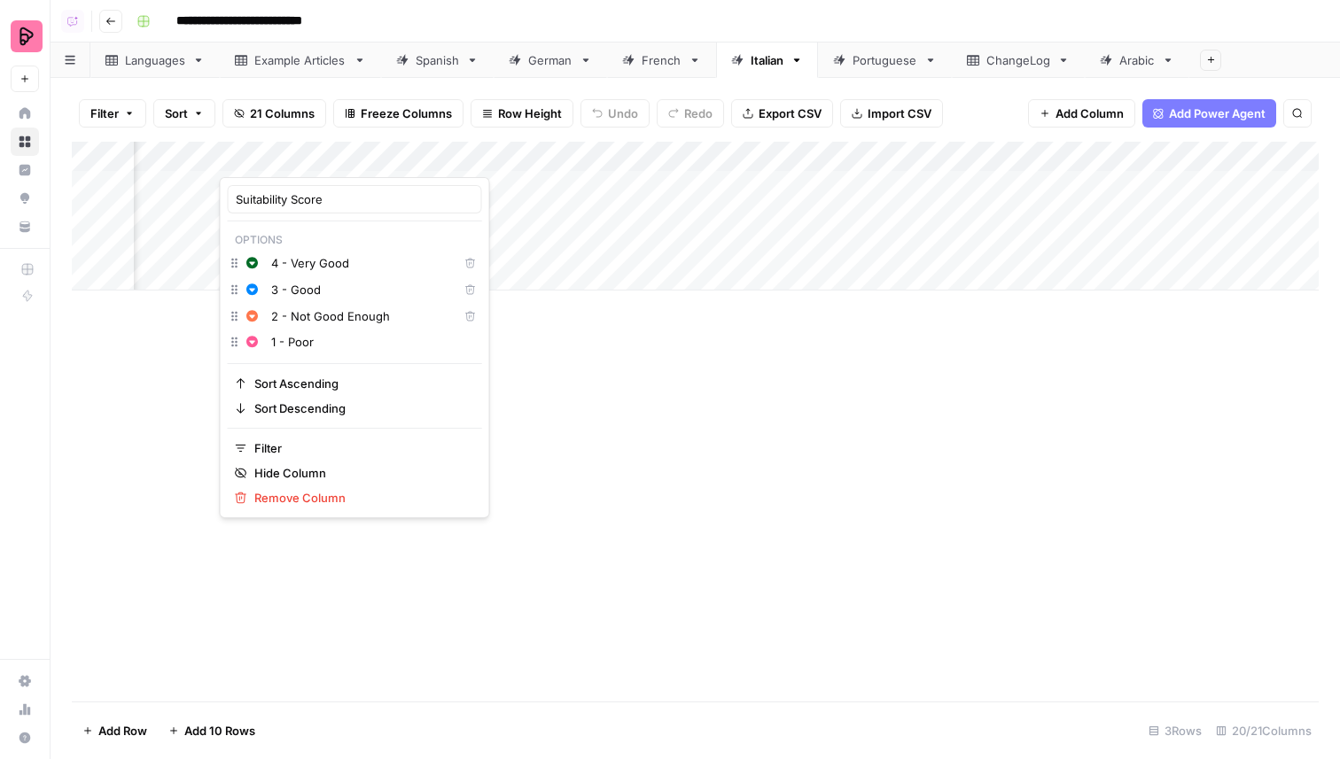
click at [335, 353] on div "Change color 1 - Poor" at bounding box center [355, 343] width 254 height 25
click at [334, 348] on input "1 - Poor" at bounding box center [372, 342] width 203 height 18
type input "1 - Poor"
click at [446, 414] on div "Add Column" at bounding box center [695, 422] width 1247 height 560
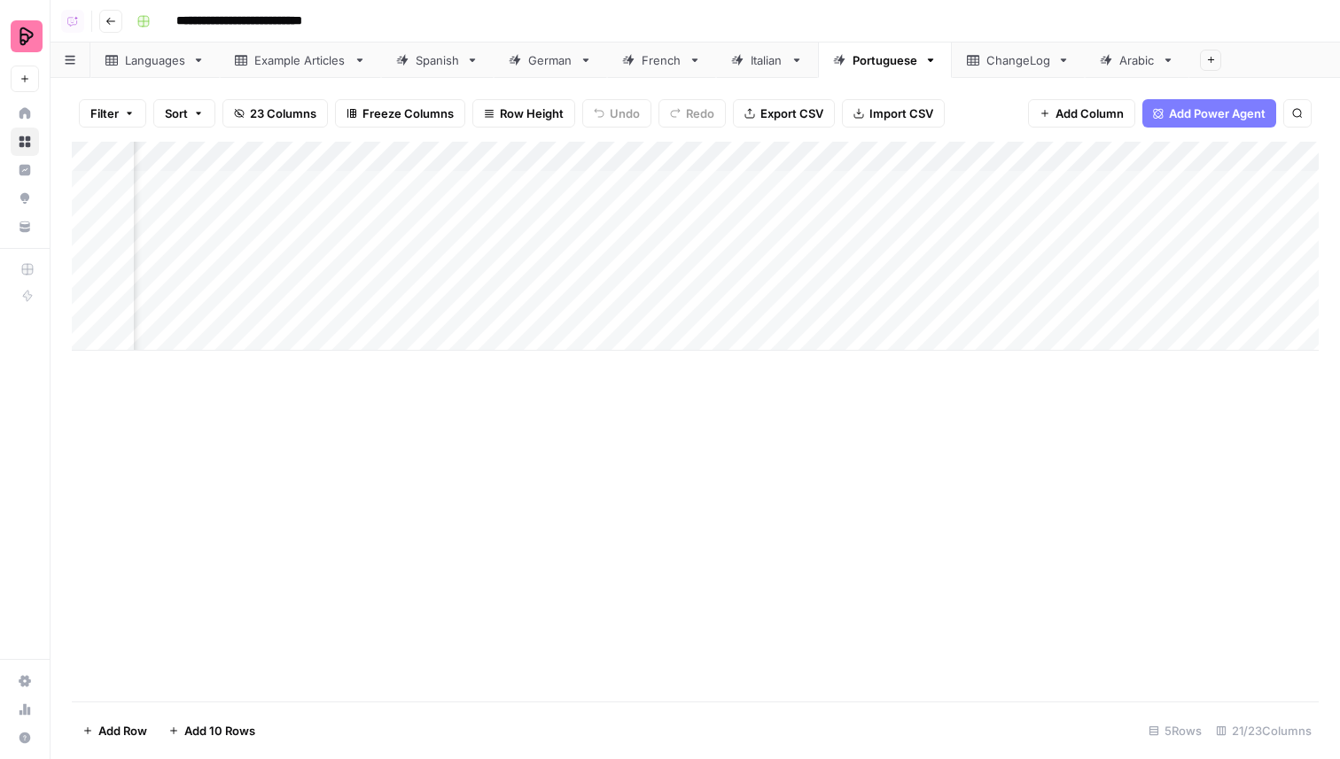
scroll to position [0, 1577]
click at [680, 182] on div "Add Column" at bounding box center [695, 246] width 1247 height 209
click at [680, 181] on div "Add Column" at bounding box center [695, 246] width 1247 height 209
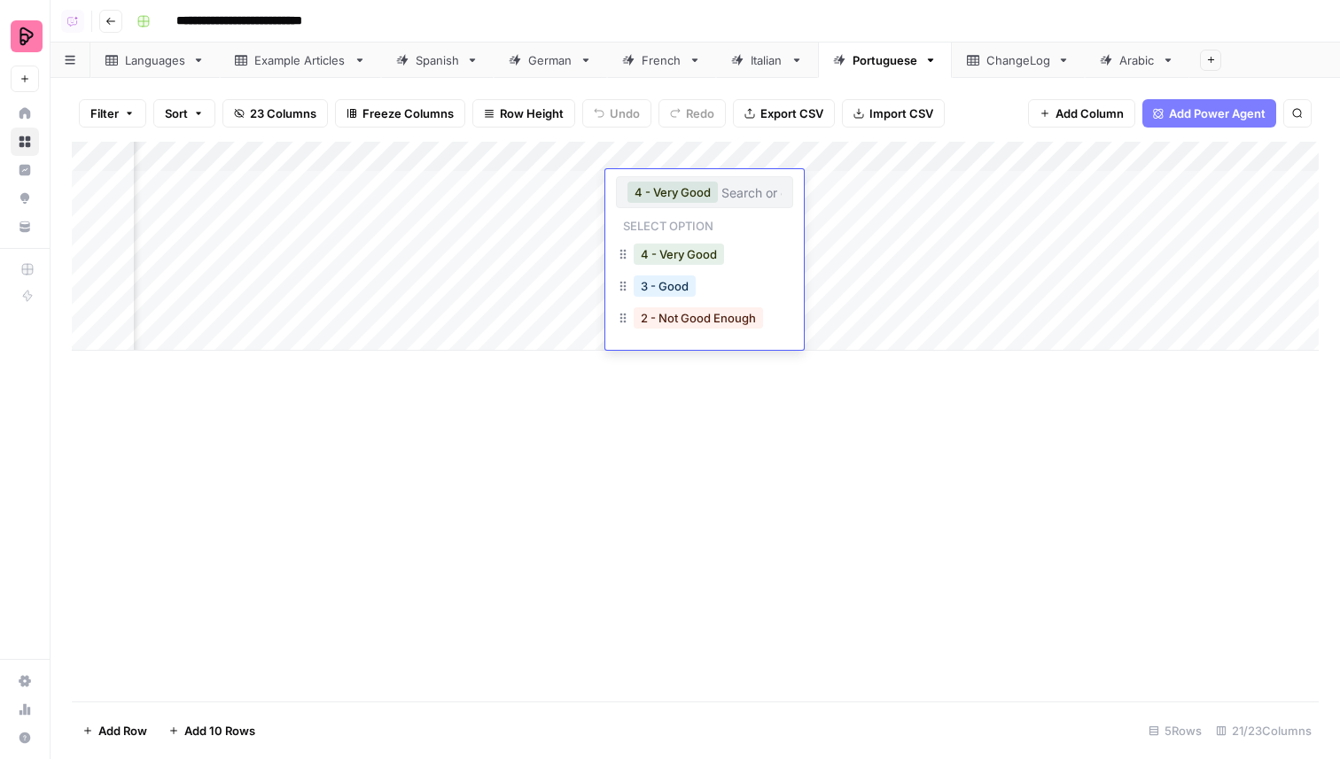
click at [671, 159] on div "Add Column" at bounding box center [695, 246] width 1247 height 209
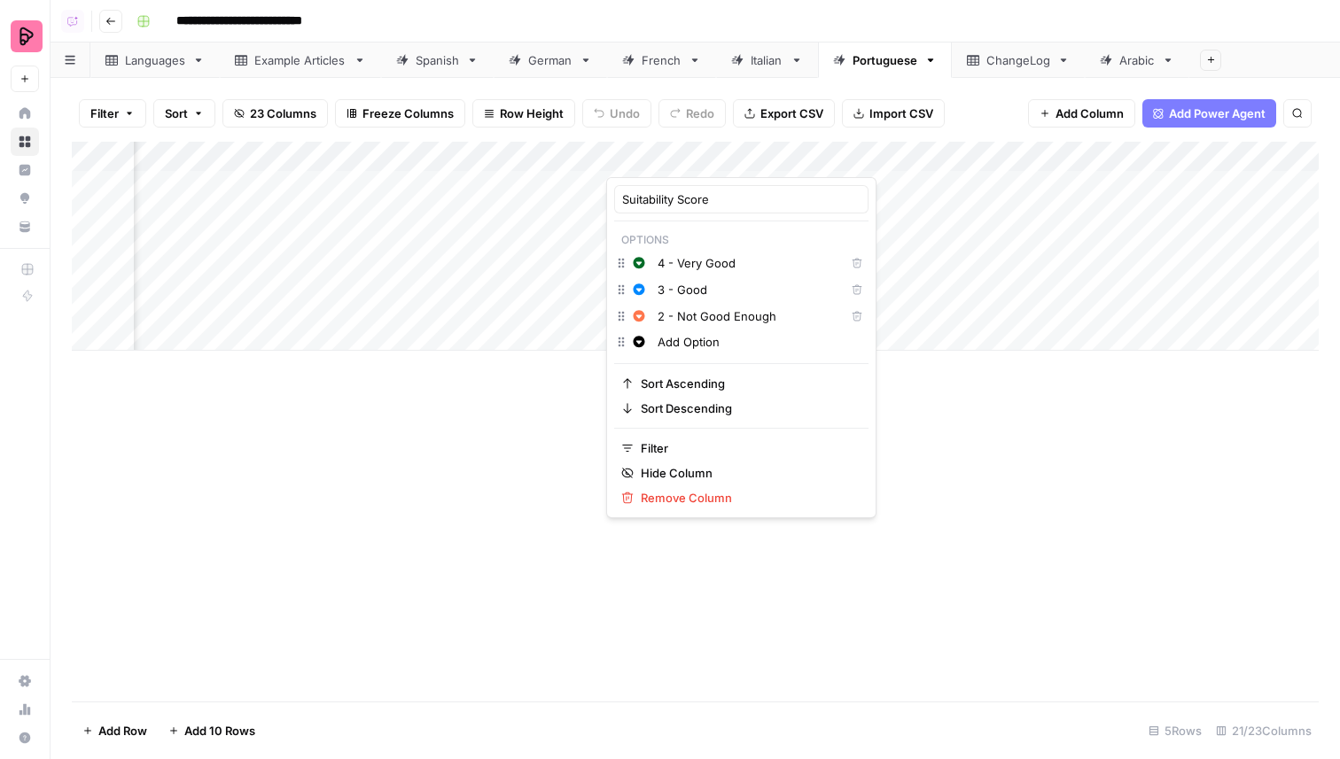
click at [691, 347] on input "Add Option" at bounding box center [758, 342] width 203 height 18
type input "1 - Poor"
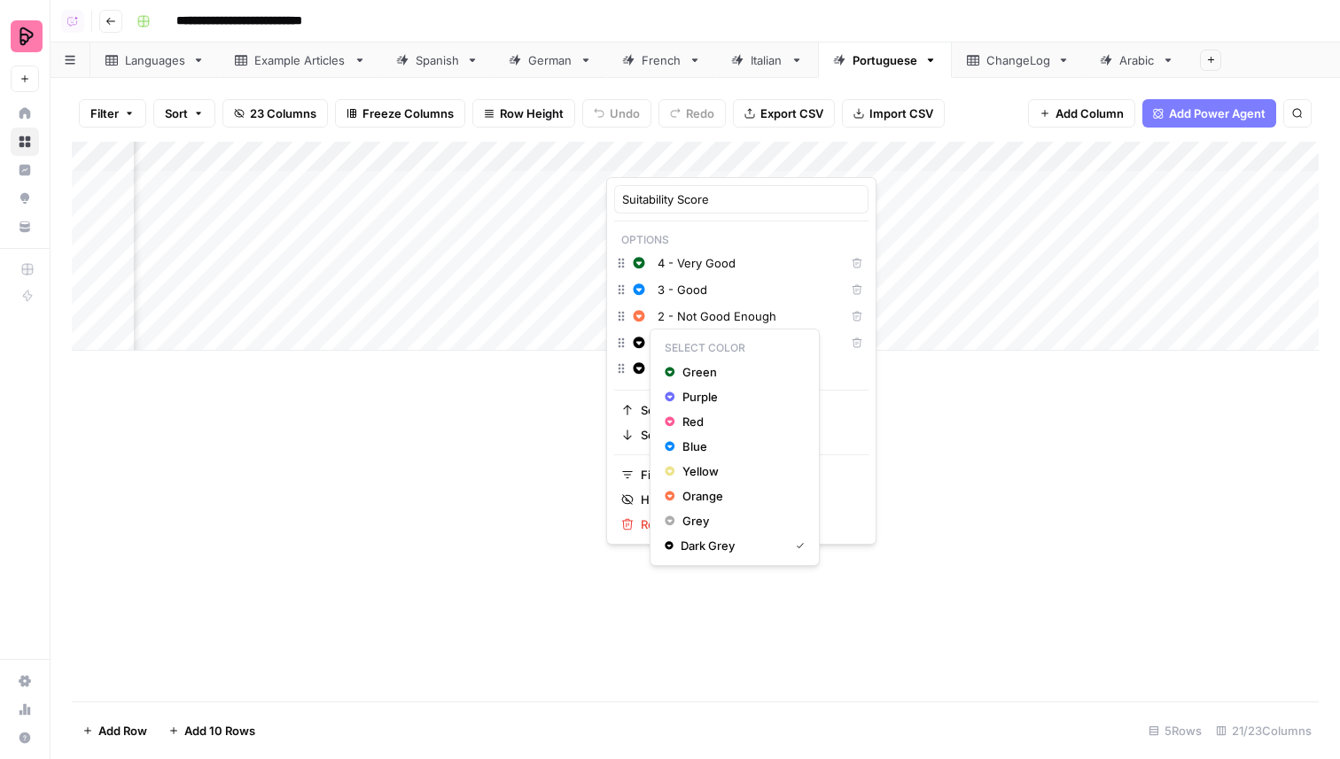
click at [640, 352] on button "Change color" at bounding box center [638, 342] width 21 height 21
click at [693, 422] on span "Red" at bounding box center [739, 422] width 115 height 18
